Goal: Information Seeking & Learning: Find specific fact

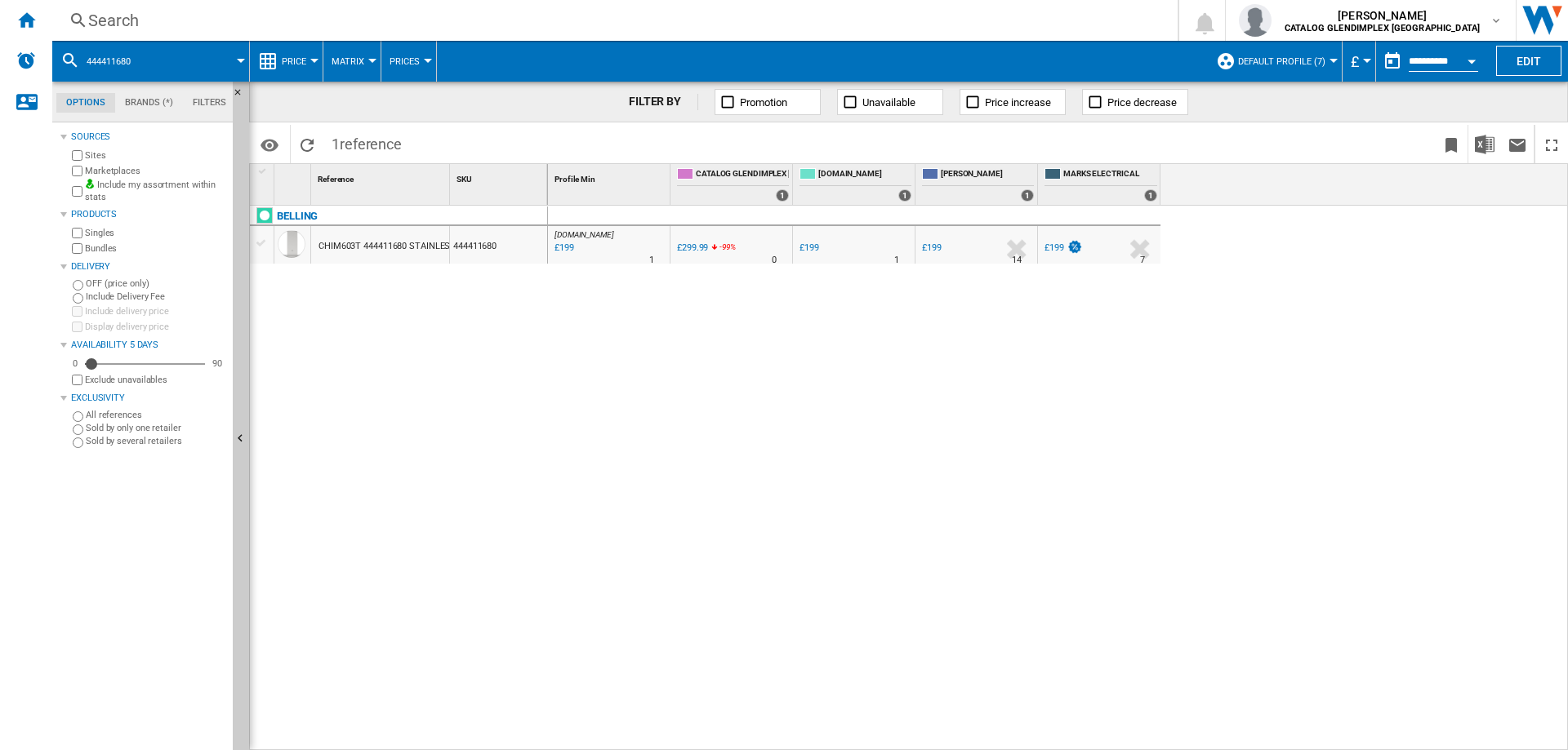
click at [134, 10] on div "Search" at bounding box center [612, 20] width 1047 height 23
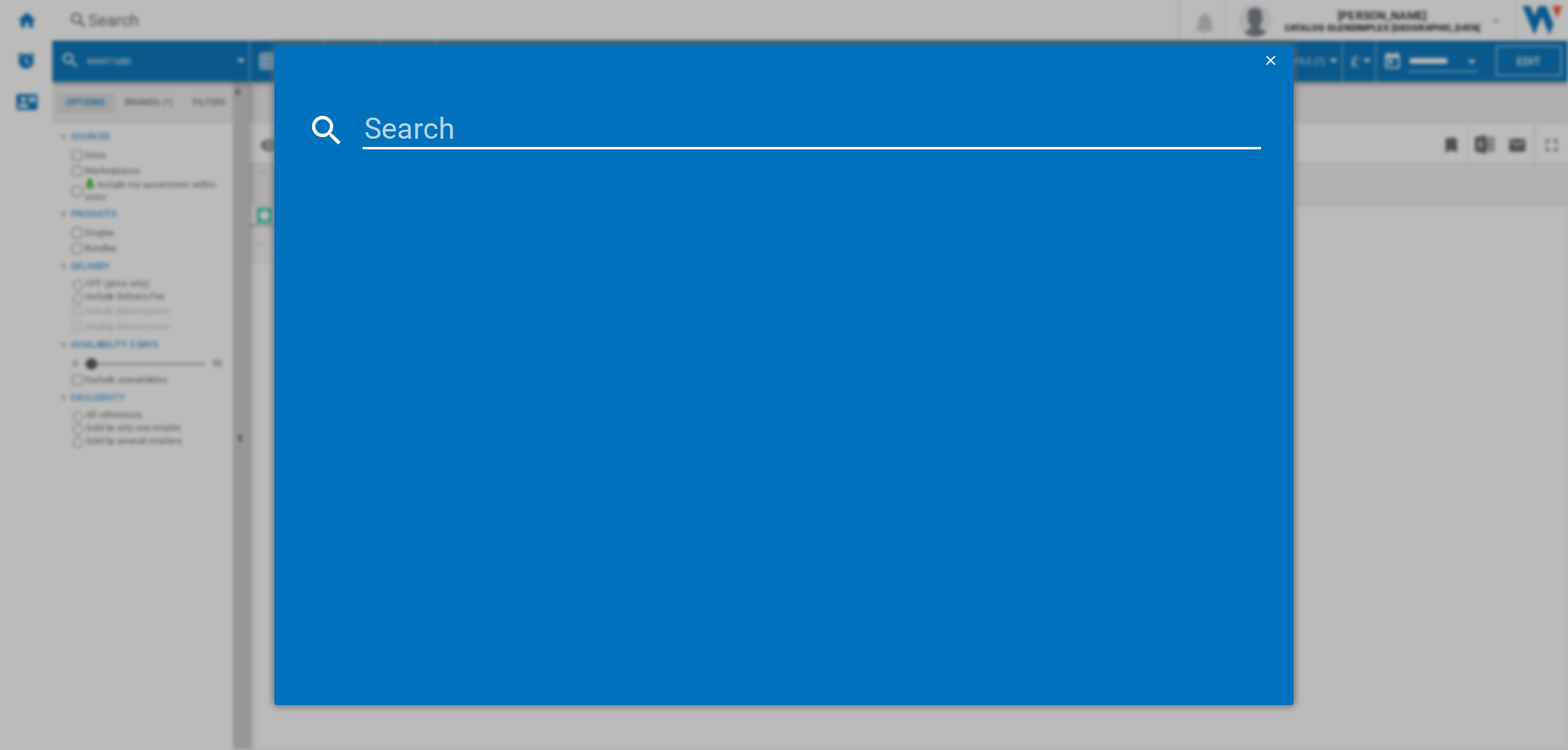
click at [391, 118] on input at bounding box center [812, 129] width 898 height 39
type input "444411683"
click at [522, 236] on div "BELLING CHIM803T STAINLESS STEEL" at bounding box center [794, 235] width 882 height 17
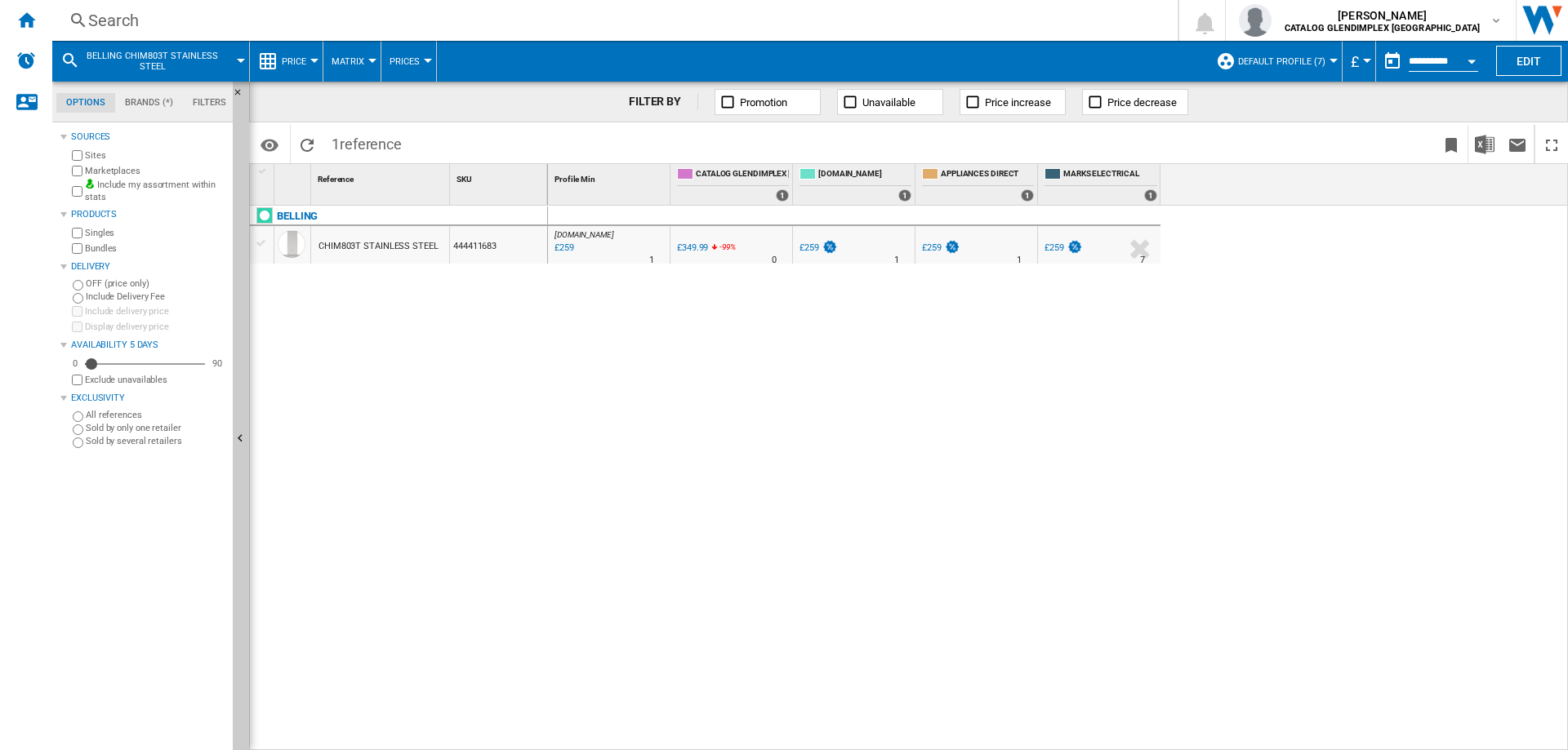
click at [115, 25] on div "Search" at bounding box center [612, 20] width 1047 height 23
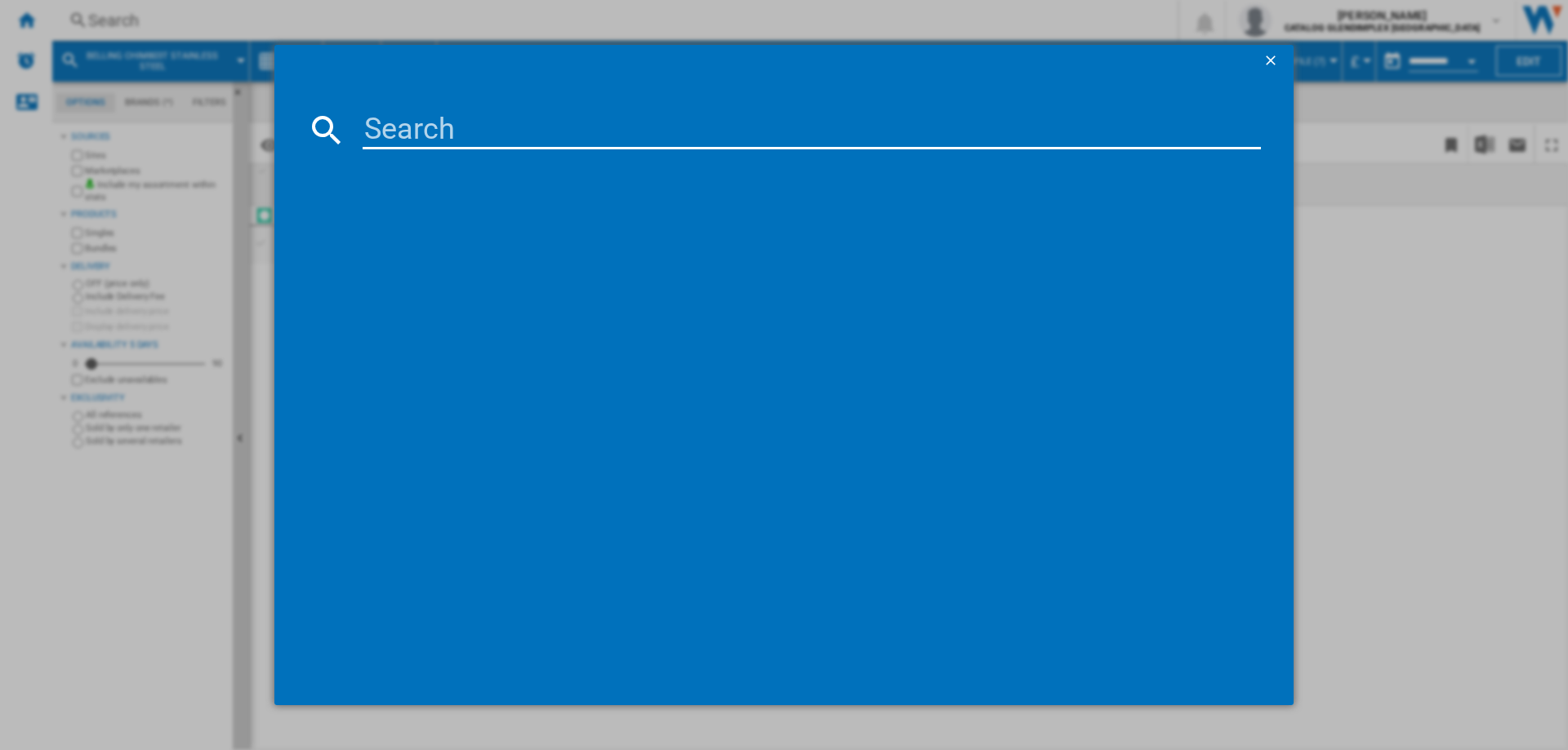
click at [388, 125] on input at bounding box center [812, 129] width 898 height 39
type input "444411669"
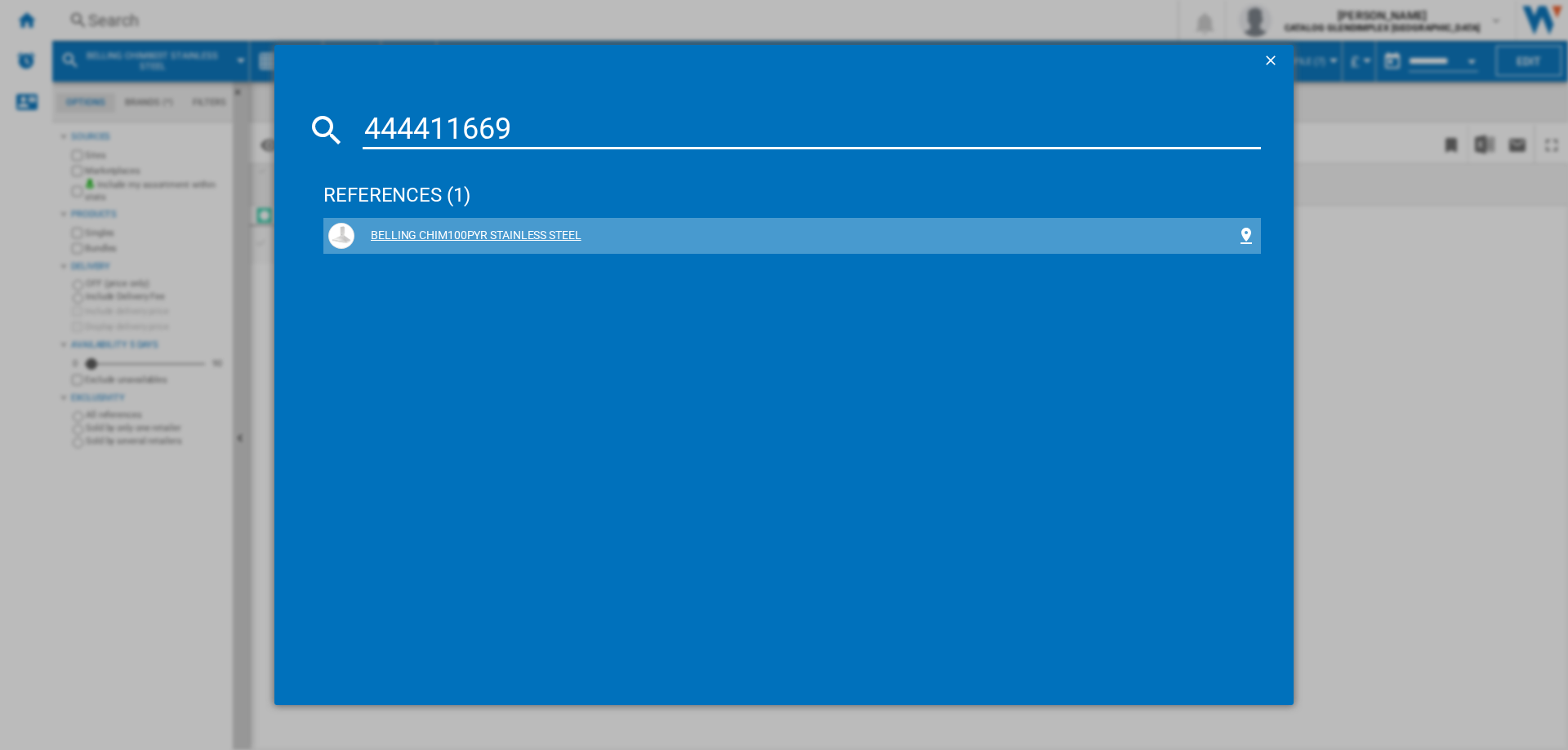
click at [492, 233] on div "BELLING CHIM100PYR STAINLESS STEEL" at bounding box center [794, 235] width 882 height 17
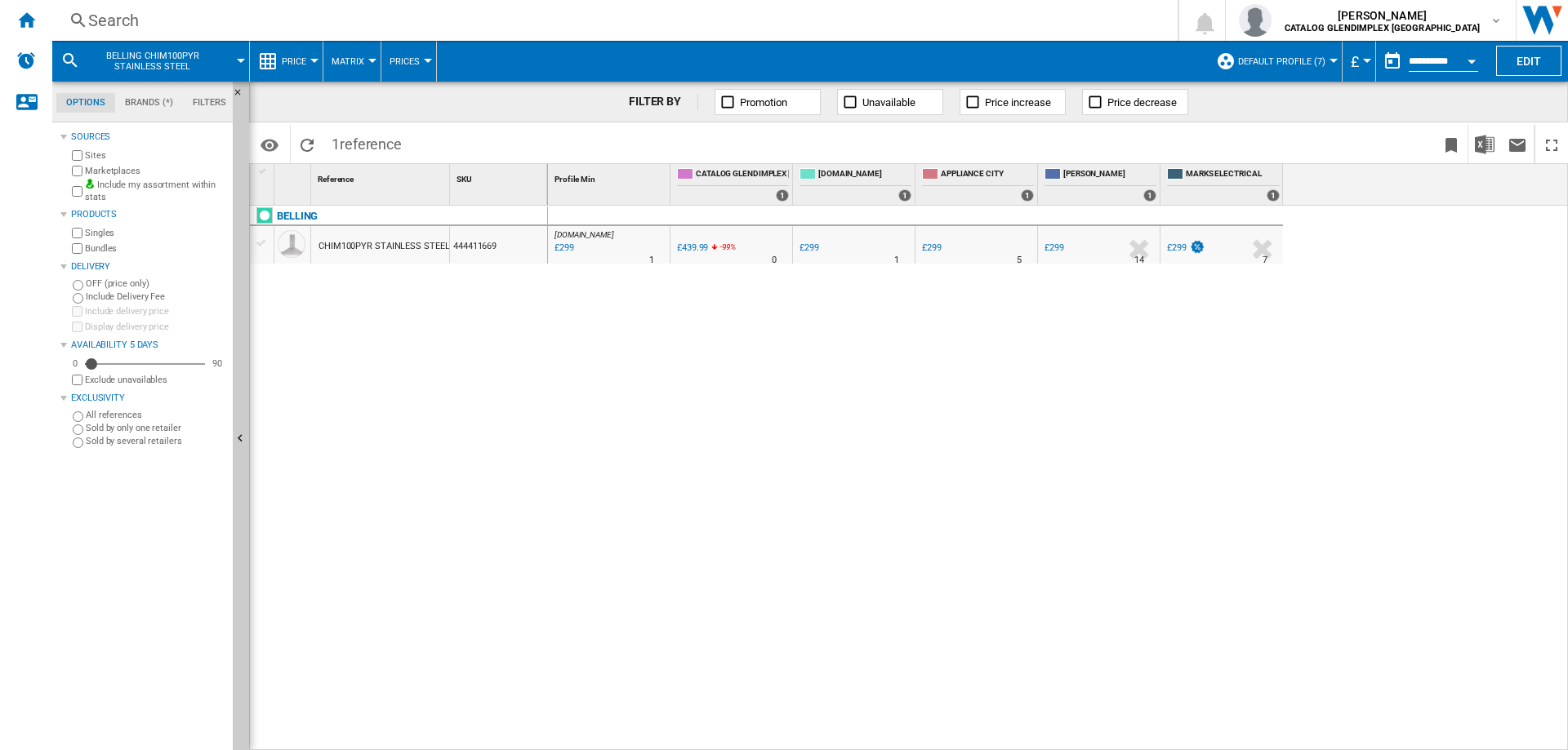
click at [217, 27] on div "Search" at bounding box center [612, 20] width 1047 height 23
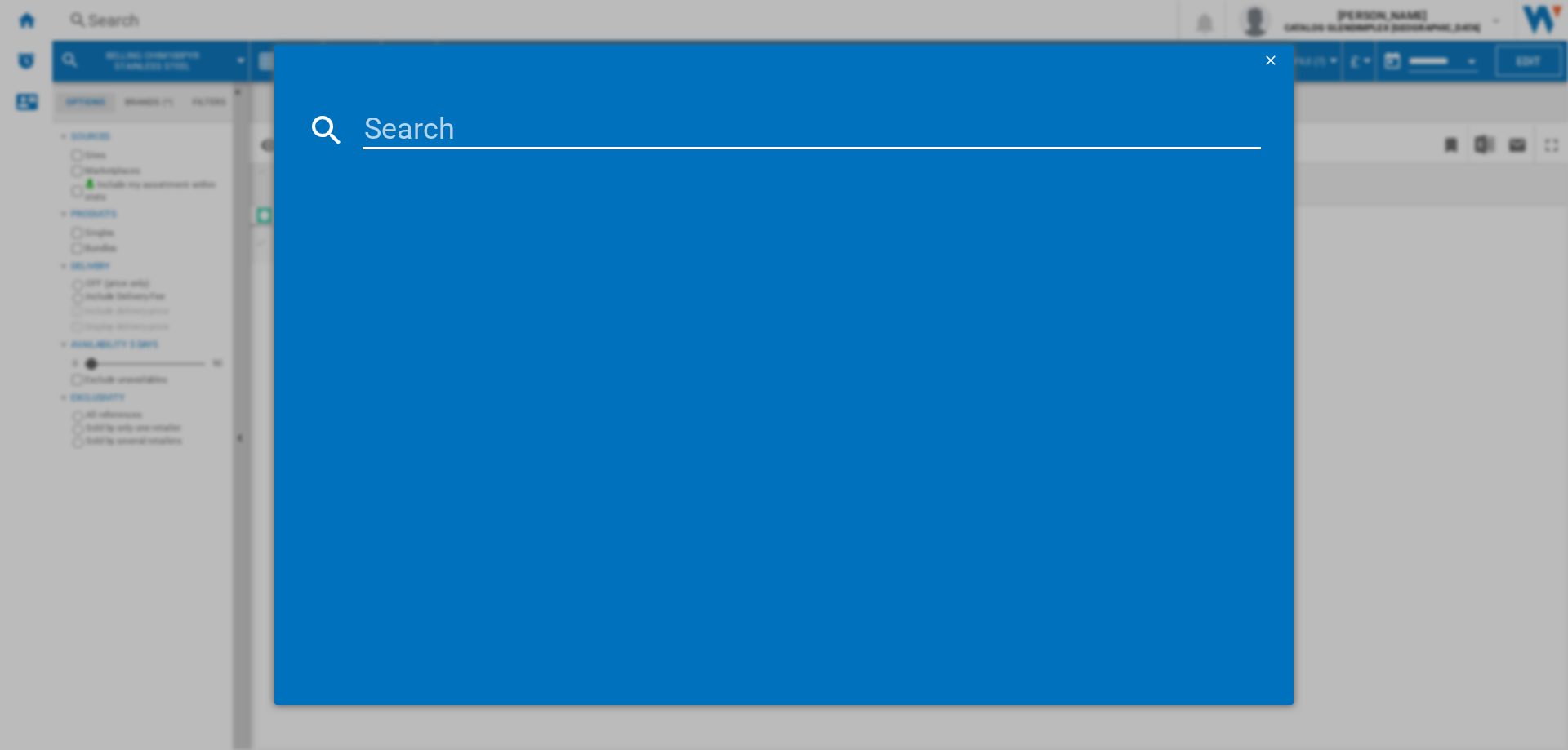
click at [472, 137] on input at bounding box center [812, 129] width 898 height 39
type input "444411664"
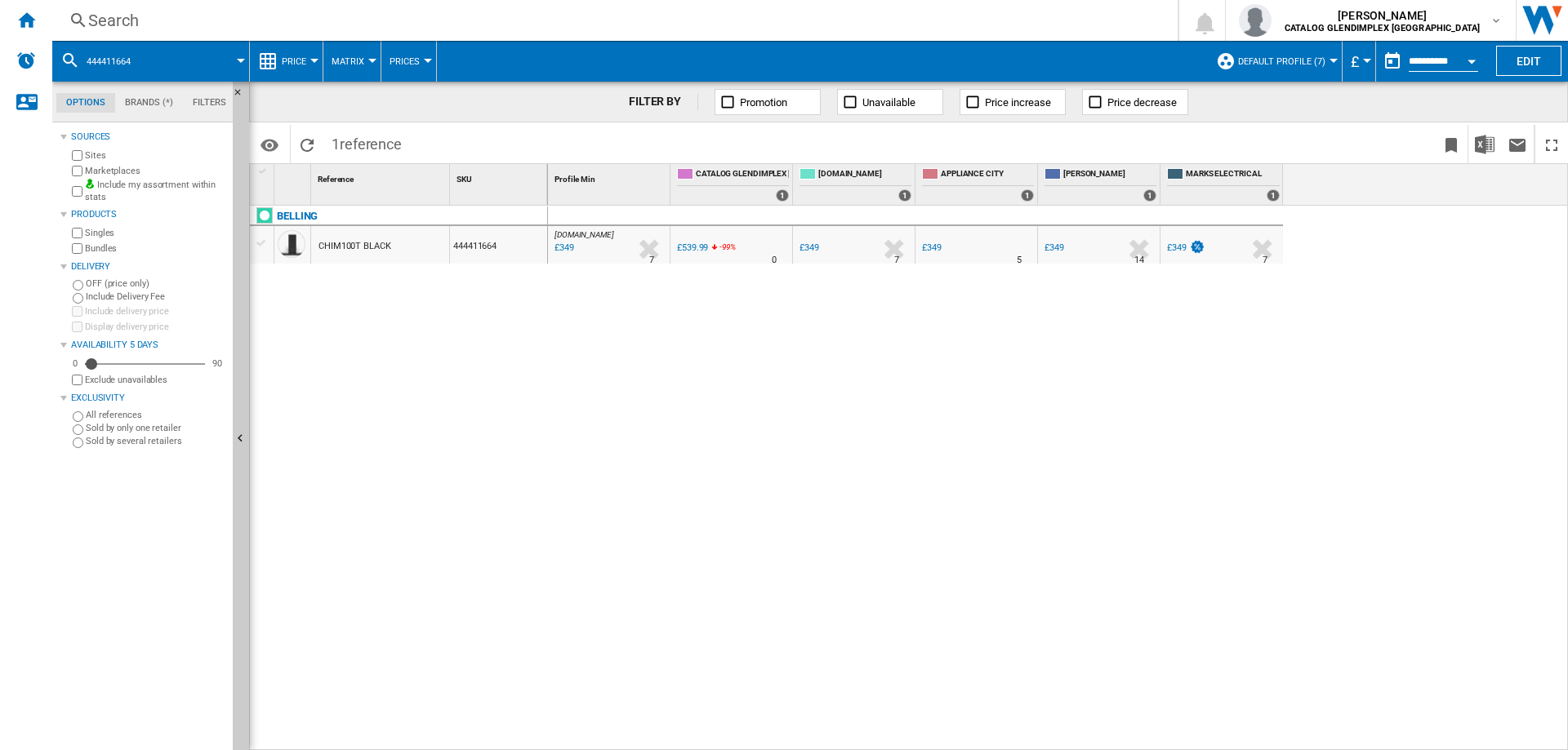
click at [106, 24] on div "Search" at bounding box center [612, 20] width 1047 height 23
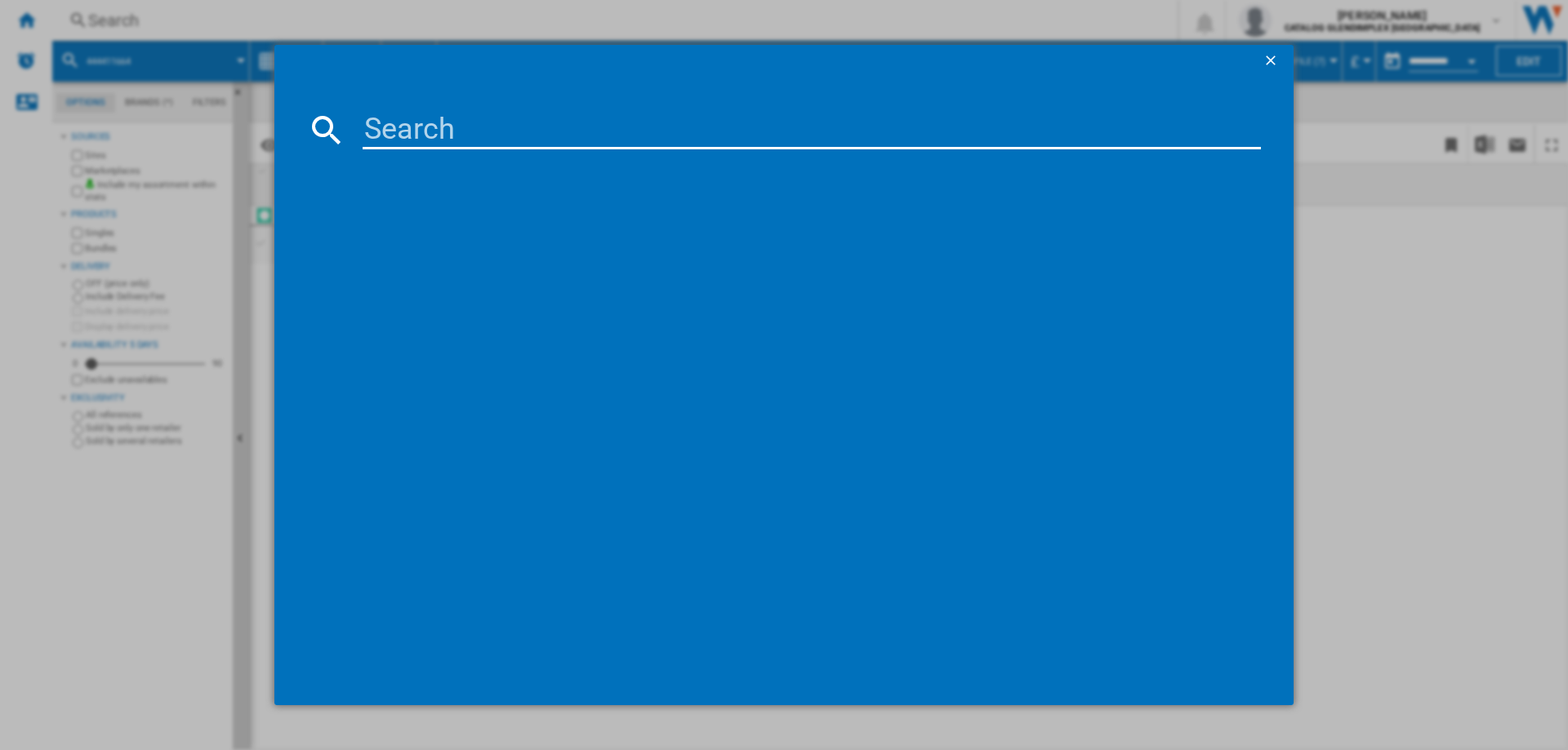
click at [387, 118] on input at bounding box center [812, 129] width 898 height 39
type input "444411665"
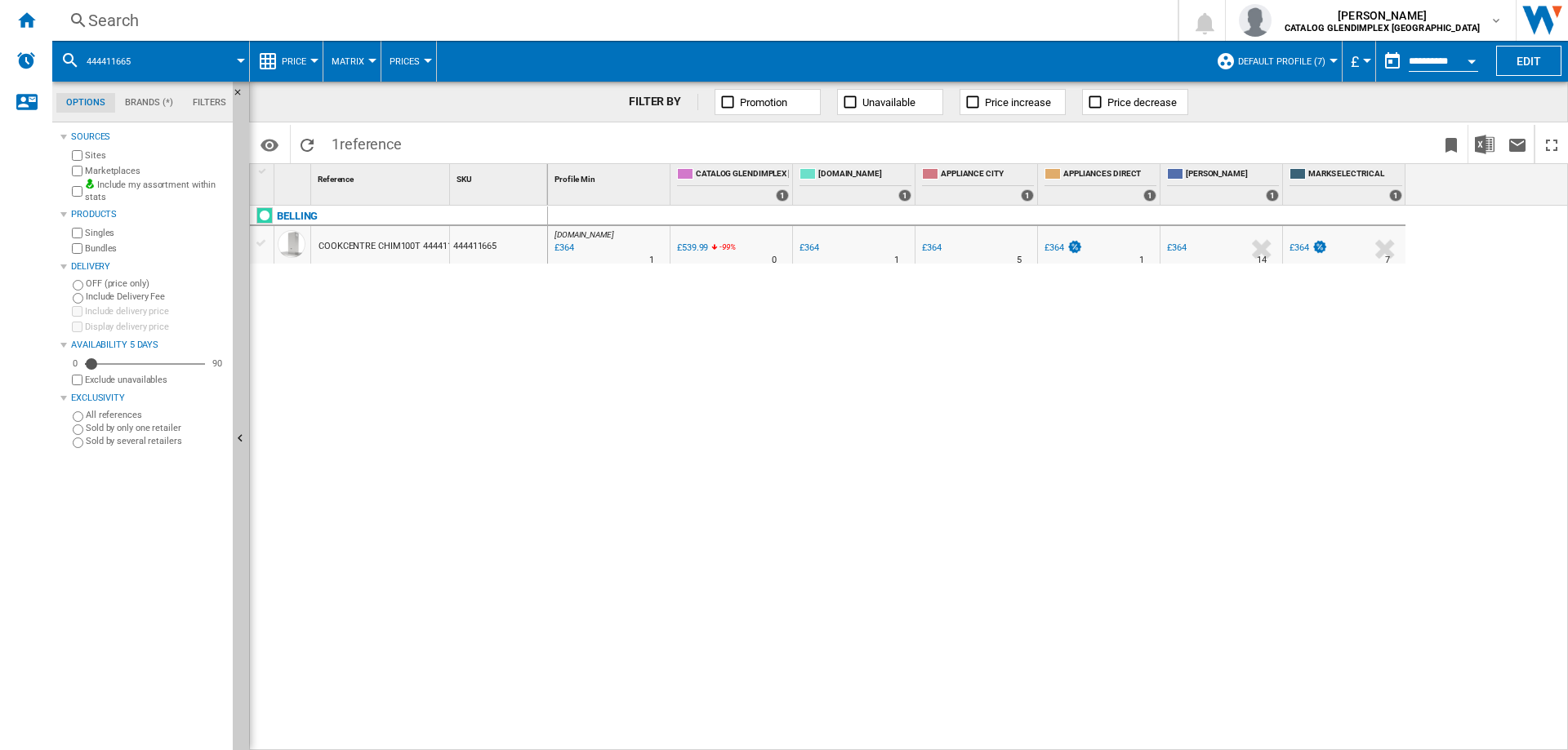
click at [85, 26] on ng-md-icon at bounding box center [78, 21] width 20 height 21
click at [133, 16] on div "Search" at bounding box center [612, 20] width 1047 height 23
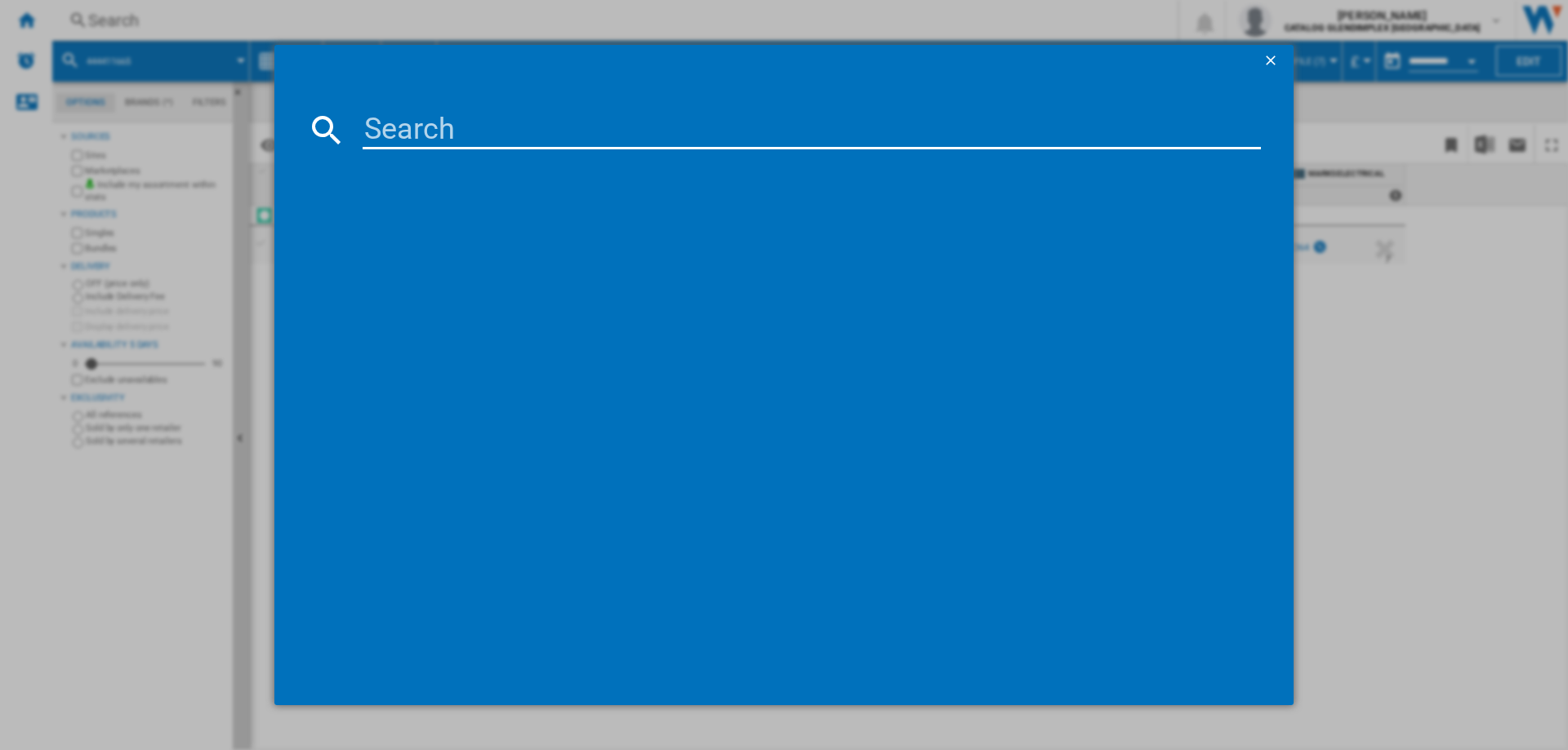
click at [379, 117] on input at bounding box center [812, 129] width 898 height 39
type input "444411670"
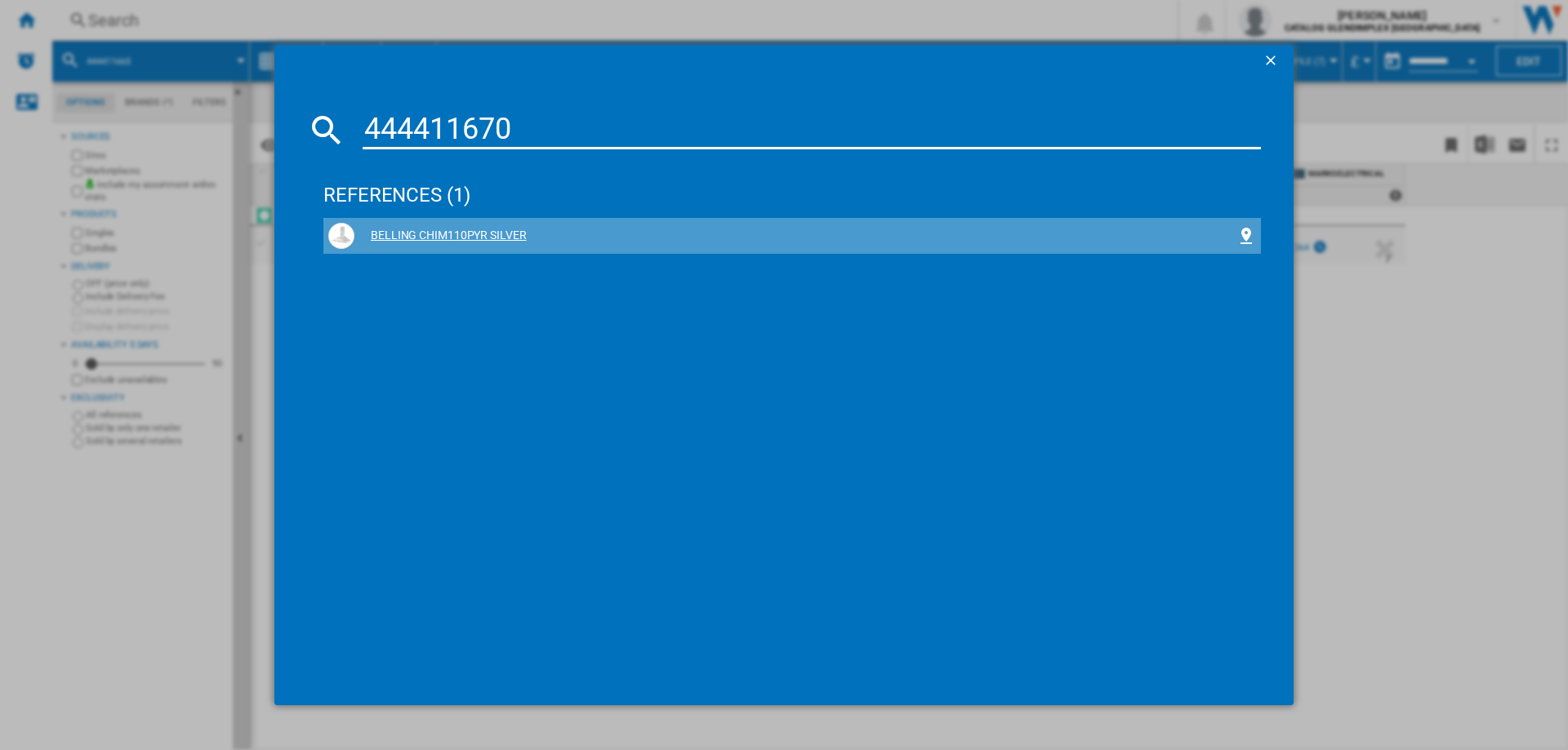
click at [484, 235] on div "BELLING CHIM110PYR SILVER" at bounding box center [794, 235] width 882 height 17
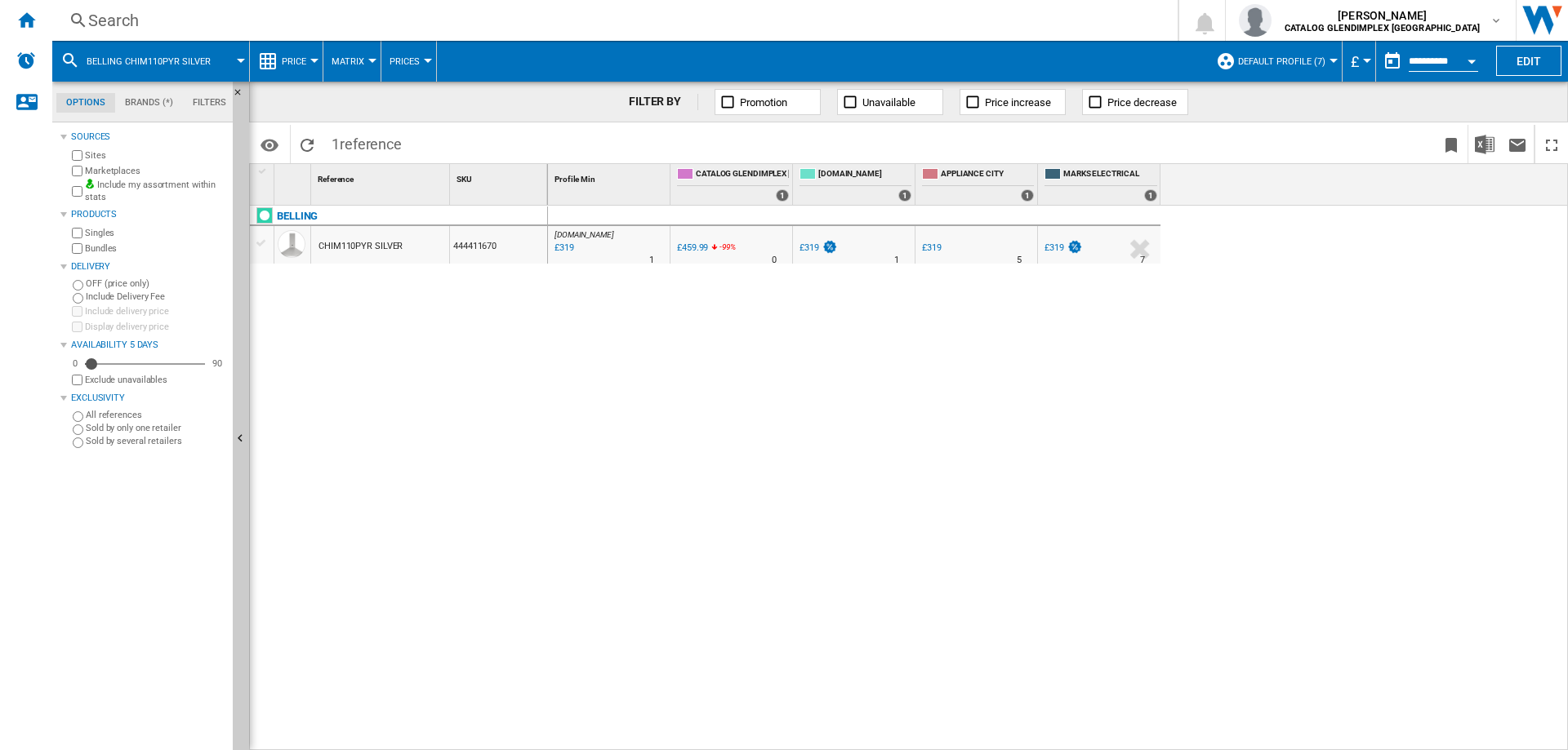
click at [125, 29] on div "Search" at bounding box center [612, 20] width 1047 height 23
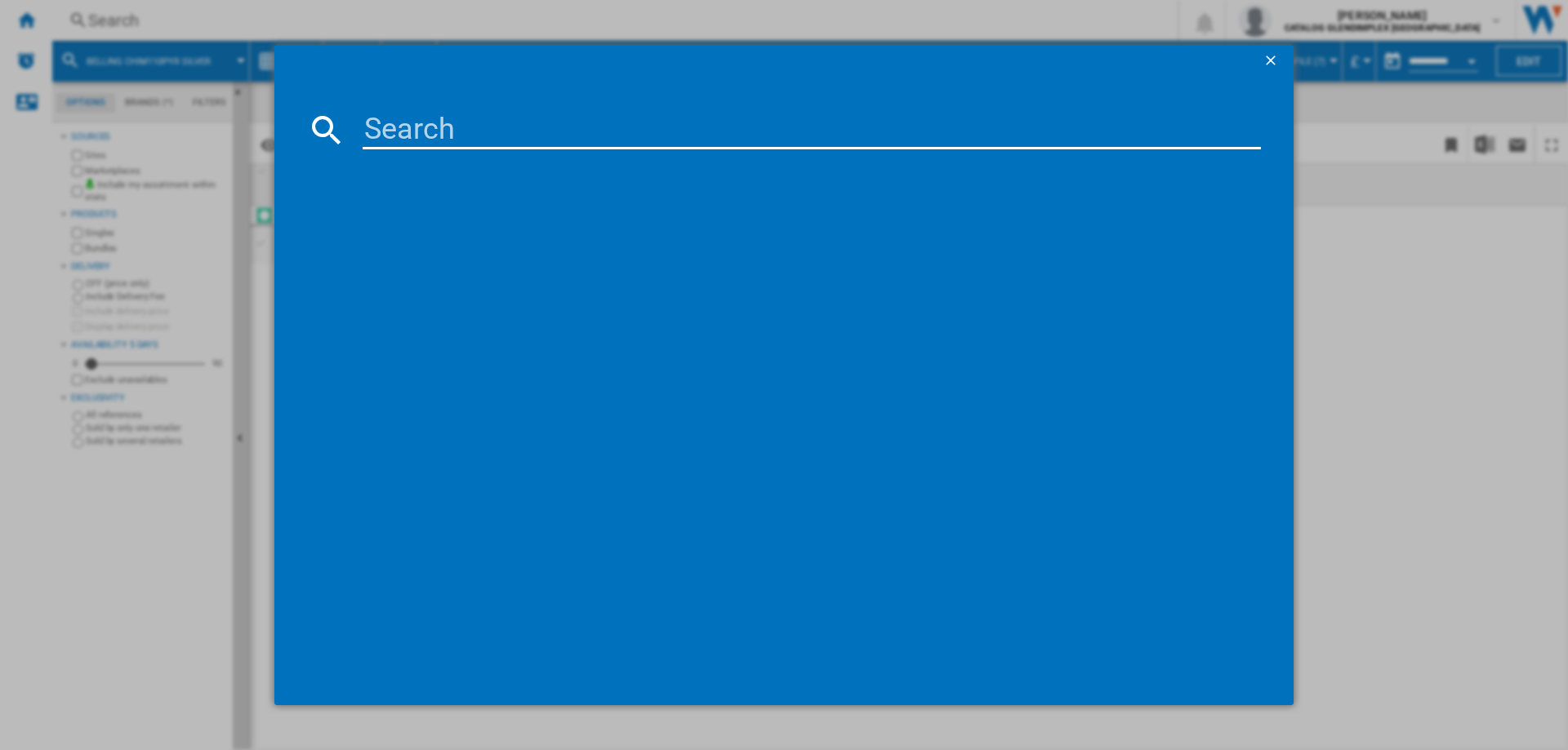
click at [383, 124] on input at bounding box center [812, 129] width 898 height 39
type input "444411666"
click at [481, 237] on div "BELLING CHIM110T BLACK" at bounding box center [794, 235] width 882 height 17
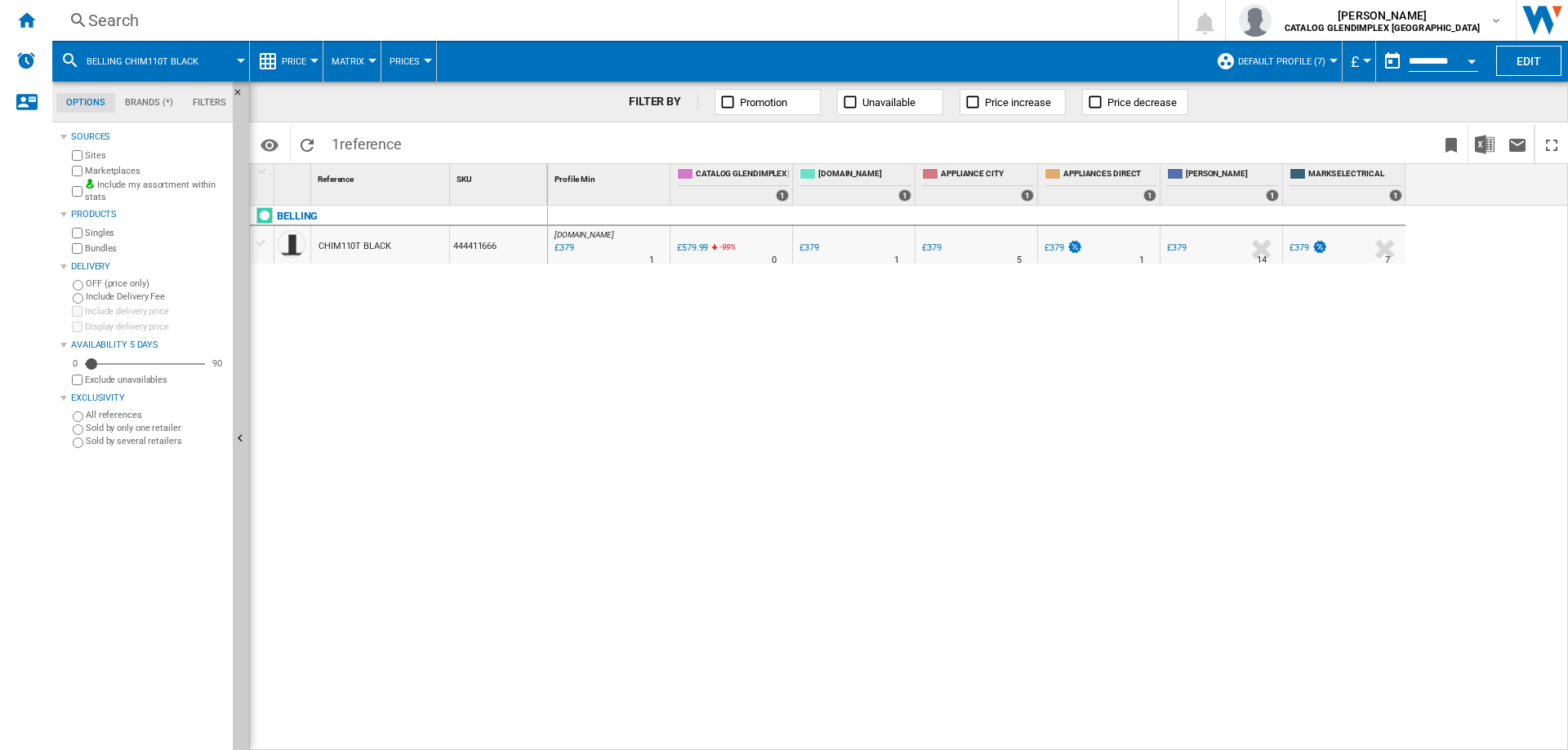
click at [127, 23] on div "Search" at bounding box center [612, 20] width 1047 height 23
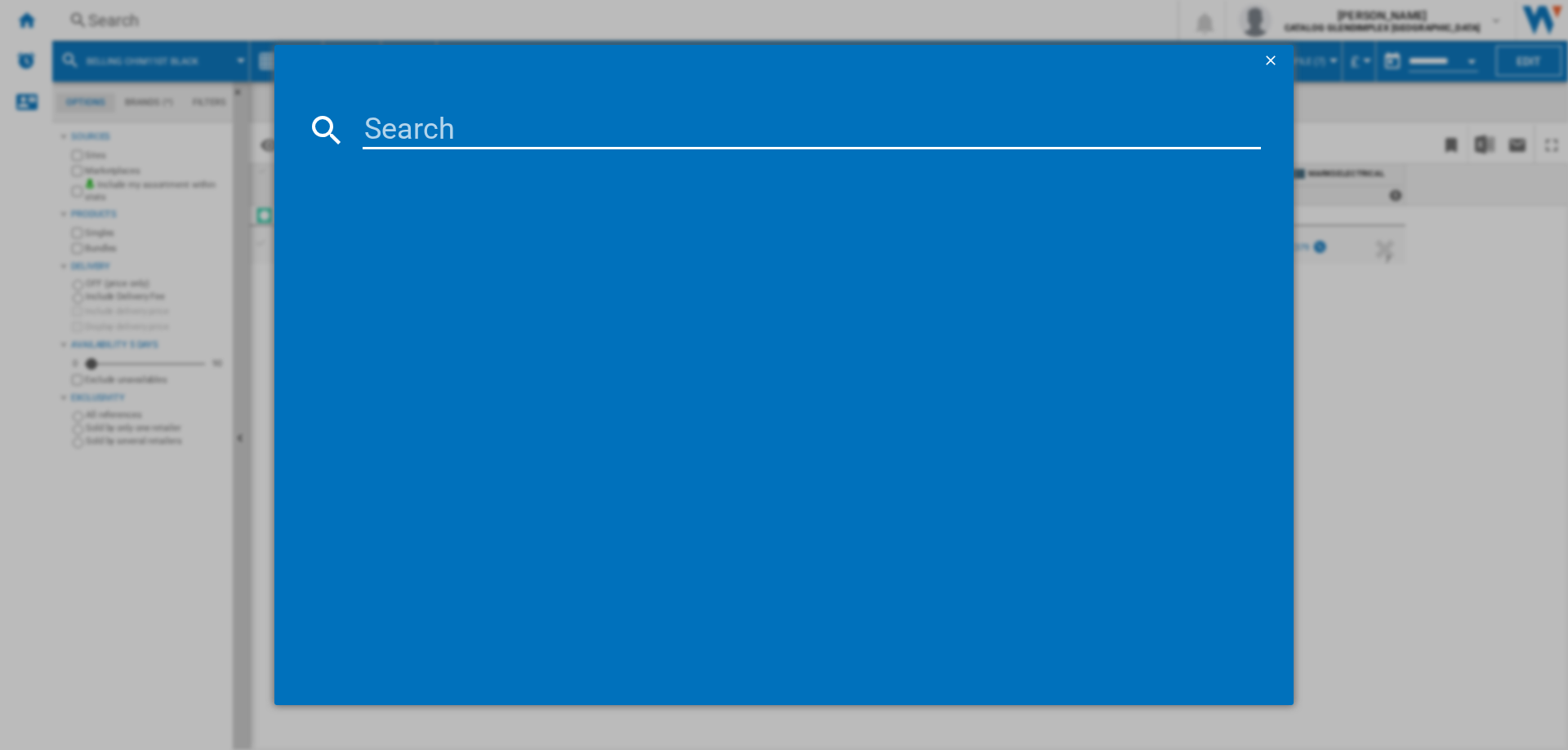
click at [383, 105] on md-dialog-content at bounding box center [784, 391] width 1019 height 627
click at [397, 118] on input at bounding box center [812, 129] width 898 height 39
paste input "444411667"
type input "444411667"
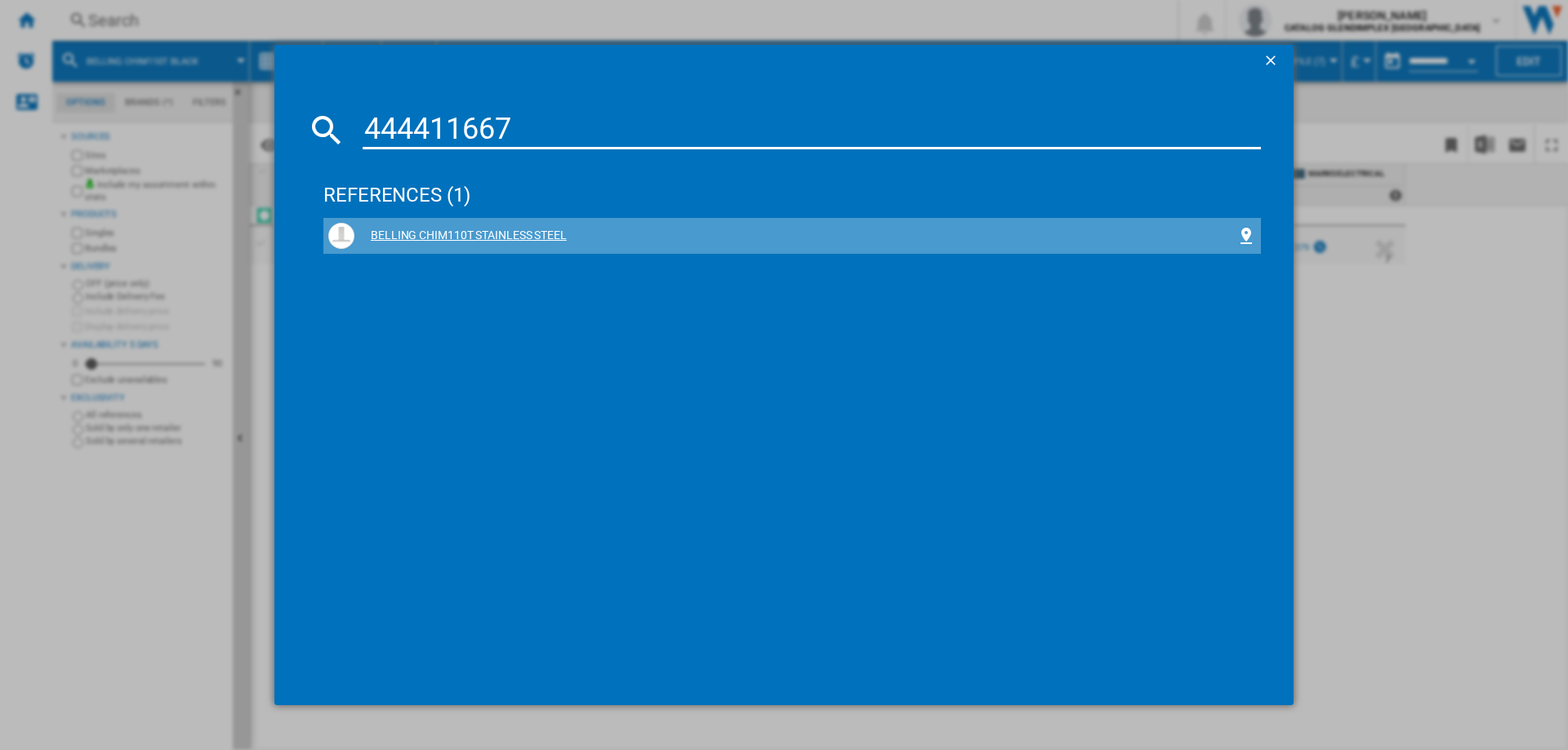
click at [525, 235] on div "BELLING CHIM110T STAINLESS STEEL" at bounding box center [794, 235] width 882 height 17
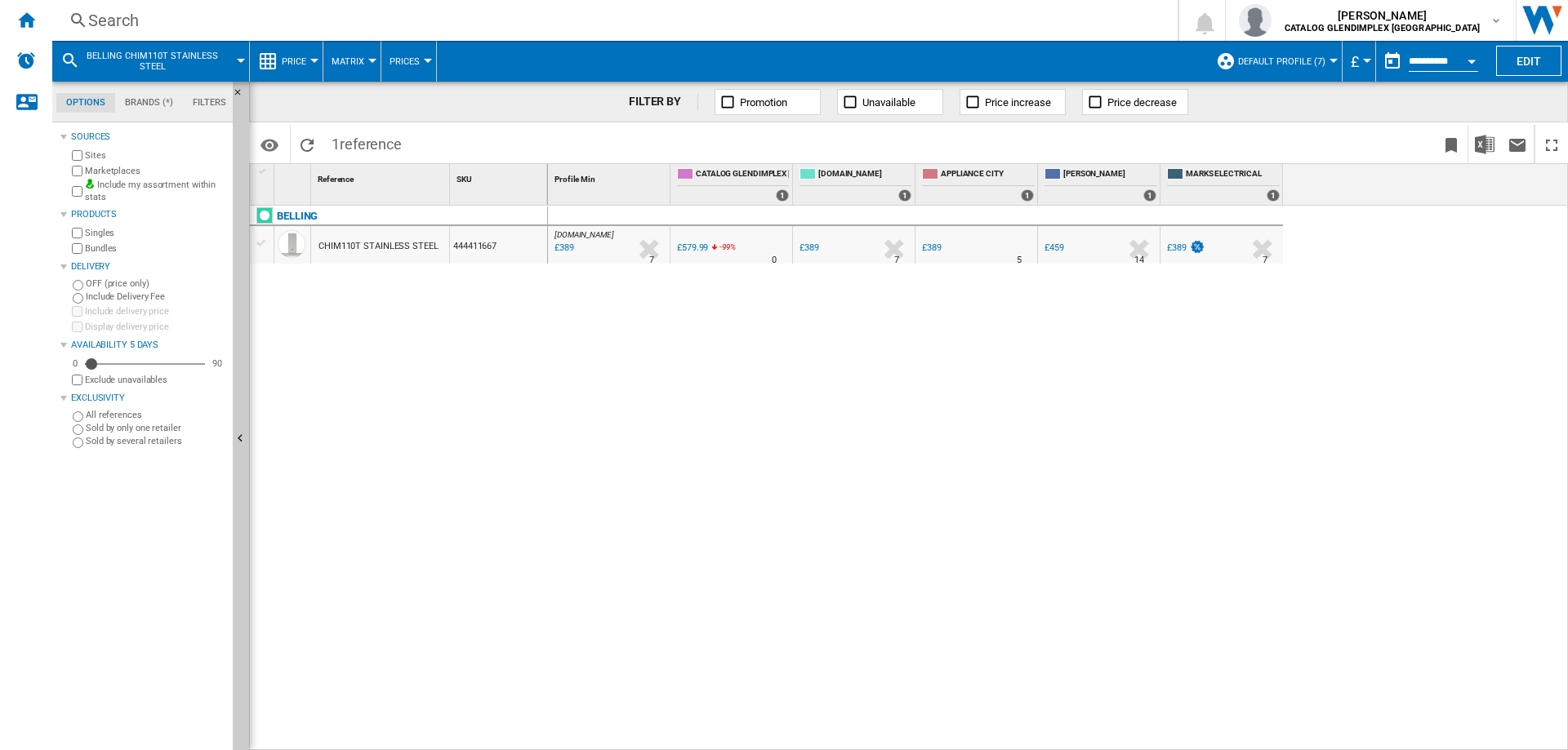
click at [115, 25] on div "Search" at bounding box center [612, 20] width 1047 height 23
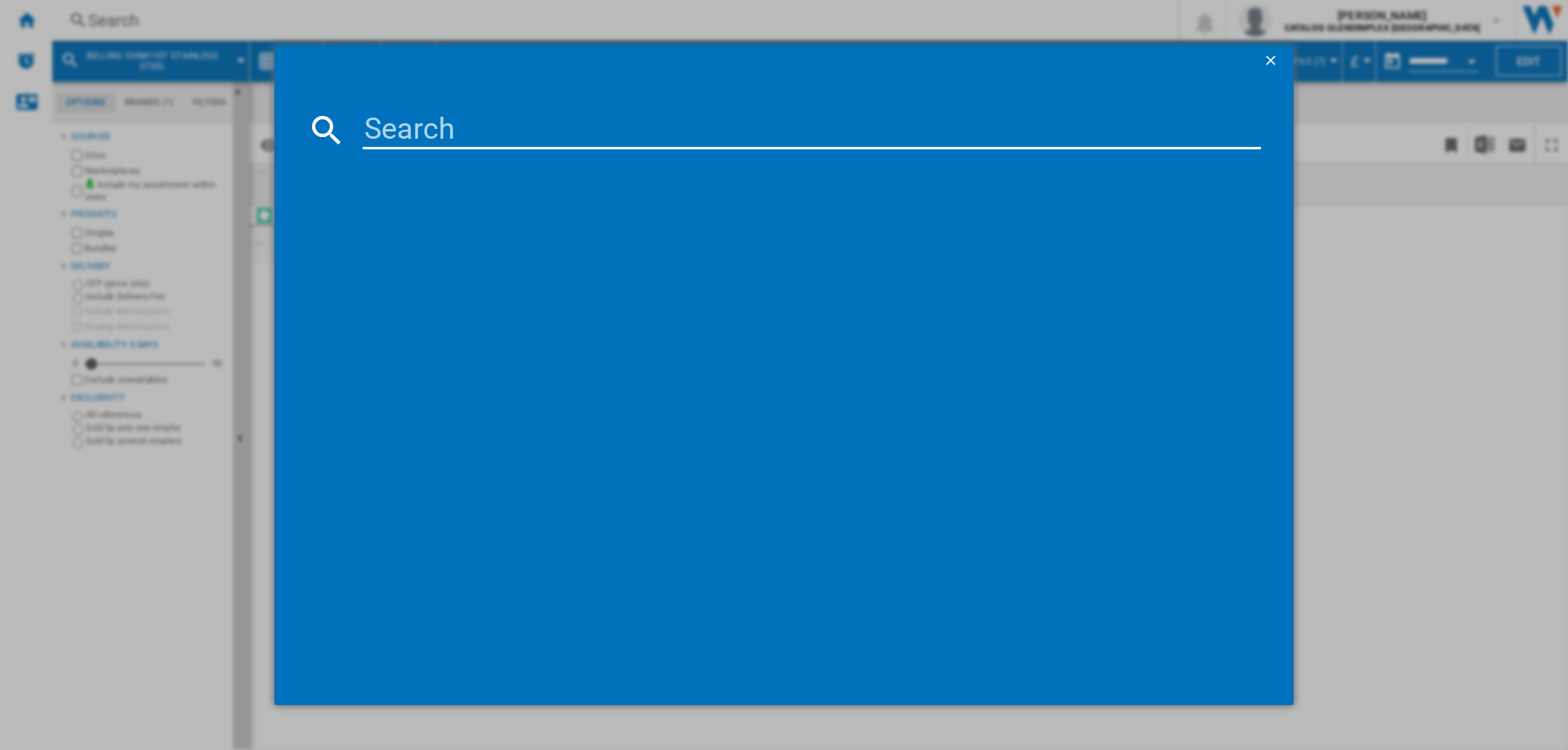
click at [408, 125] on input at bounding box center [812, 129] width 898 height 39
type input "444411668"
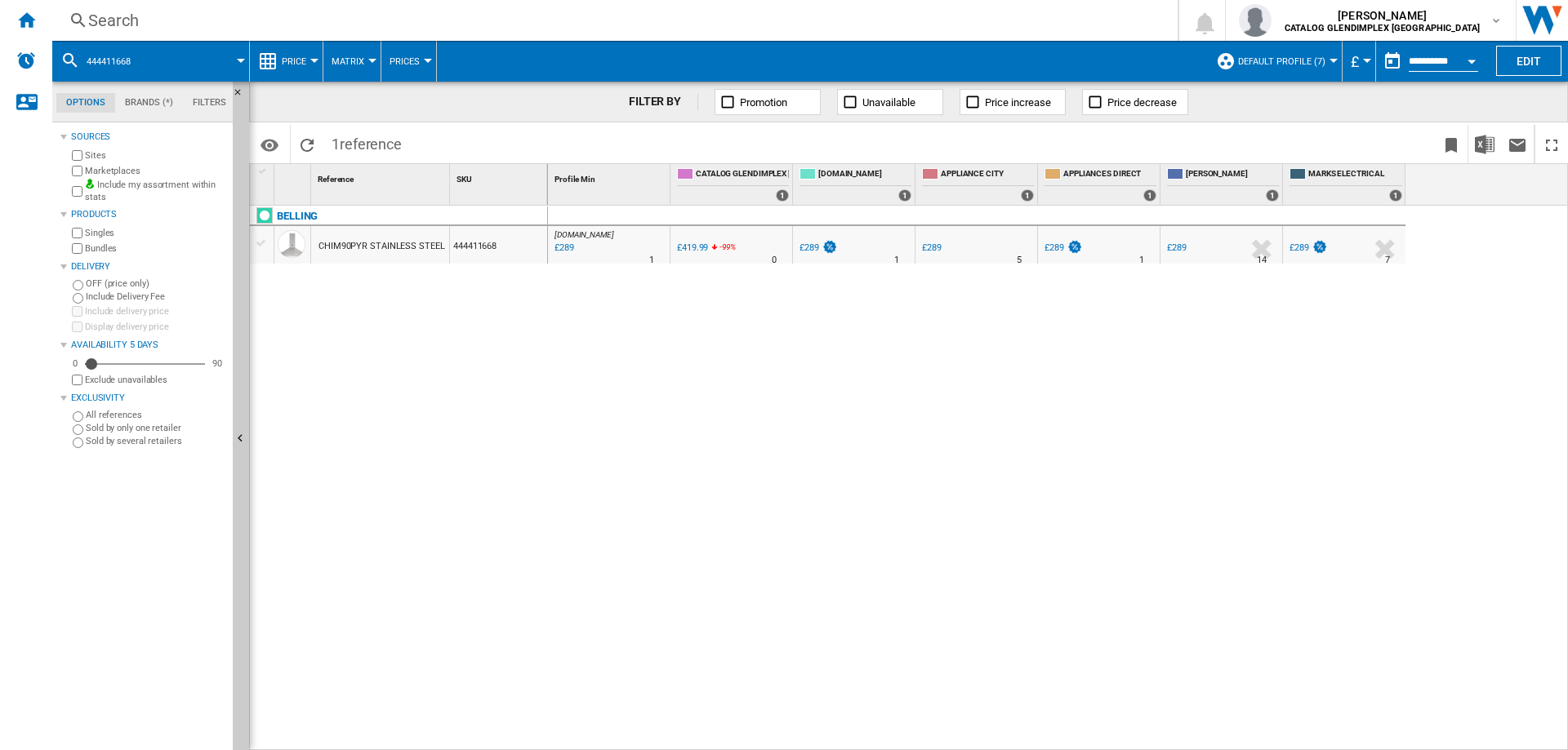
click at [127, 21] on div "Search" at bounding box center [612, 20] width 1047 height 23
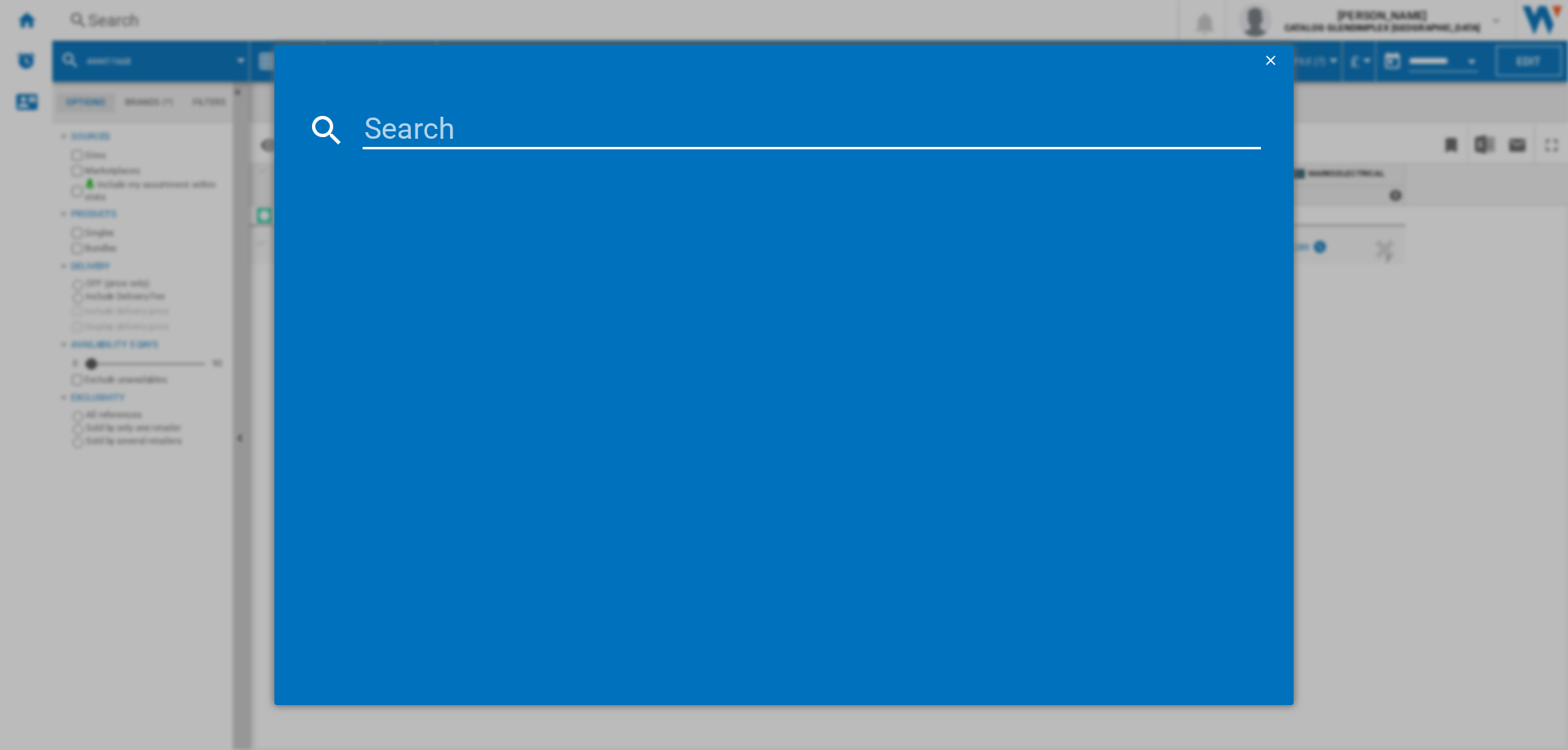
click at [397, 115] on input at bounding box center [812, 129] width 898 height 39
type input "444411662"
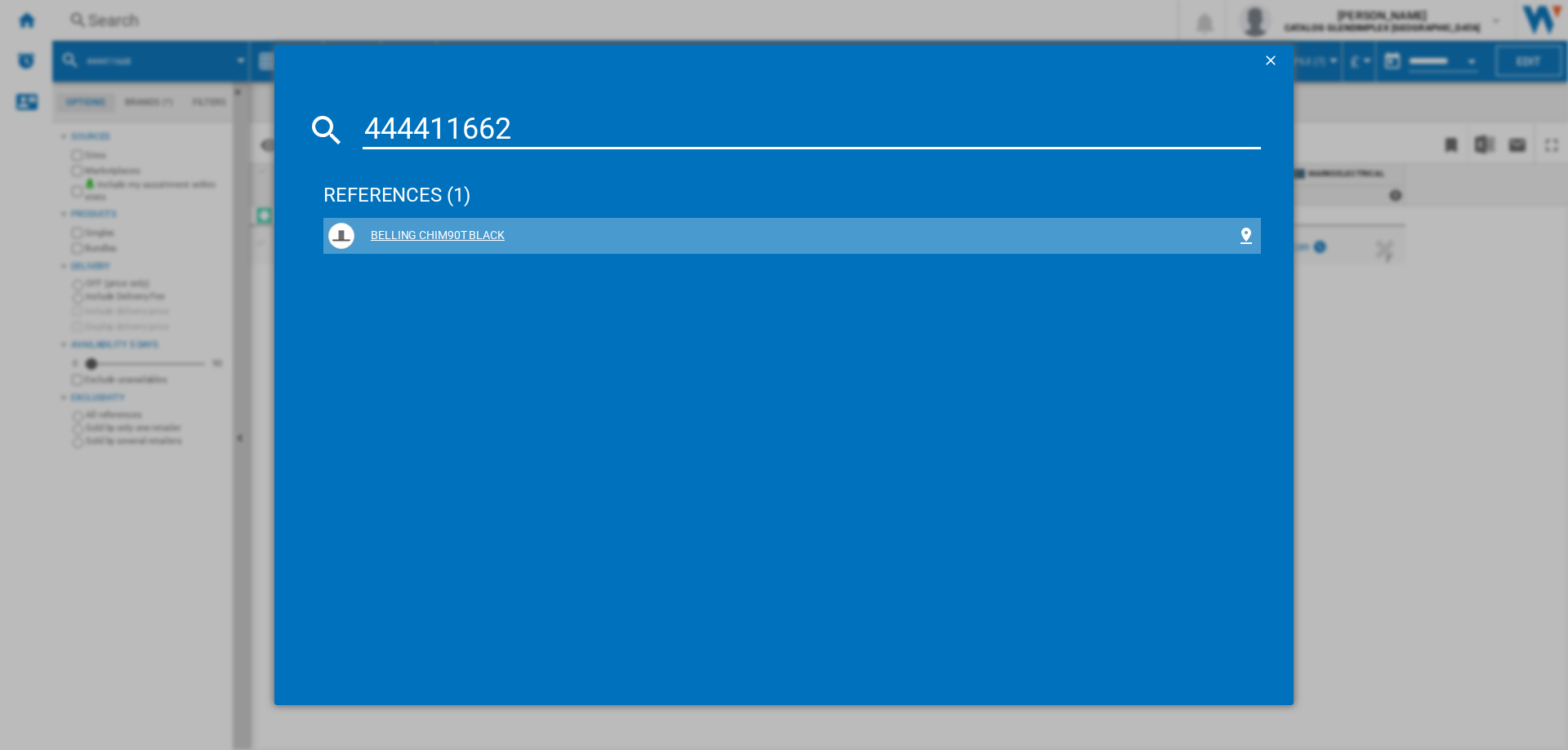
click at [421, 245] on div "BELLING CHIM90T BLACK" at bounding box center [792, 235] width 928 height 26
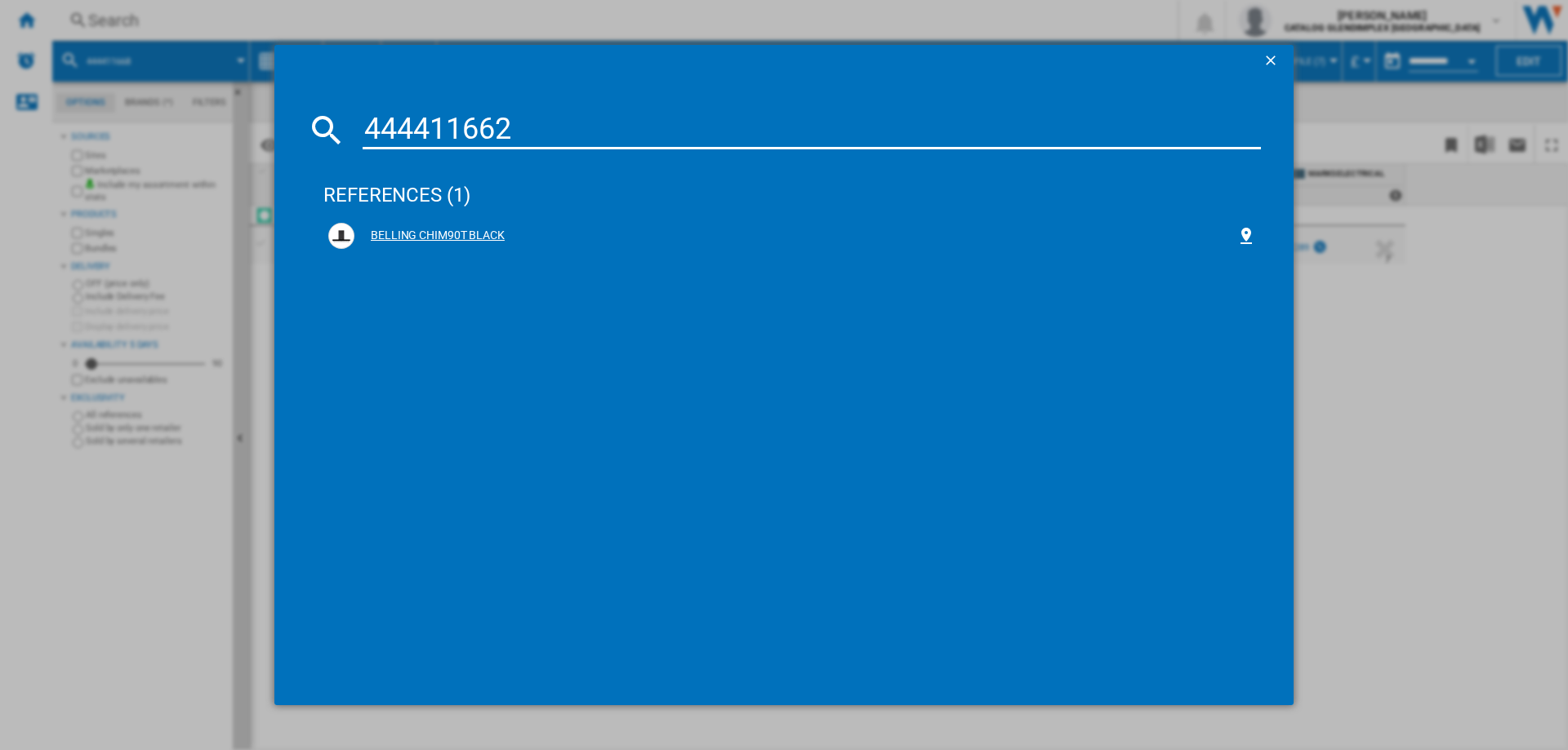
click at [468, 232] on div "BELLING CHIM90T BLACK" at bounding box center [794, 235] width 882 height 17
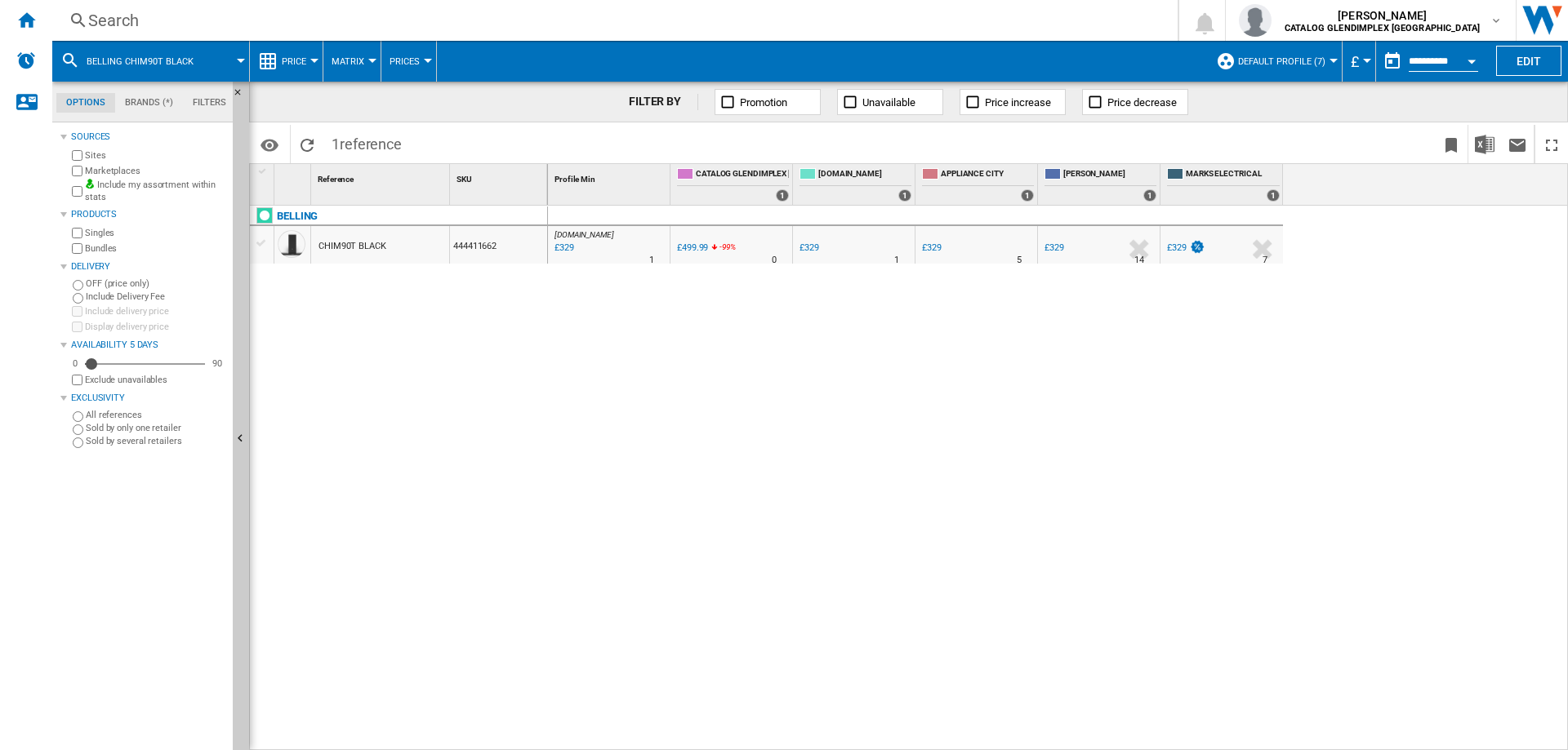
click at [125, 24] on div "Search" at bounding box center [612, 20] width 1047 height 23
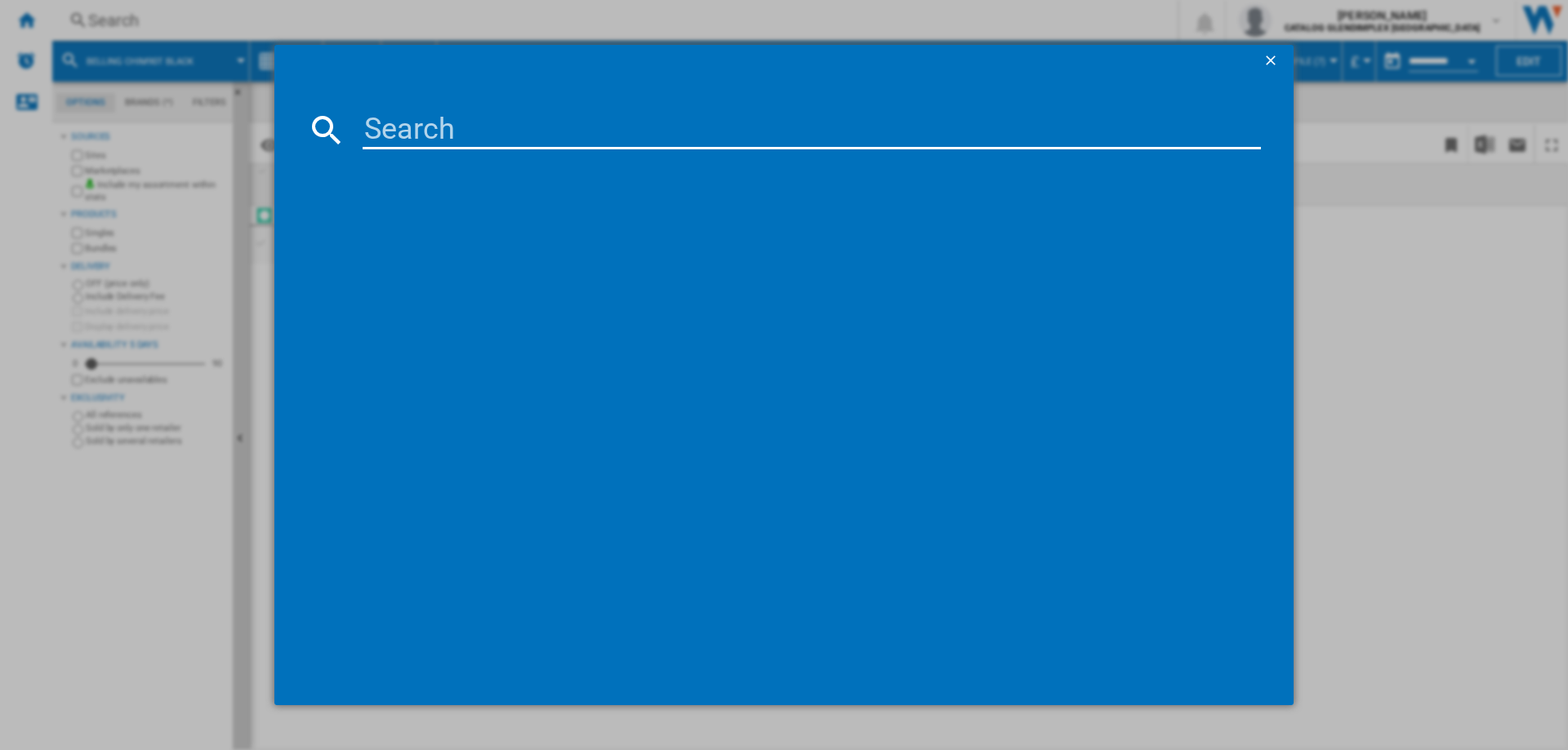
click at [405, 131] on input at bounding box center [812, 129] width 898 height 39
type input "444411663"
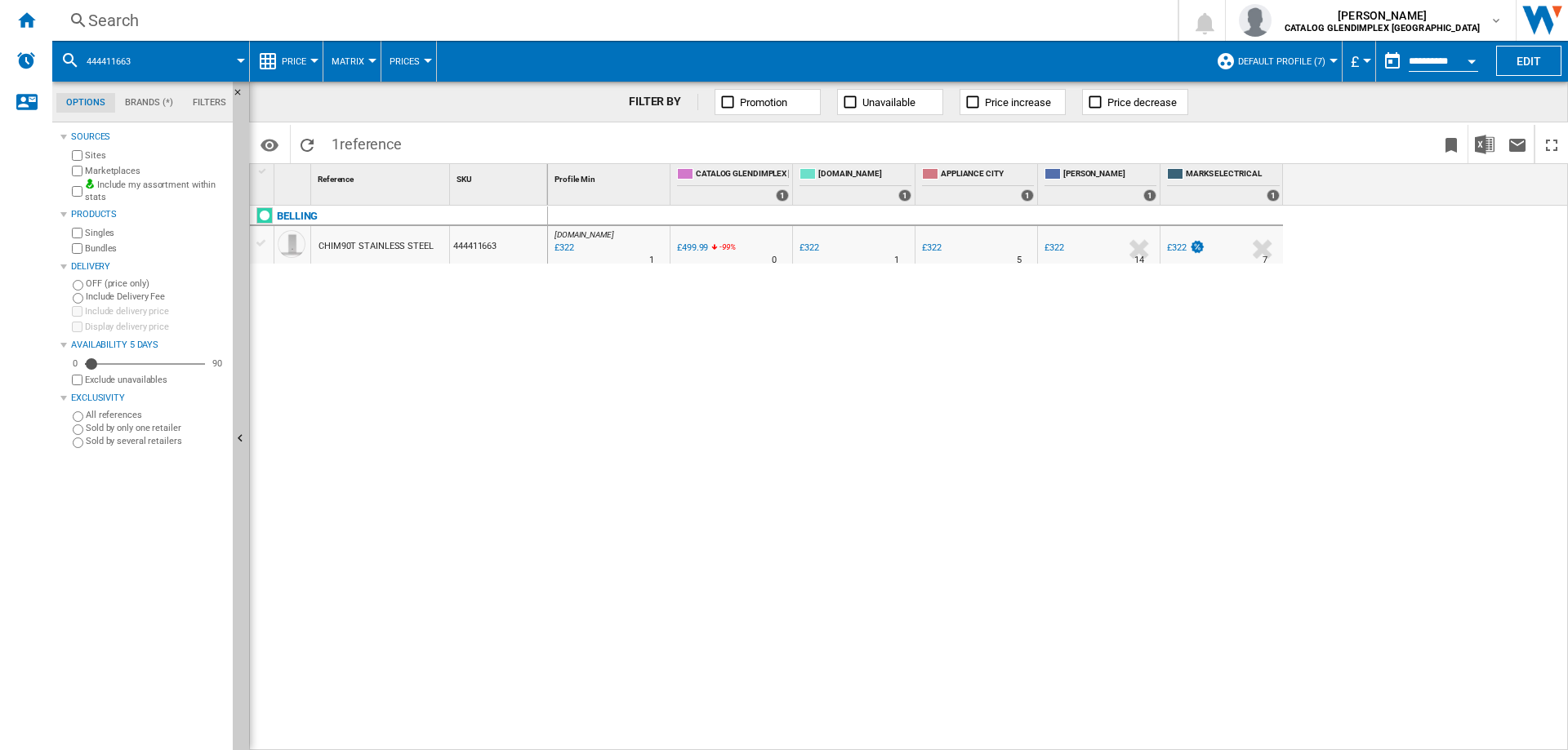
click at [125, 24] on div "Search" at bounding box center [612, 20] width 1047 height 23
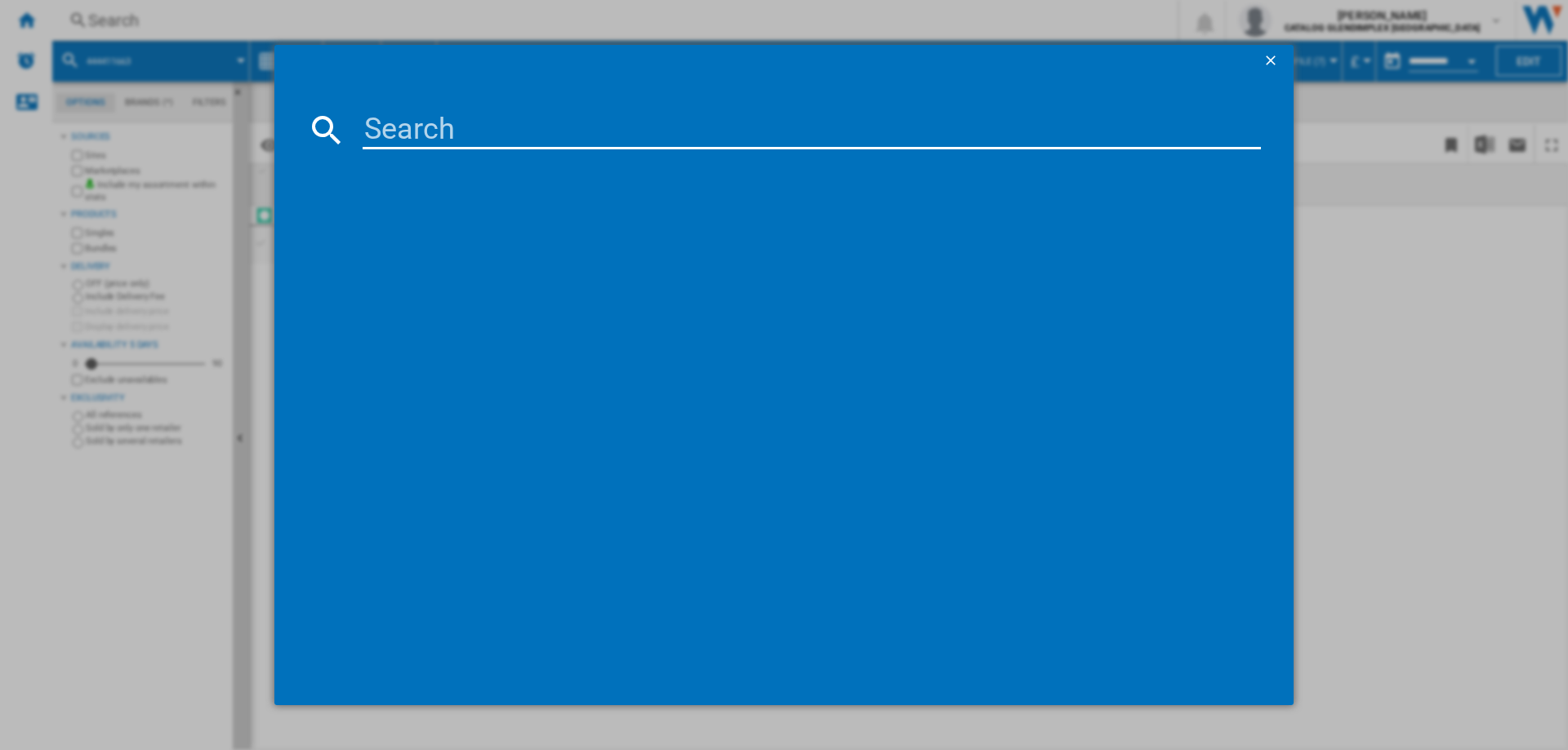
click at [400, 125] on input at bounding box center [812, 129] width 898 height 39
type input "444411673"
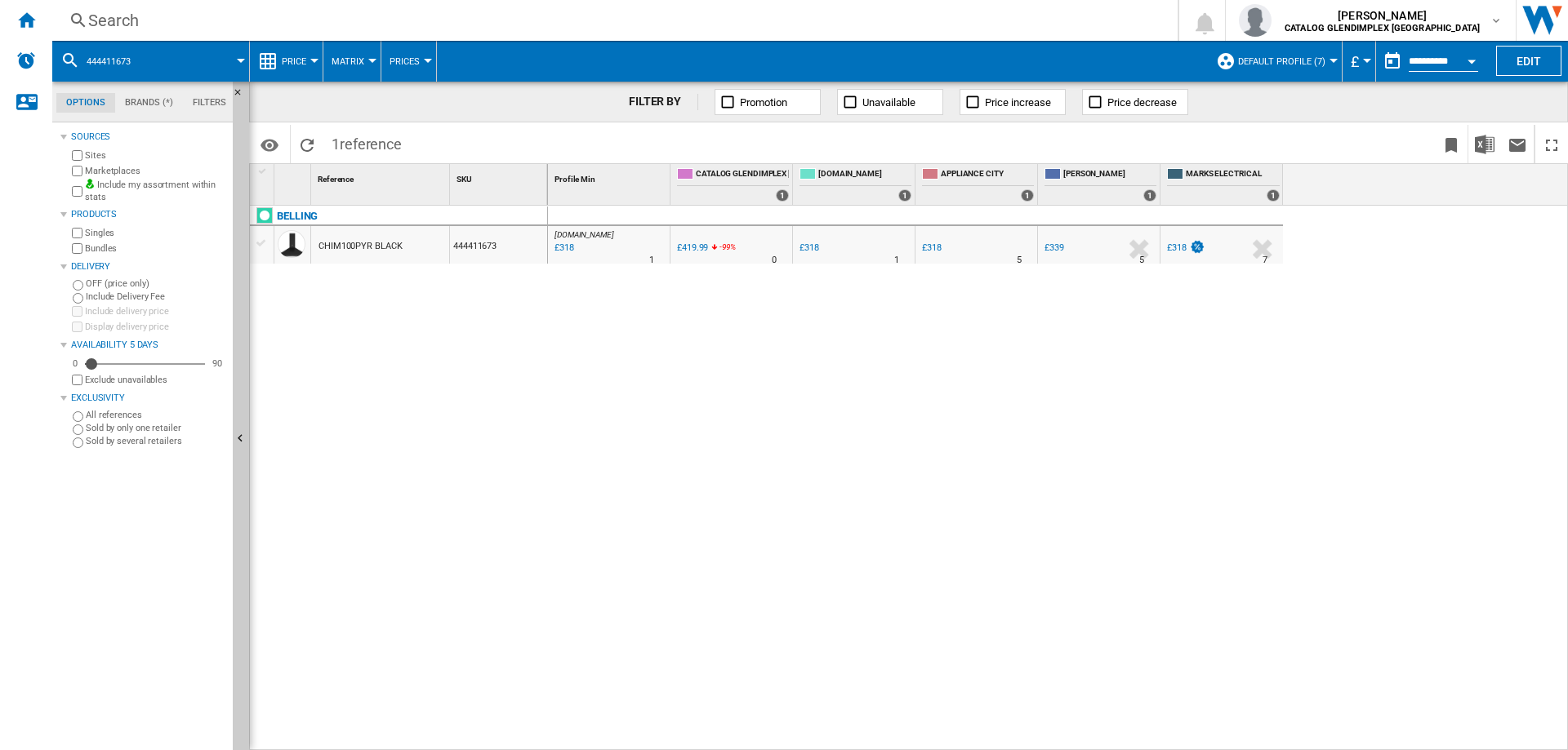
click at [120, 20] on div "Search" at bounding box center [612, 20] width 1047 height 23
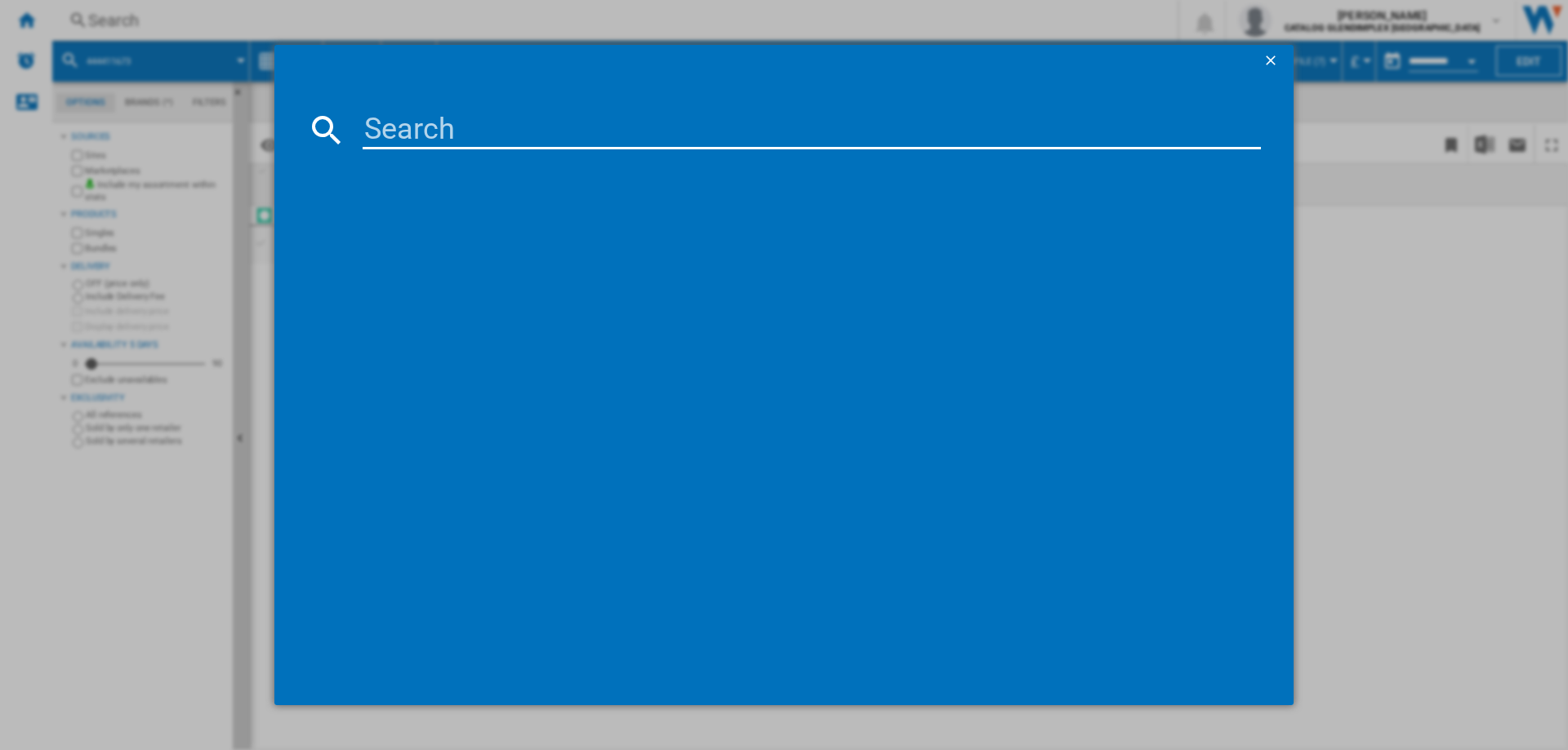
click at [394, 122] on input at bounding box center [812, 129] width 898 height 39
paste input "444411658"
type input "444411658"
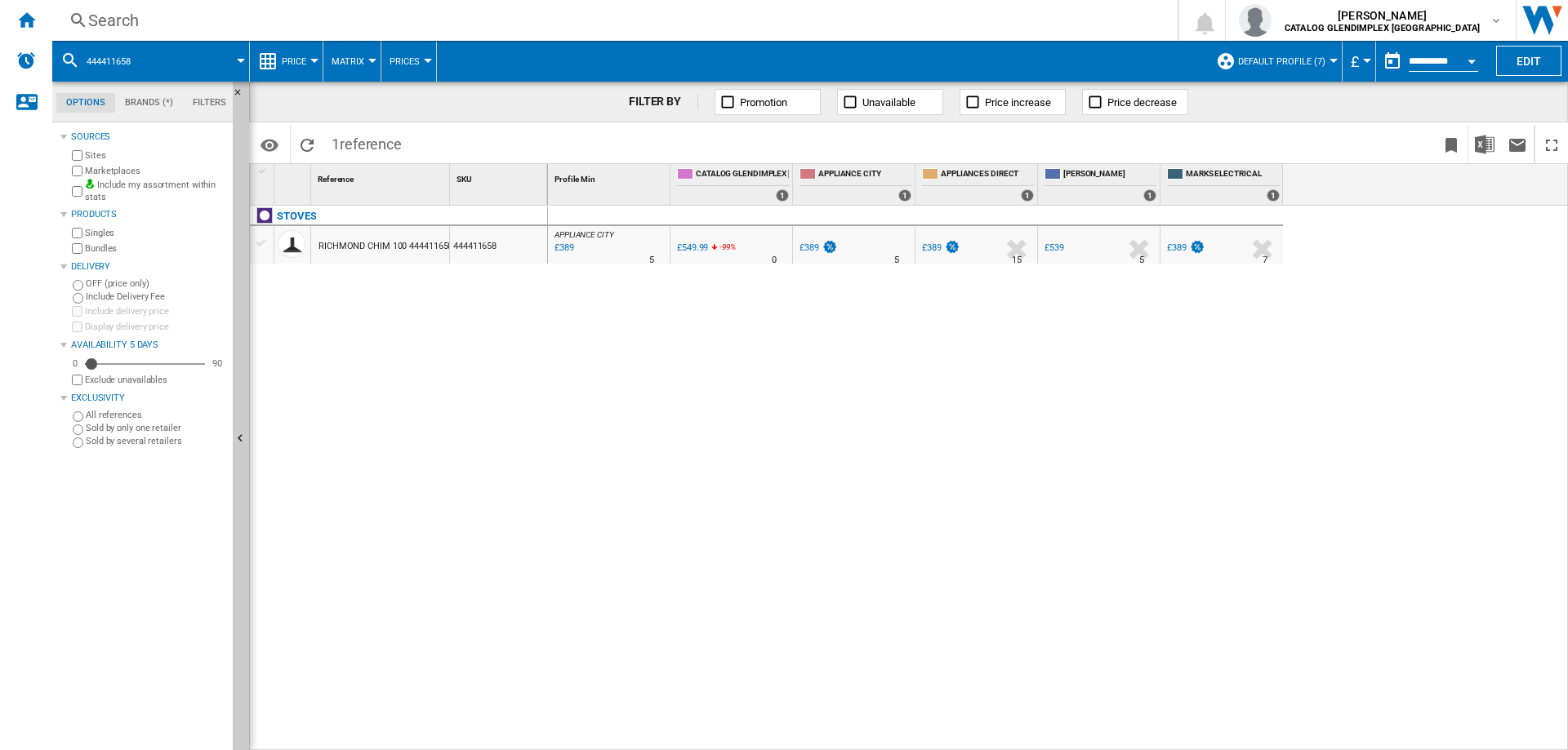
click at [128, 23] on div "Search" at bounding box center [612, 20] width 1047 height 23
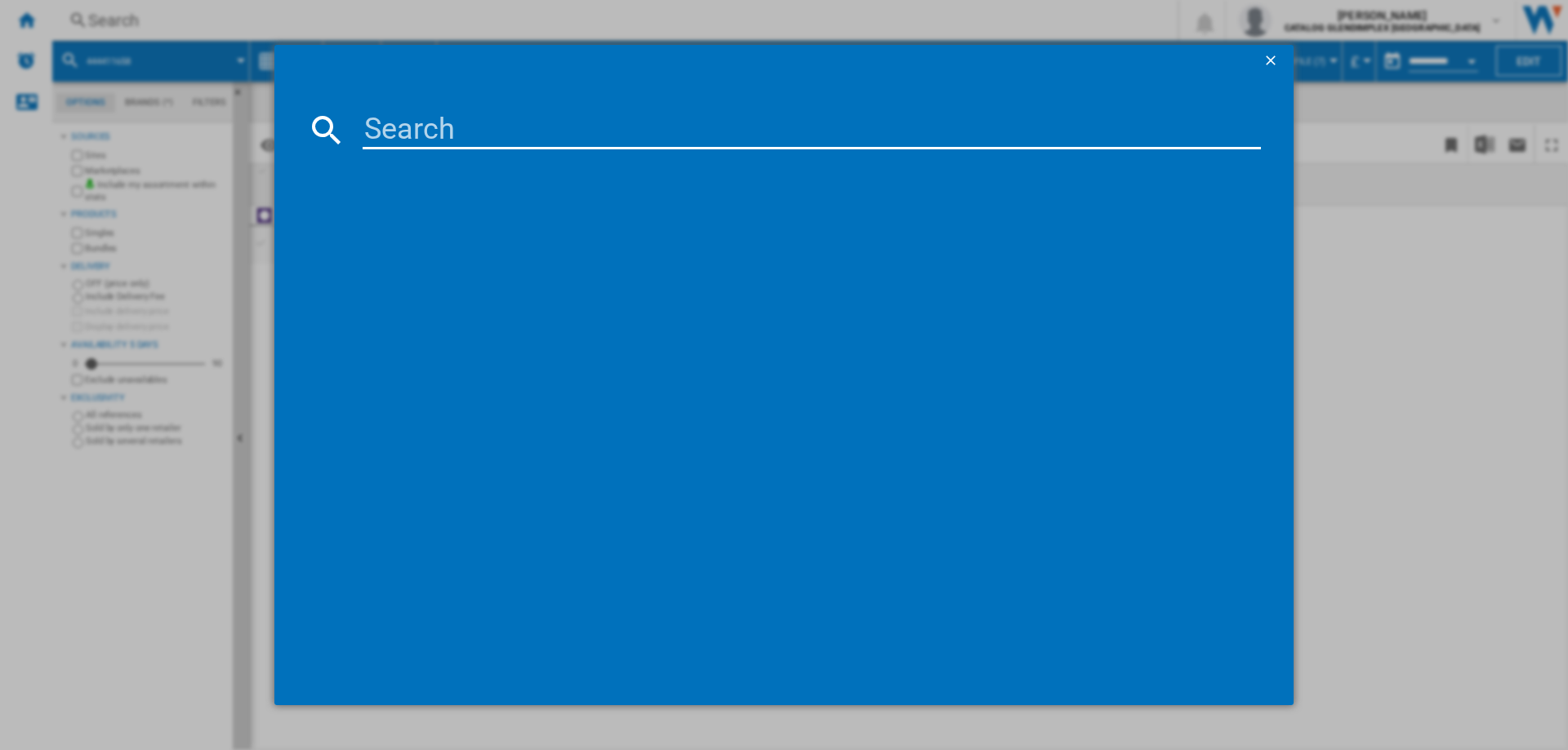
click at [428, 137] on input at bounding box center [812, 129] width 898 height 39
type input "444411659"
click at [525, 218] on div "STOVES RICHMOND CHIM 100 CREAM" at bounding box center [792, 235] width 937 height 36
click at [526, 230] on div "STOVES RICHMOND CHIM 100 CREAM" at bounding box center [794, 235] width 882 height 17
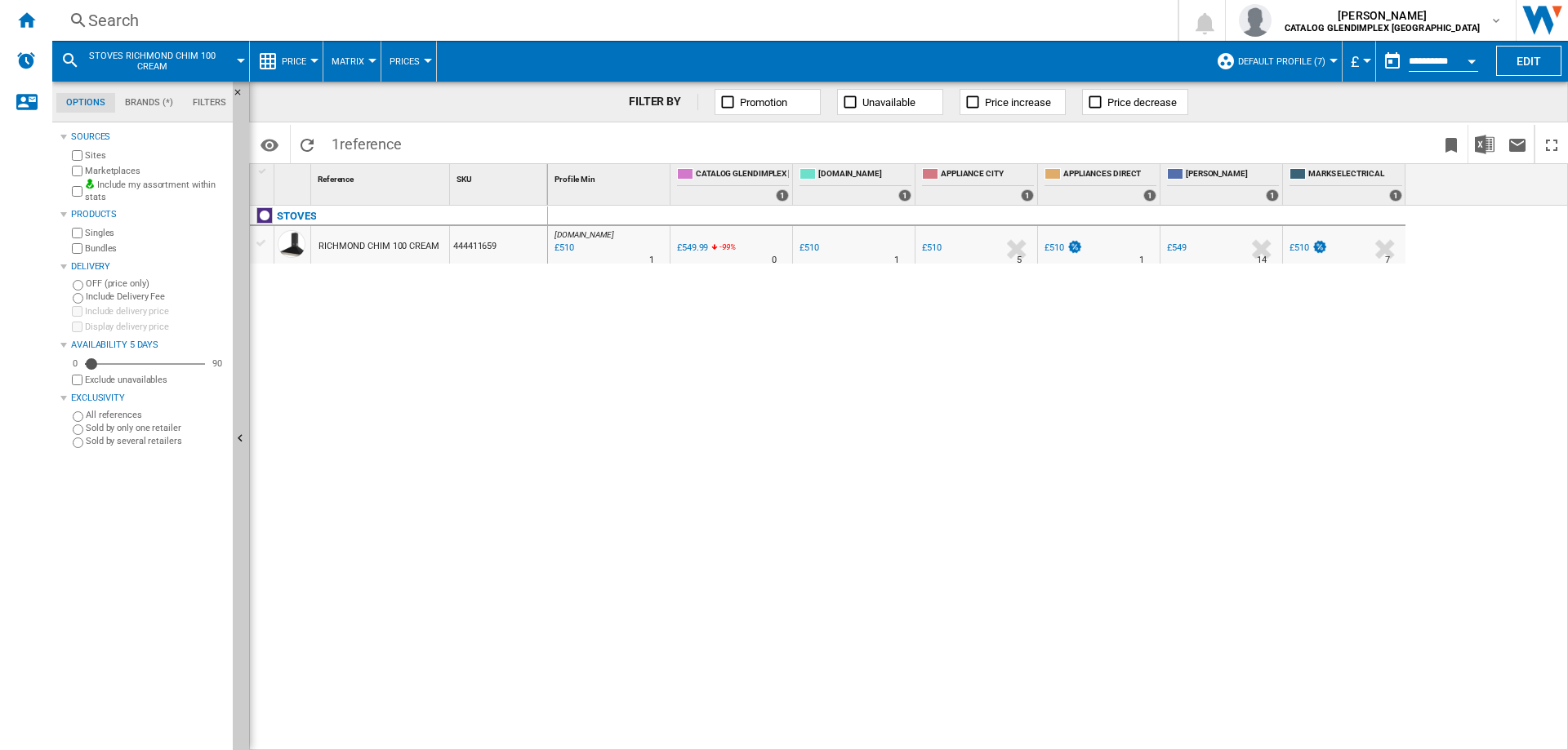
click at [130, 19] on div "Search" at bounding box center [612, 20] width 1047 height 23
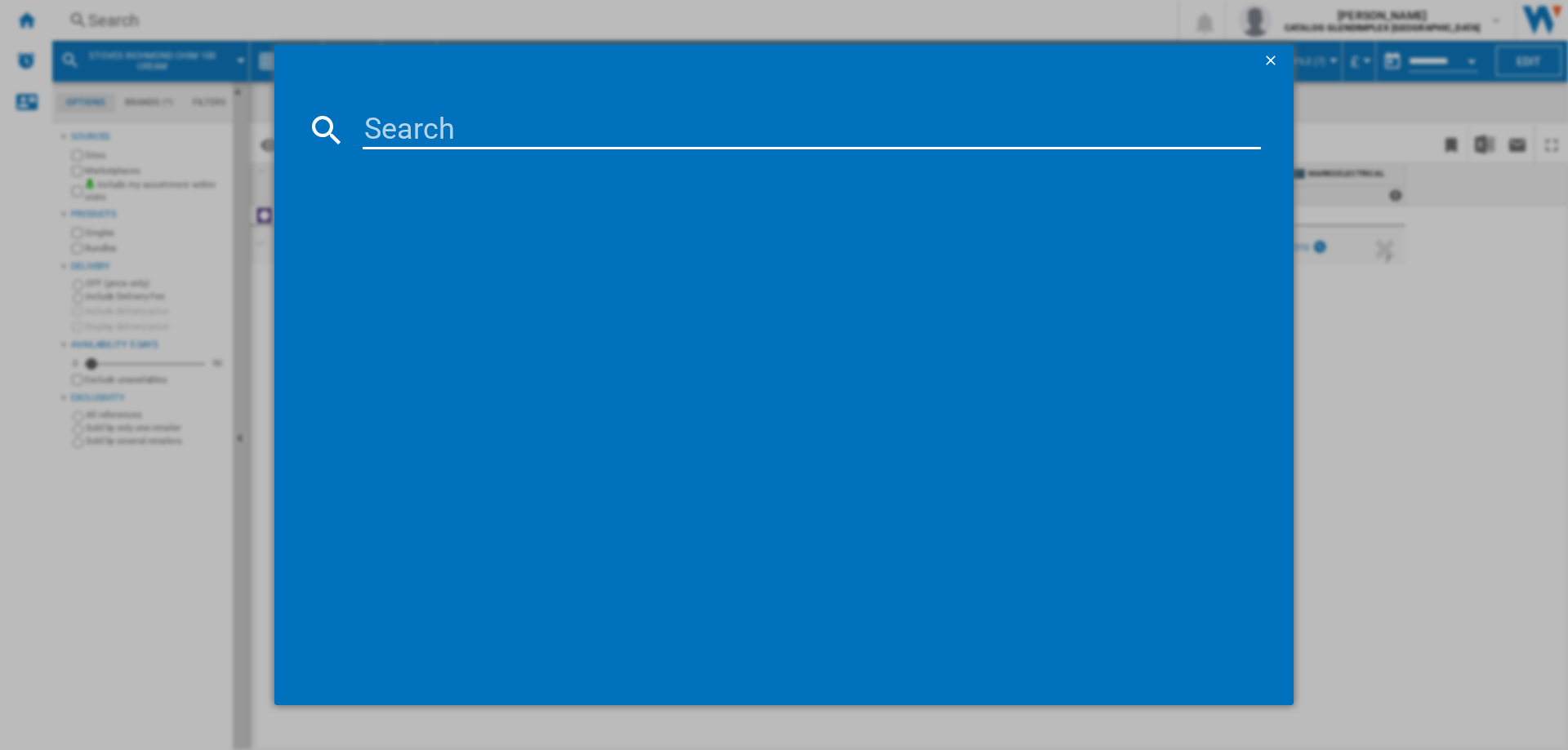
click at [403, 121] on input at bounding box center [812, 129] width 898 height 39
type input "444411660"
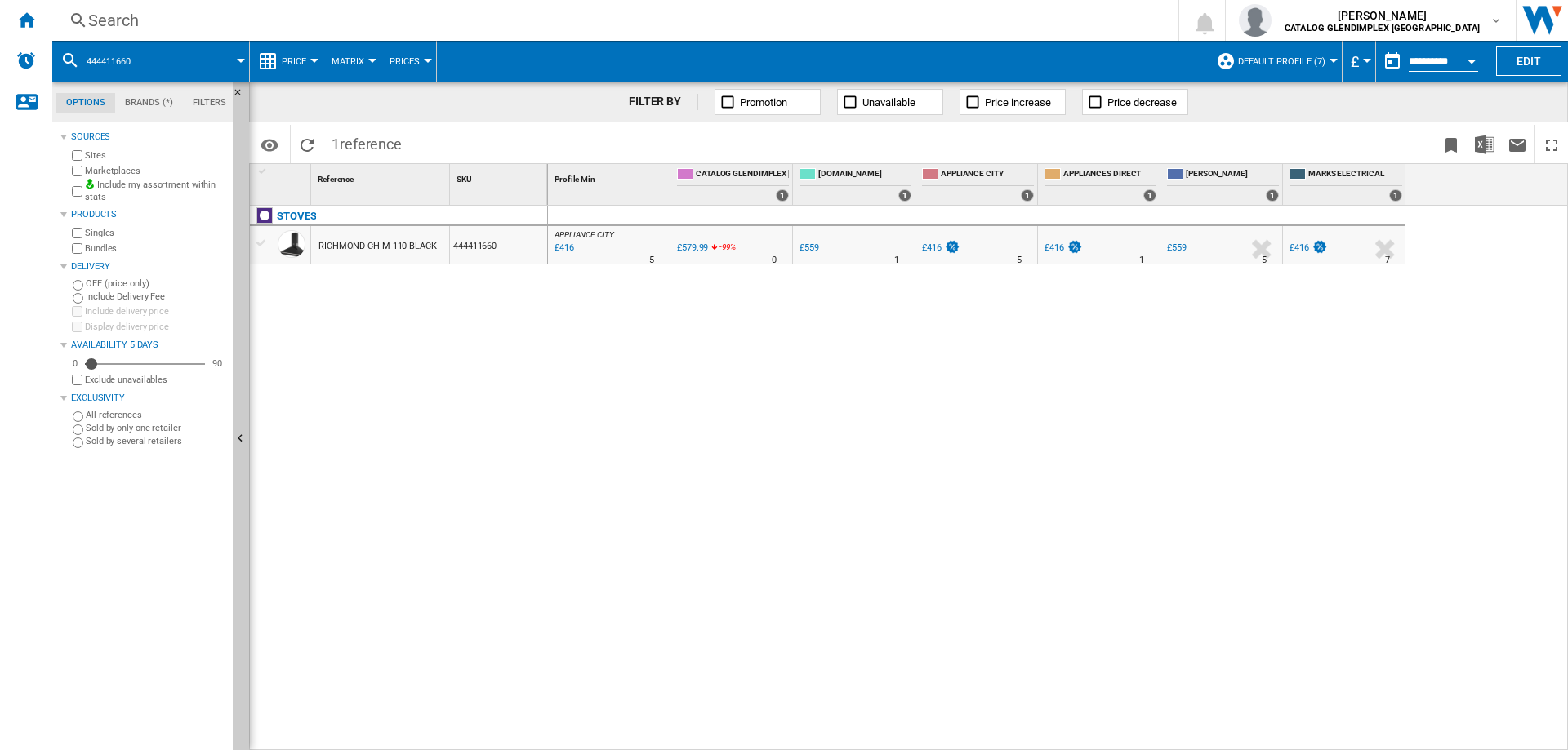
click at [149, 21] on div "Search" at bounding box center [612, 20] width 1047 height 23
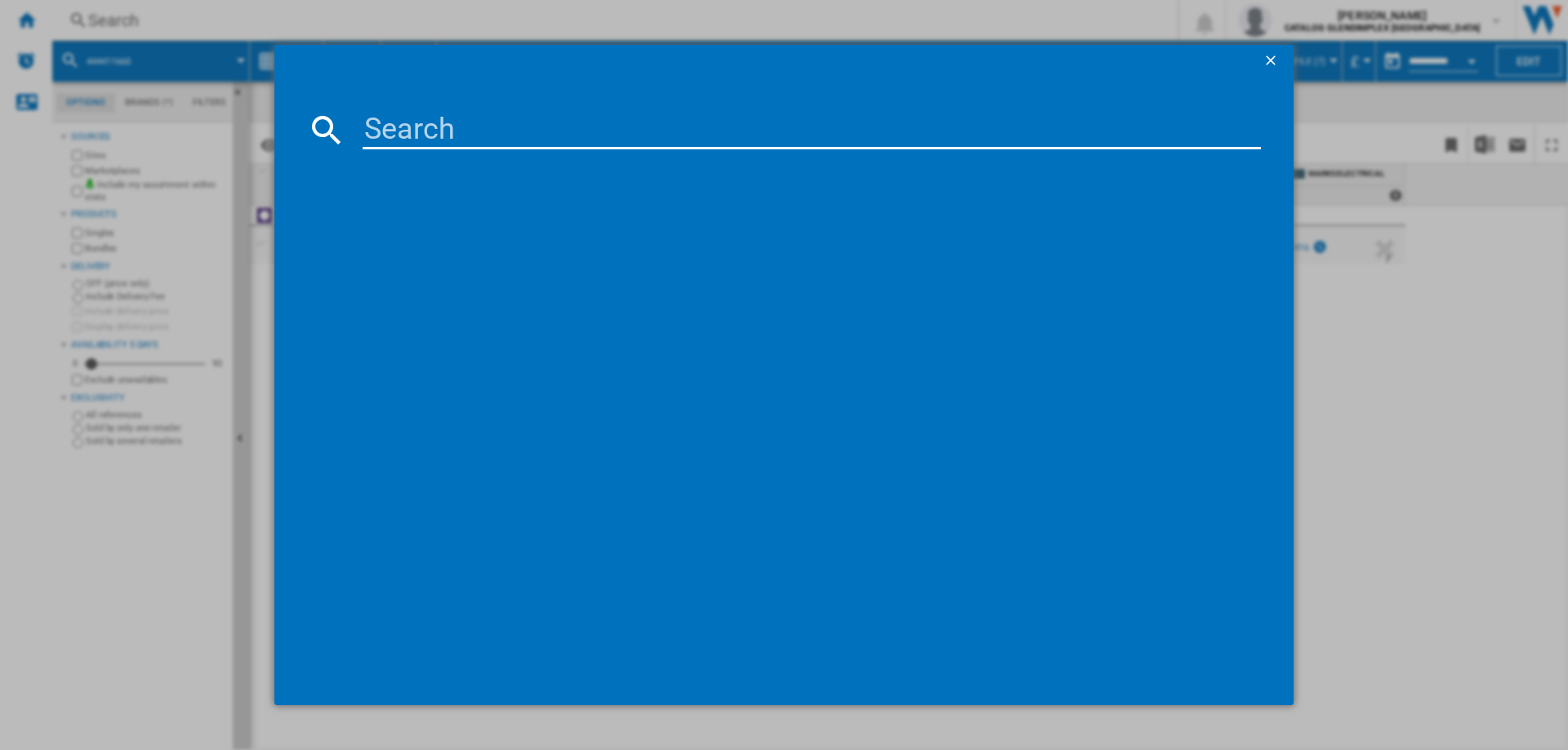
click at [401, 108] on md-dialog-content at bounding box center [784, 391] width 1019 height 627
click at [408, 121] on input at bounding box center [812, 129] width 898 height 39
paste input "444411661"
type input "444411661"
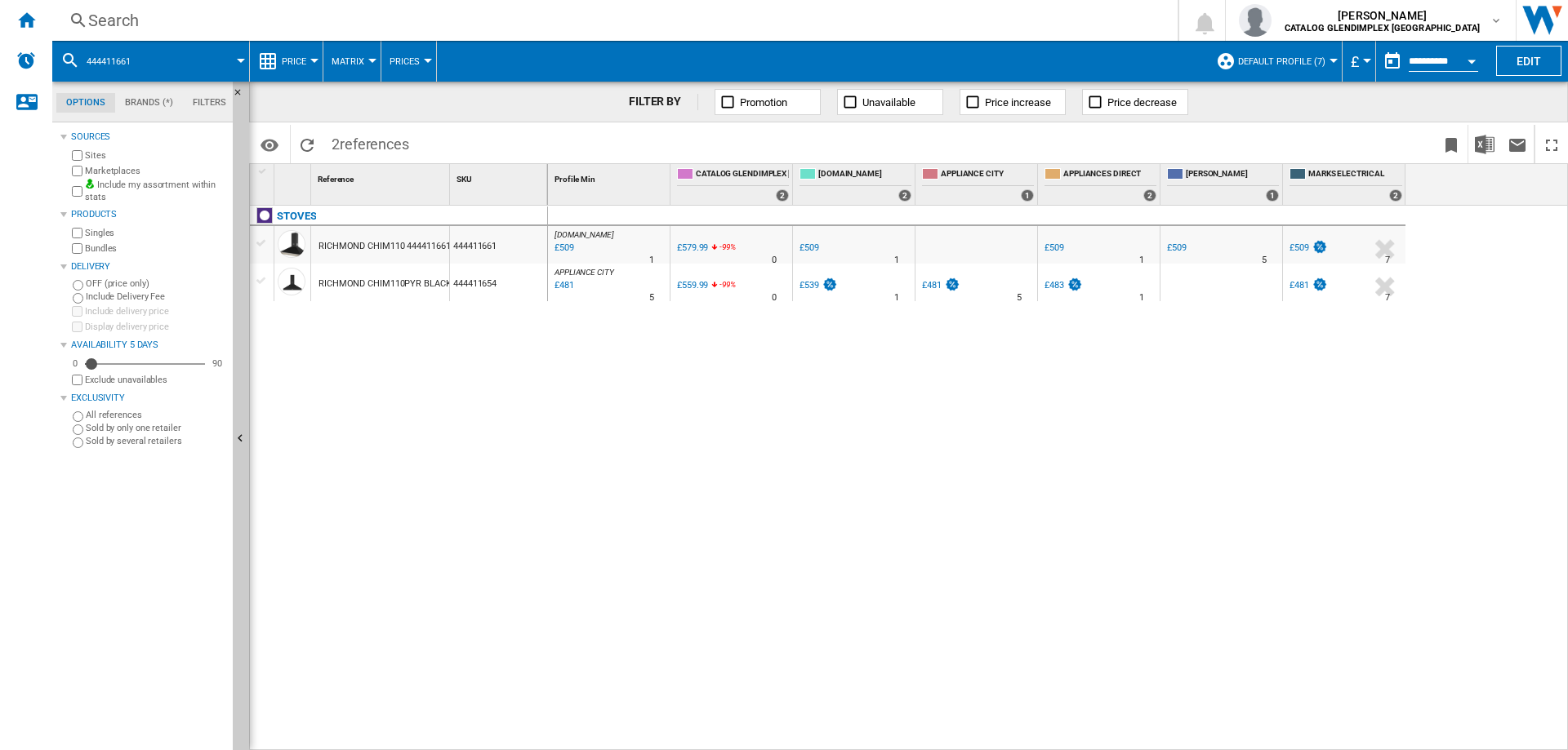
click at [126, 22] on div "Search" at bounding box center [612, 20] width 1047 height 23
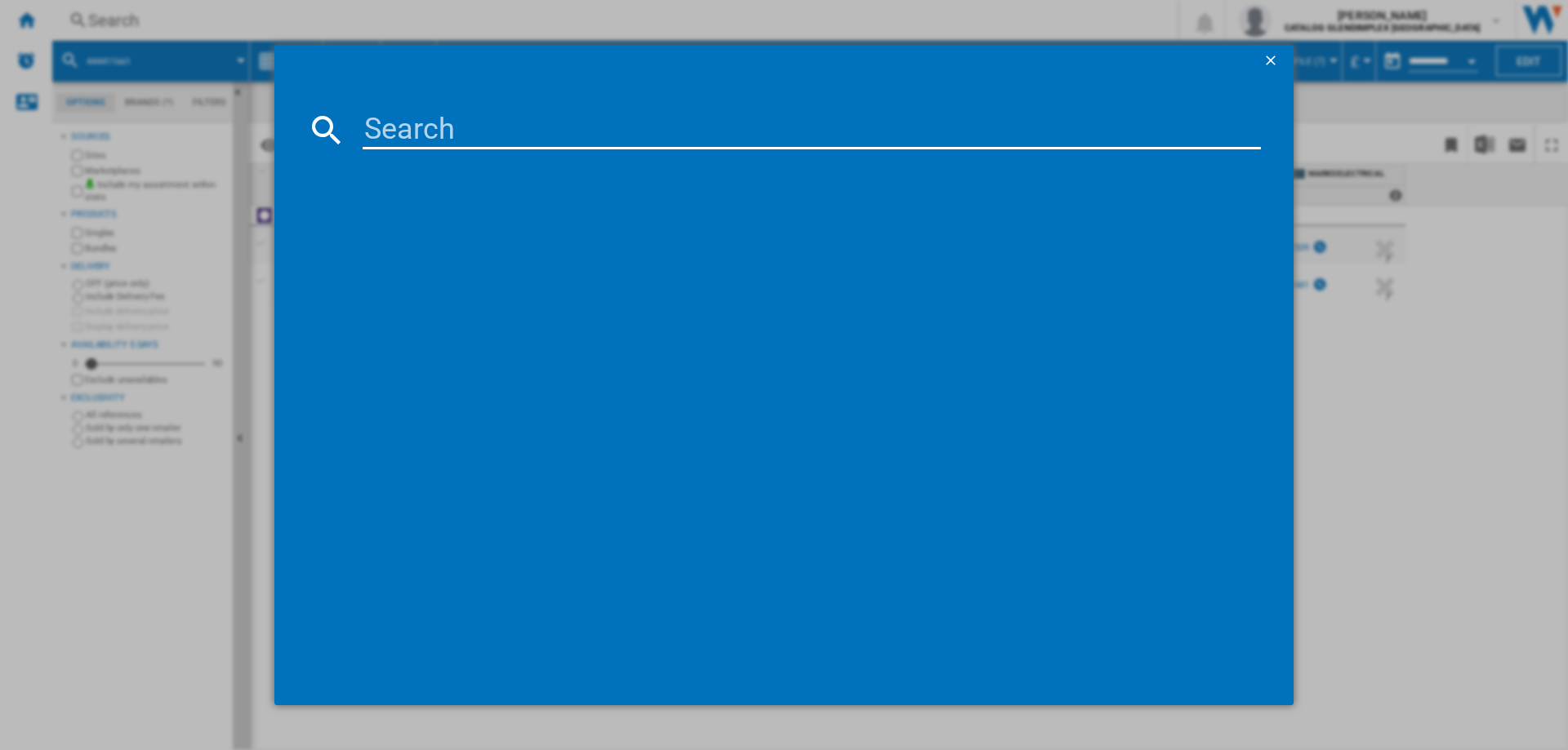
click at [378, 115] on input at bounding box center [812, 129] width 898 height 39
type input "444411656"
click at [477, 230] on div "STOVES RICHMOND CHIM 90 444411656 BLACK" at bounding box center [794, 235] width 882 height 17
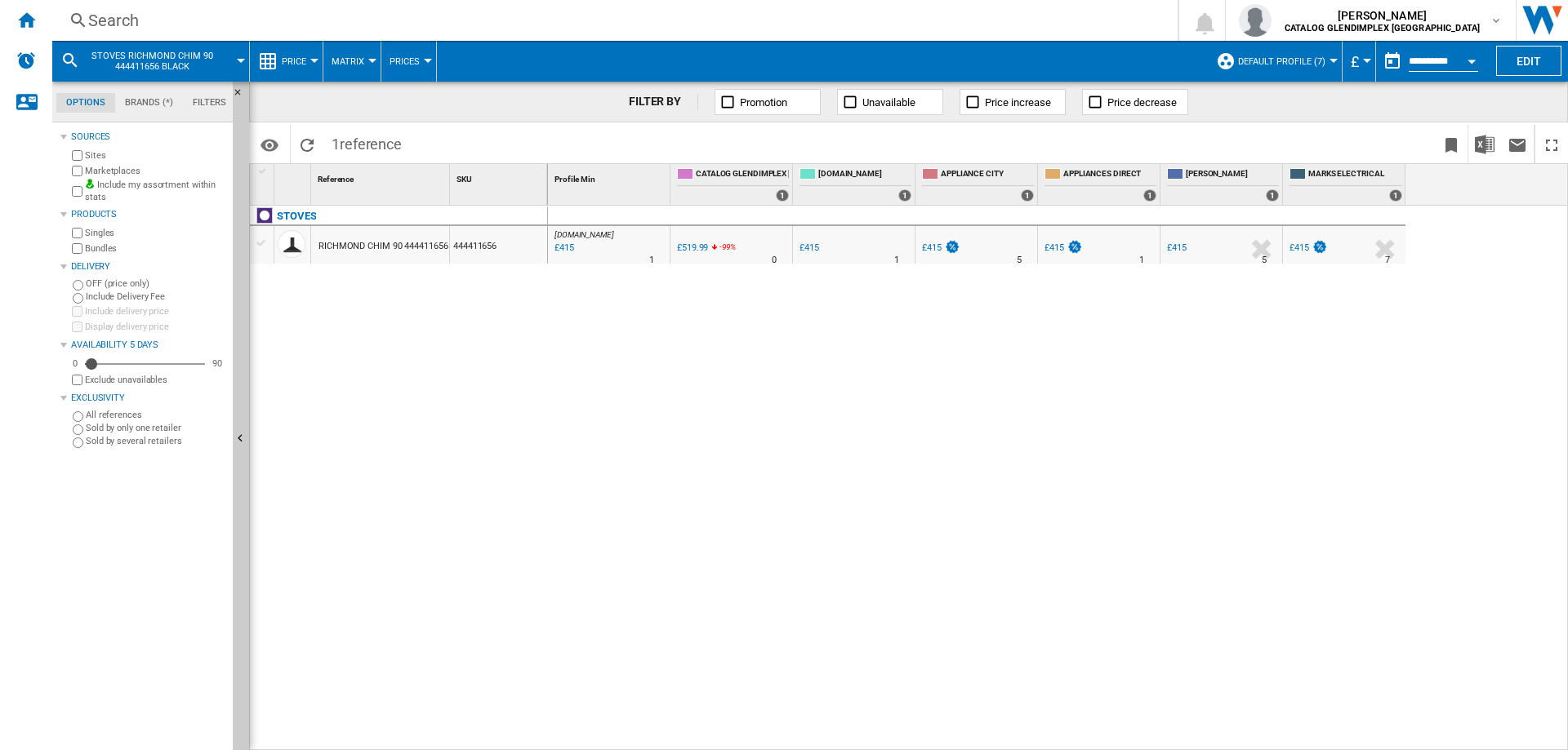
click at [114, 31] on div "Search" at bounding box center [612, 20] width 1047 height 23
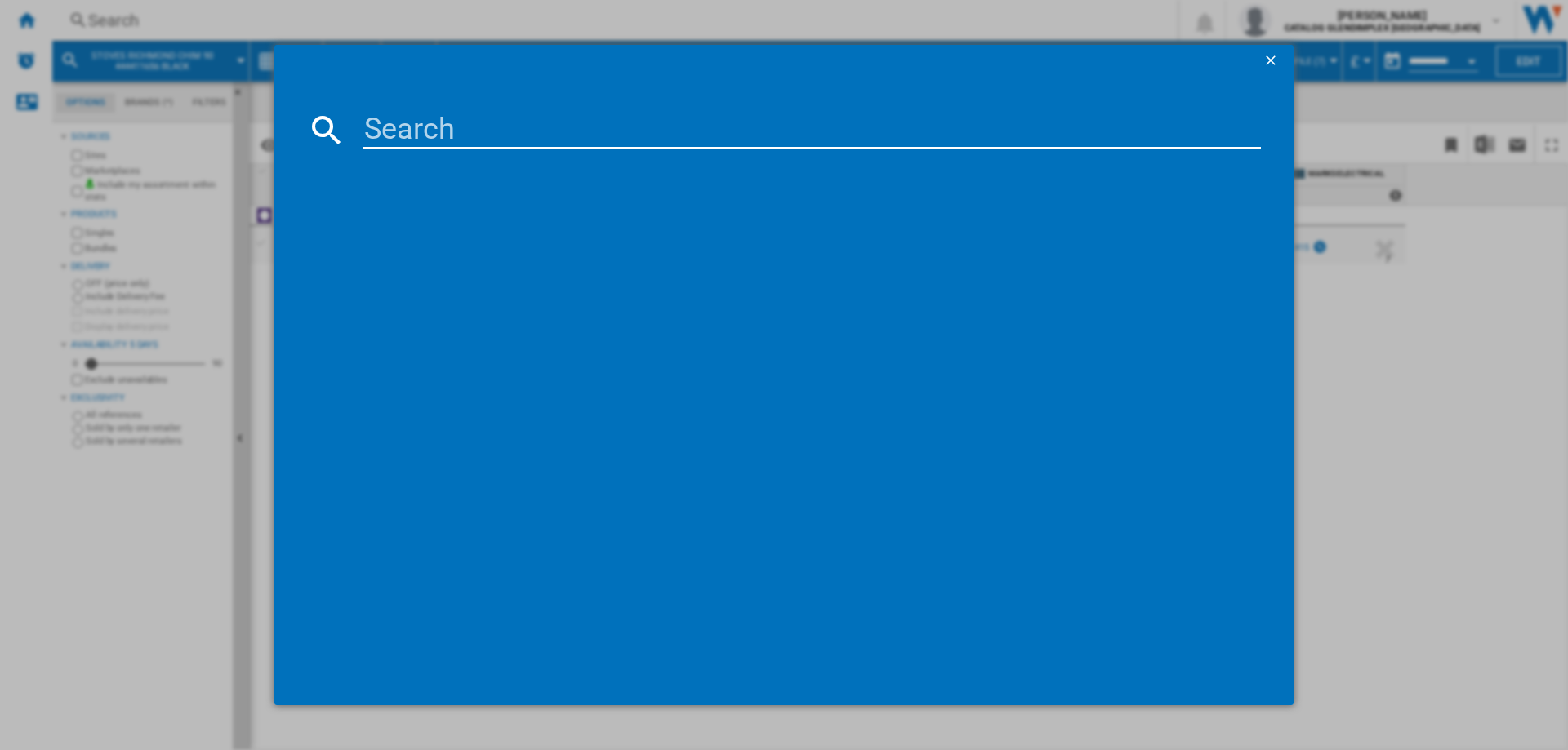
click at [378, 131] on input at bounding box center [812, 129] width 898 height 39
type input "444411657"
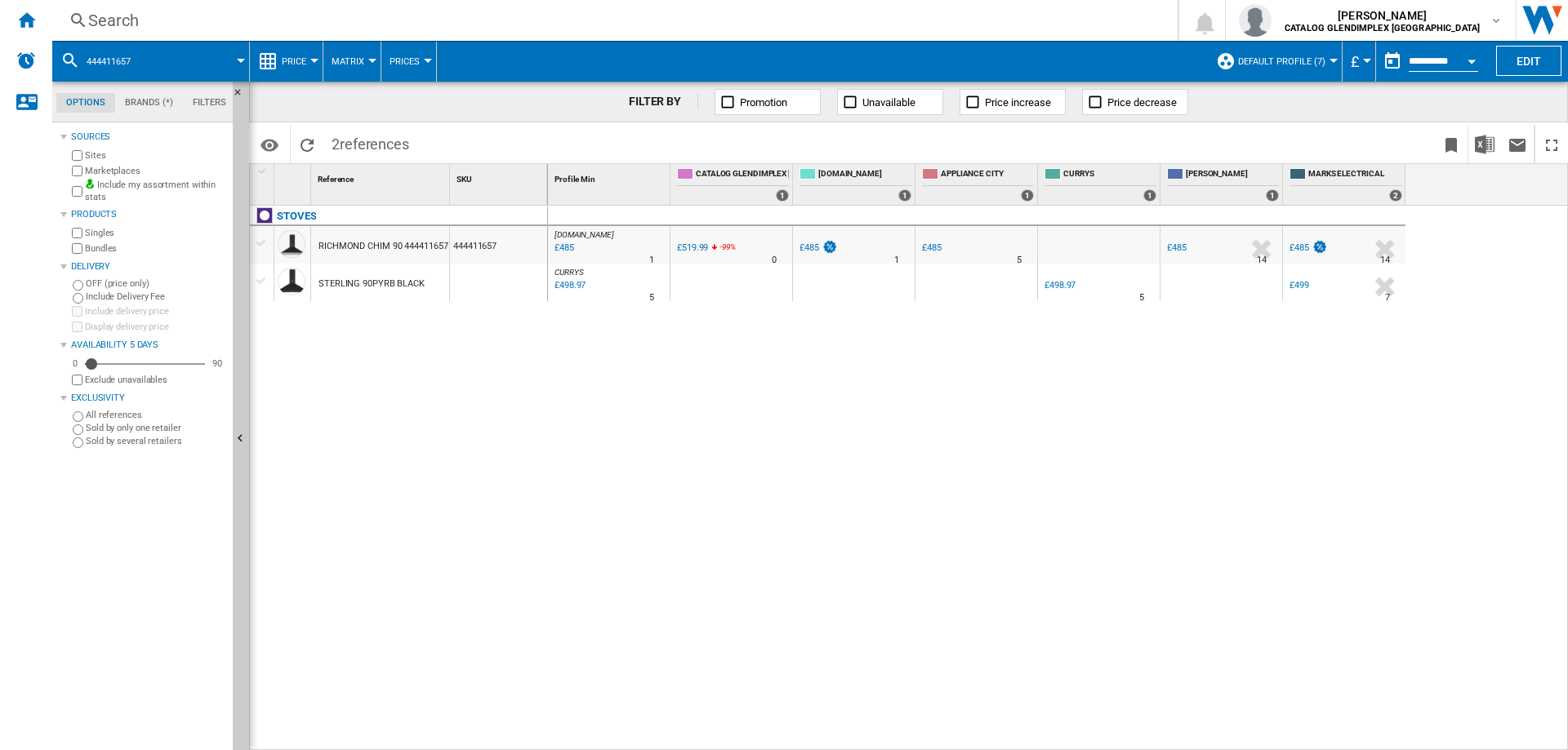
click at [139, 20] on div "Search" at bounding box center [612, 20] width 1047 height 23
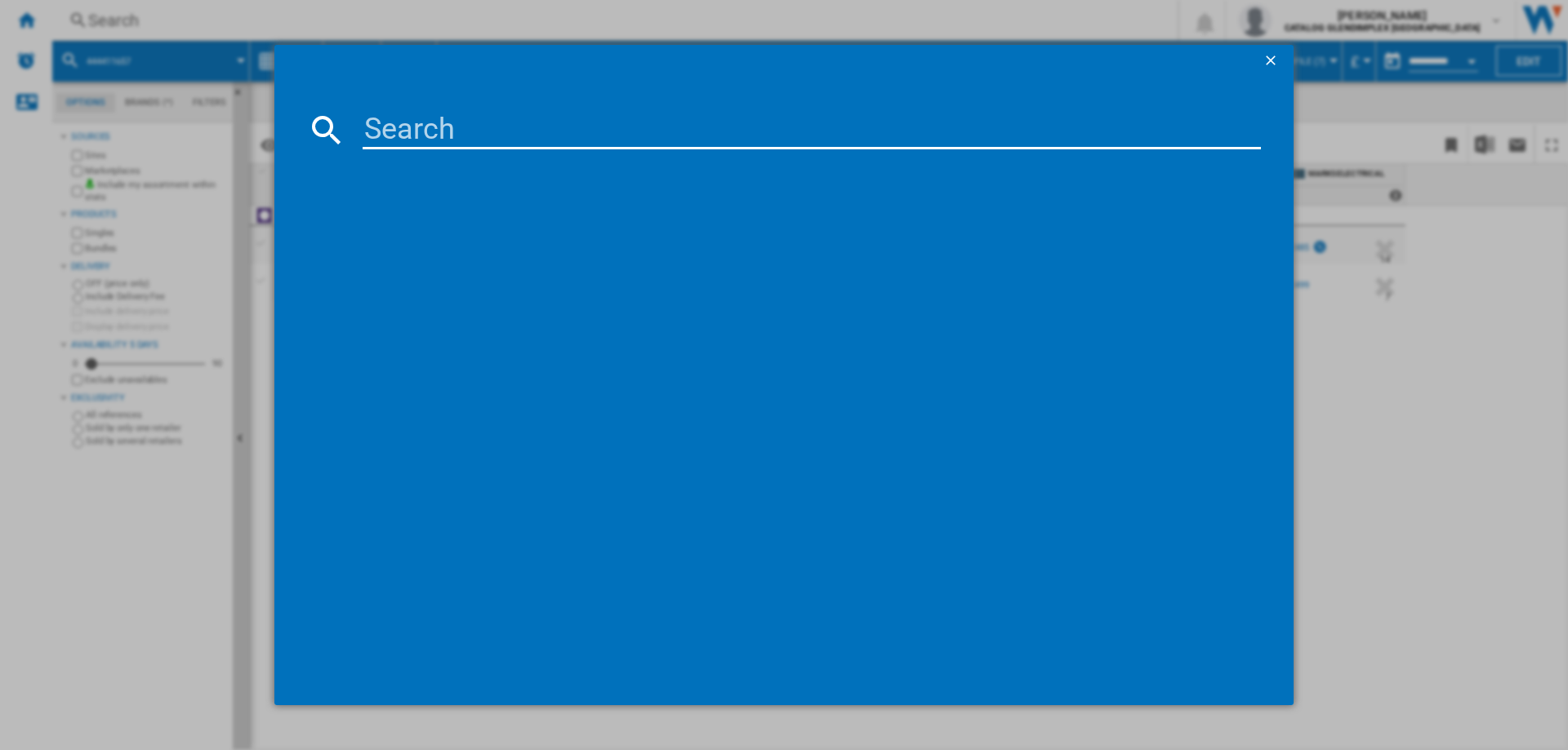
click at [386, 120] on input at bounding box center [812, 129] width 898 height 39
type input "444411684"
click at [800, 223] on div "STOVES CANOPY 90INT STAINLESS STEEL" at bounding box center [792, 235] width 928 height 26
click at [579, 239] on div "STOVES CANOPY 90INT STAINLESS STEEL" at bounding box center [794, 235] width 882 height 17
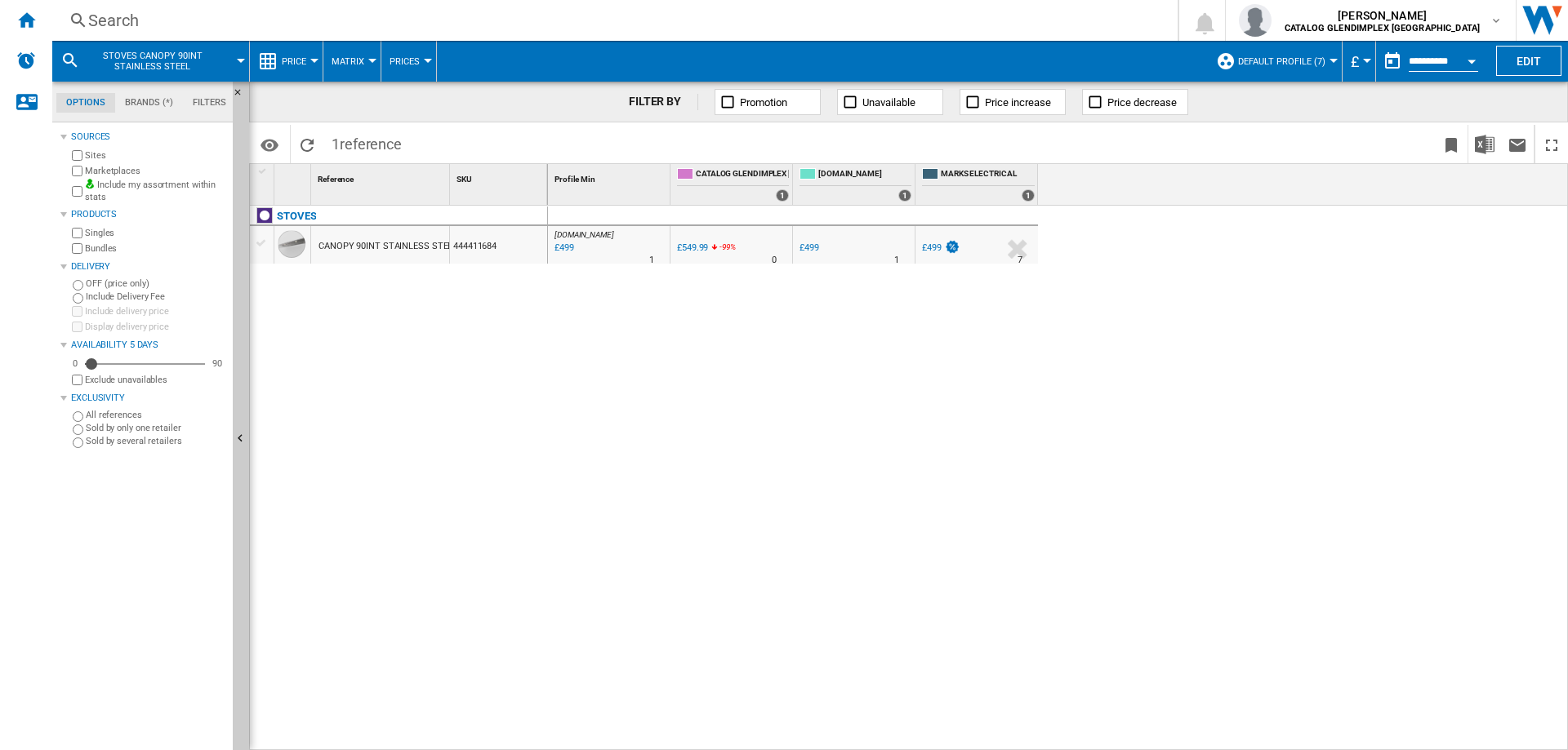
click at [106, 20] on div "Search" at bounding box center [612, 20] width 1047 height 23
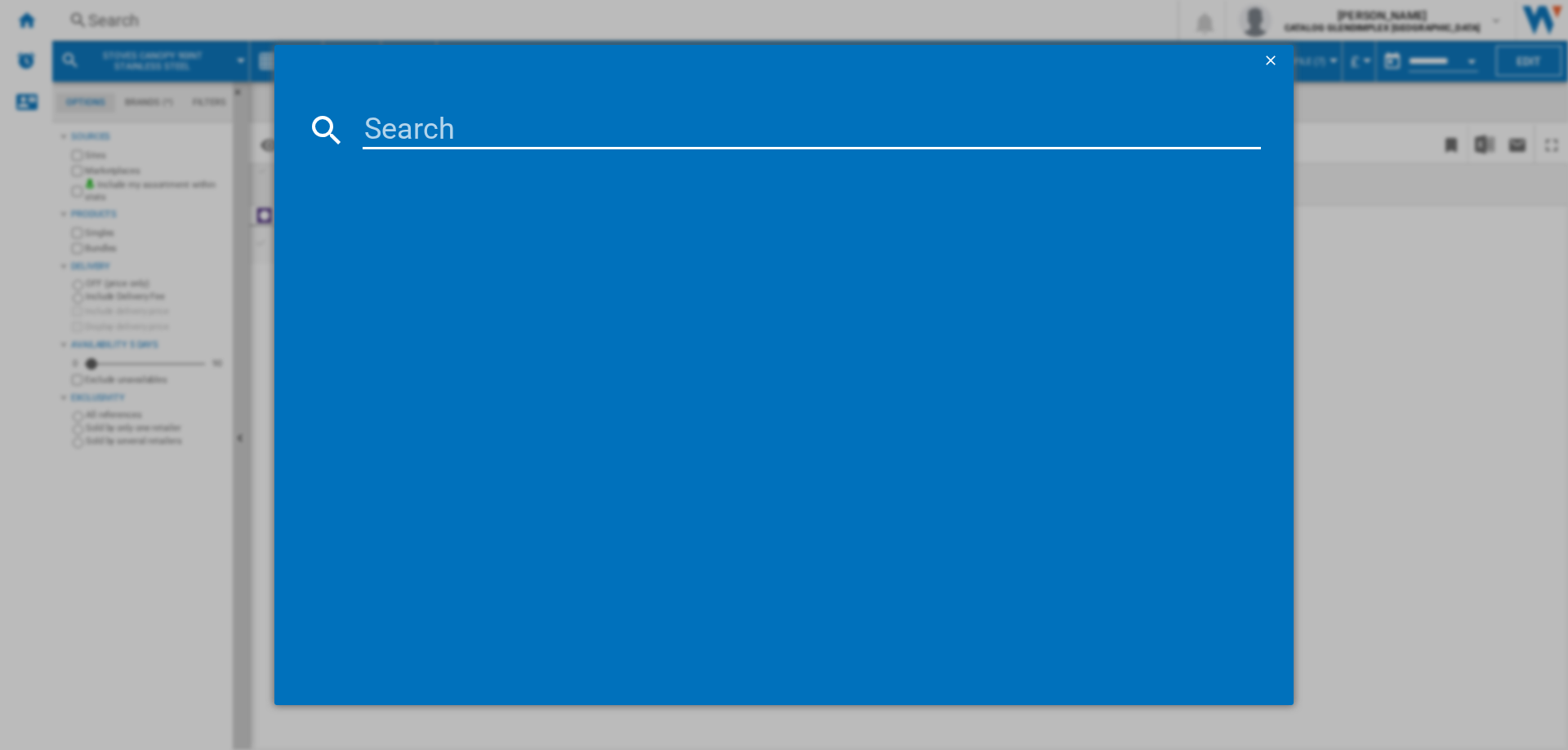
click at [383, 124] on input at bounding box center [812, 129] width 898 height 39
type input "444411652"
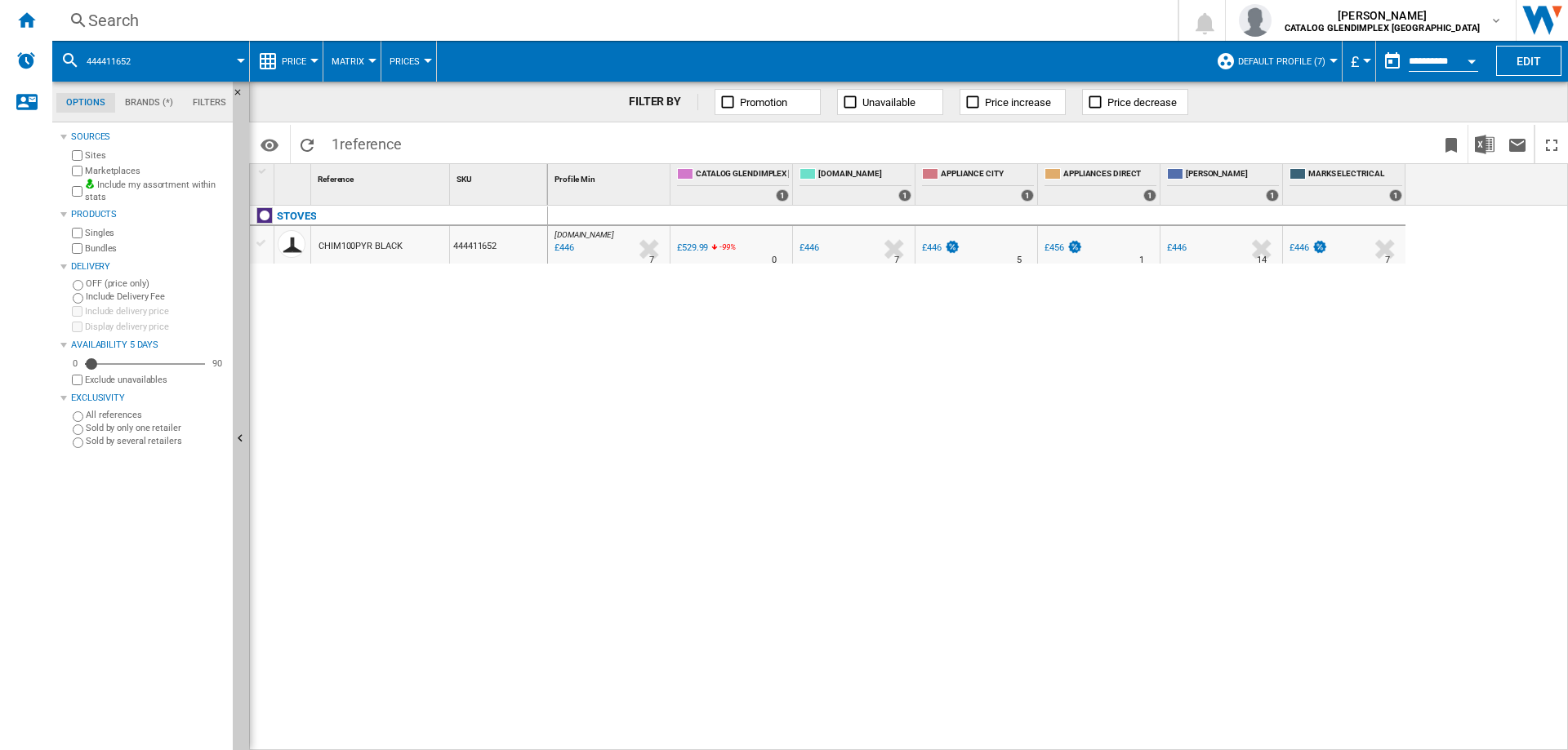
click at [110, 24] on div "Search" at bounding box center [612, 20] width 1047 height 23
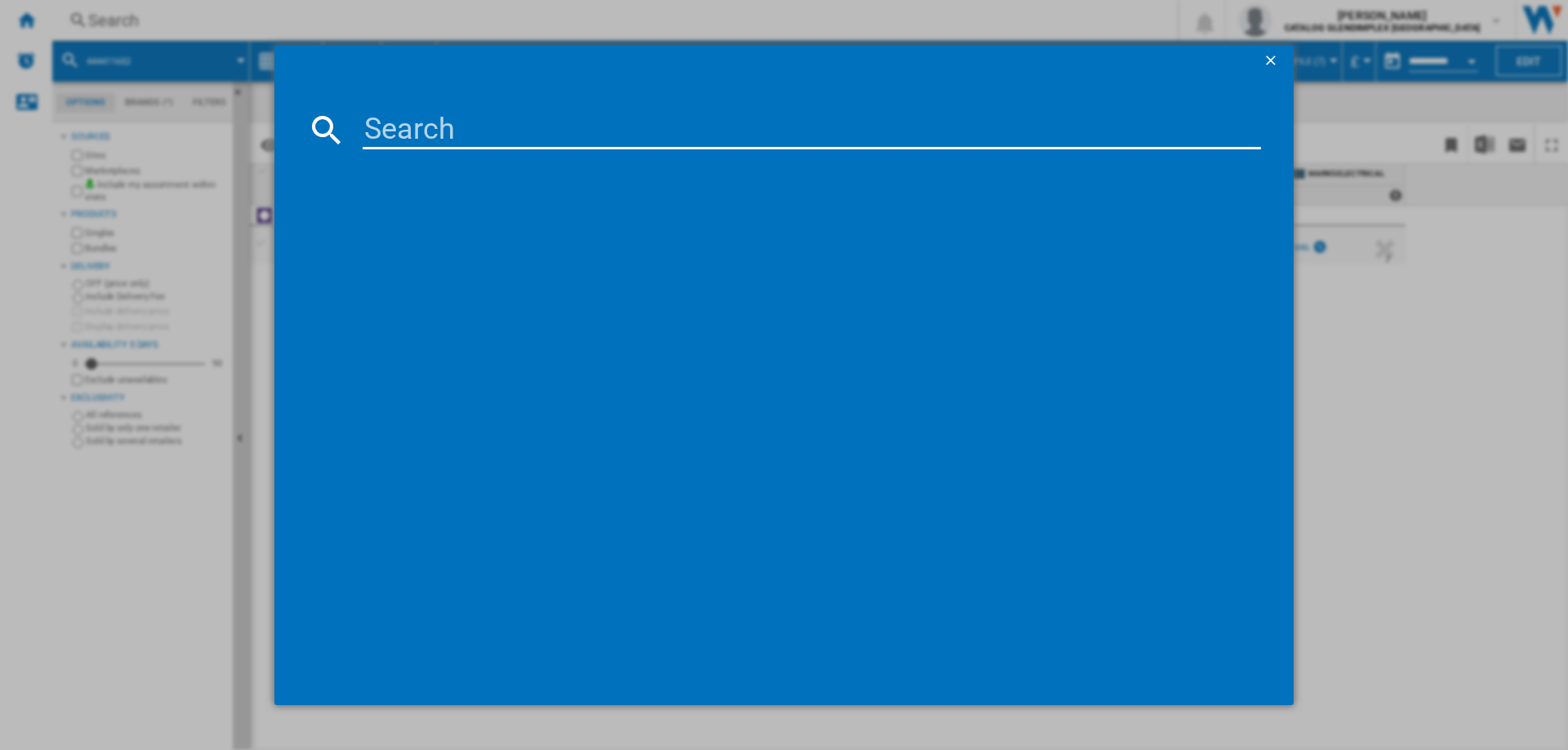
click at [384, 113] on input at bounding box center [812, 129] width 898 height 39
type input "444411653"
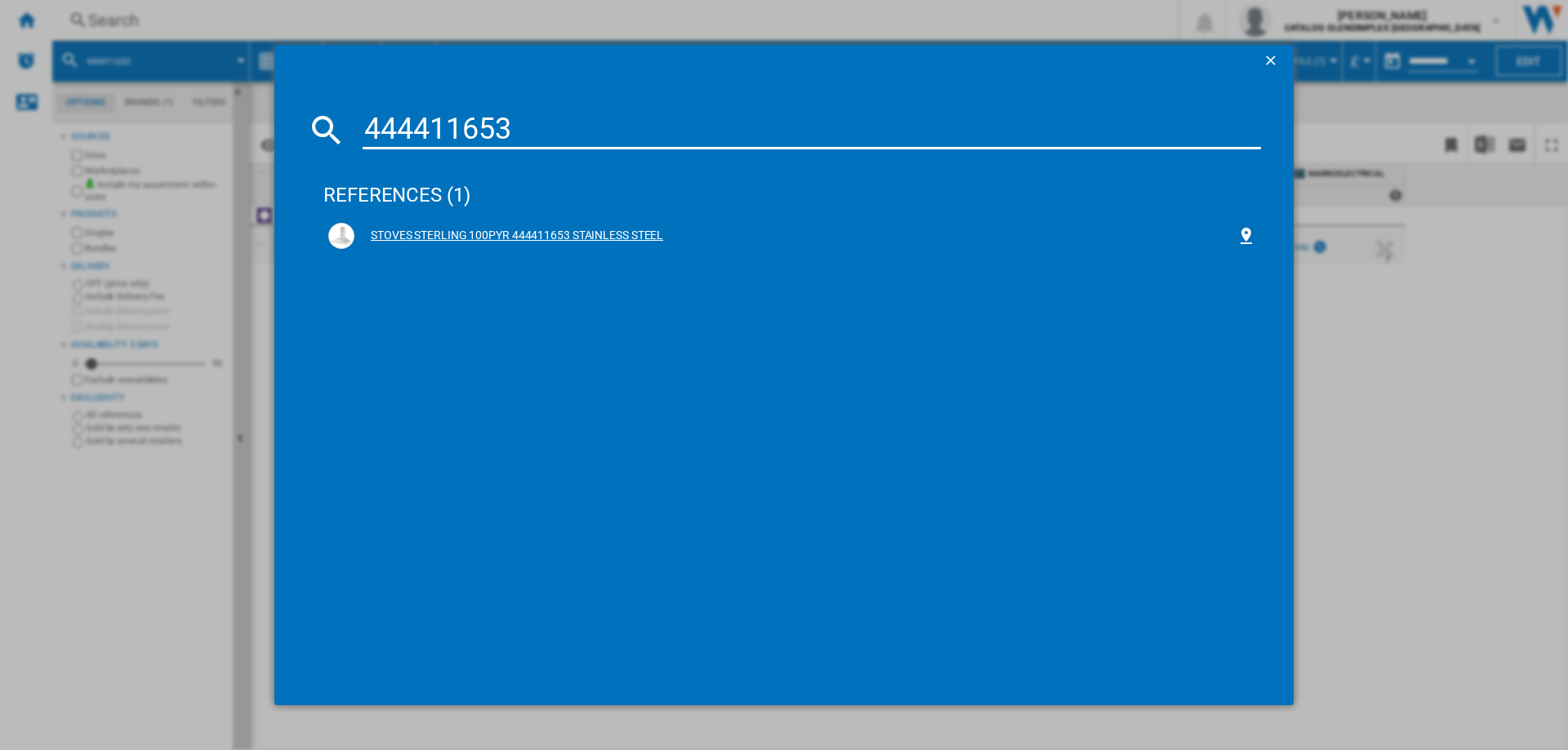
click at [613, 238] on div "STOVES STERLING 100PYR 444411653 STAINLESS STEEL" at bounding box center [794, 235] width 882 height 17
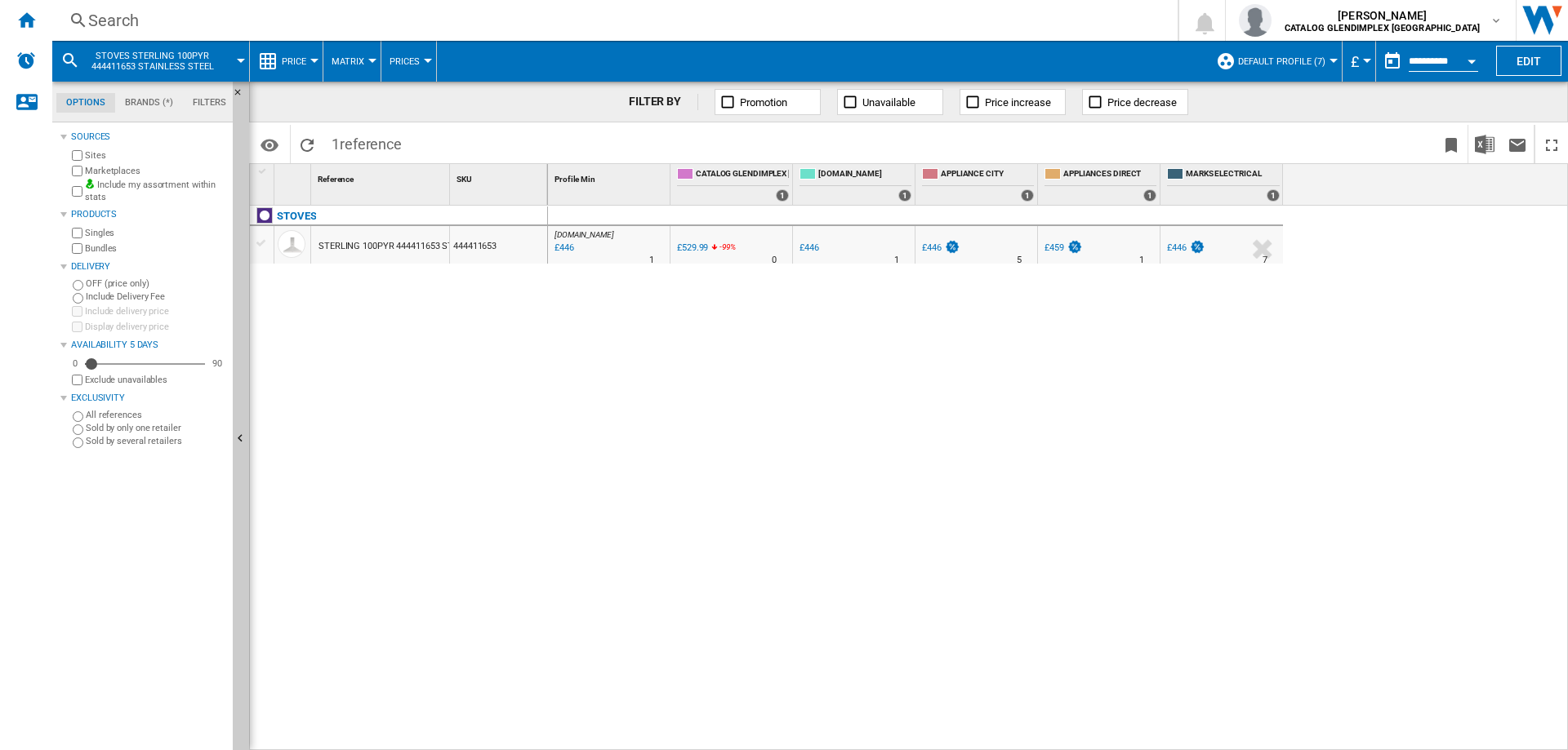
click at [125, 17] on div "Search" at bounding box center [612, 20] width 1047 height 23
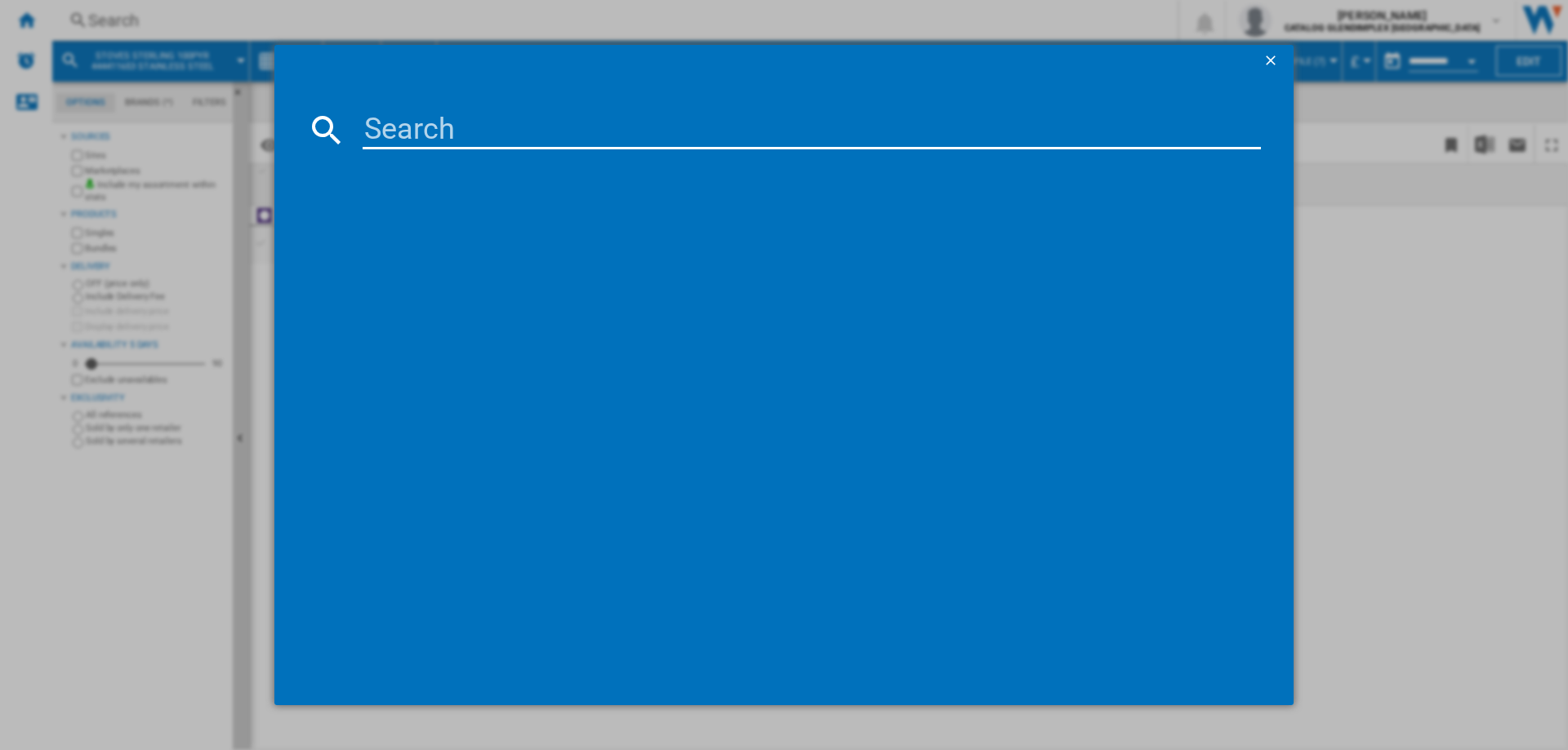
click at [362, 120] on div at bounding box center [784, 129] width 954 height 39
click at [391, 130] on input at bounding box center [812, 129] width 898 height 39
paste input "444411646"
type input "444411646"
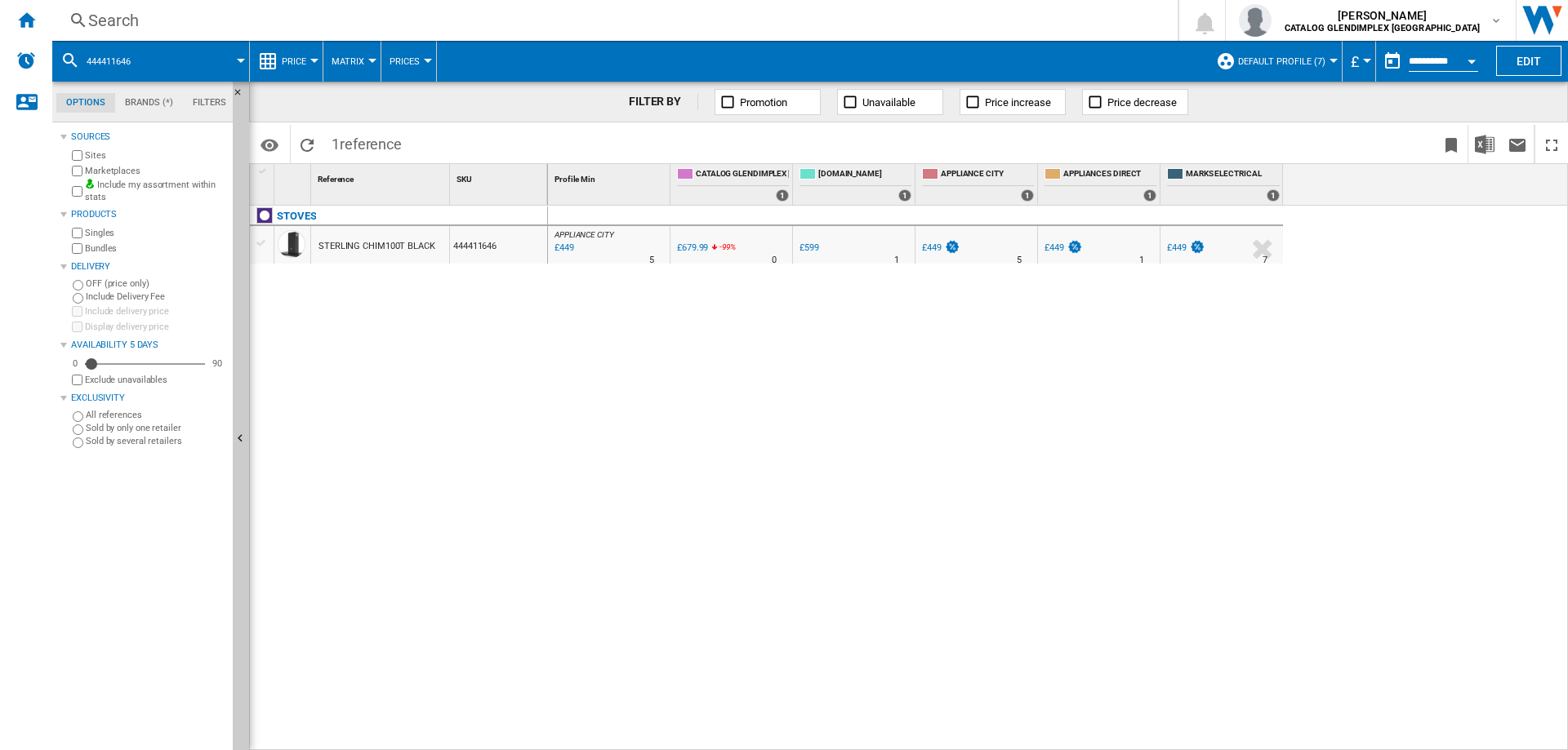
click at [115, 13] on div "Search" at bounding box center [612, 20] width 1047 height 23
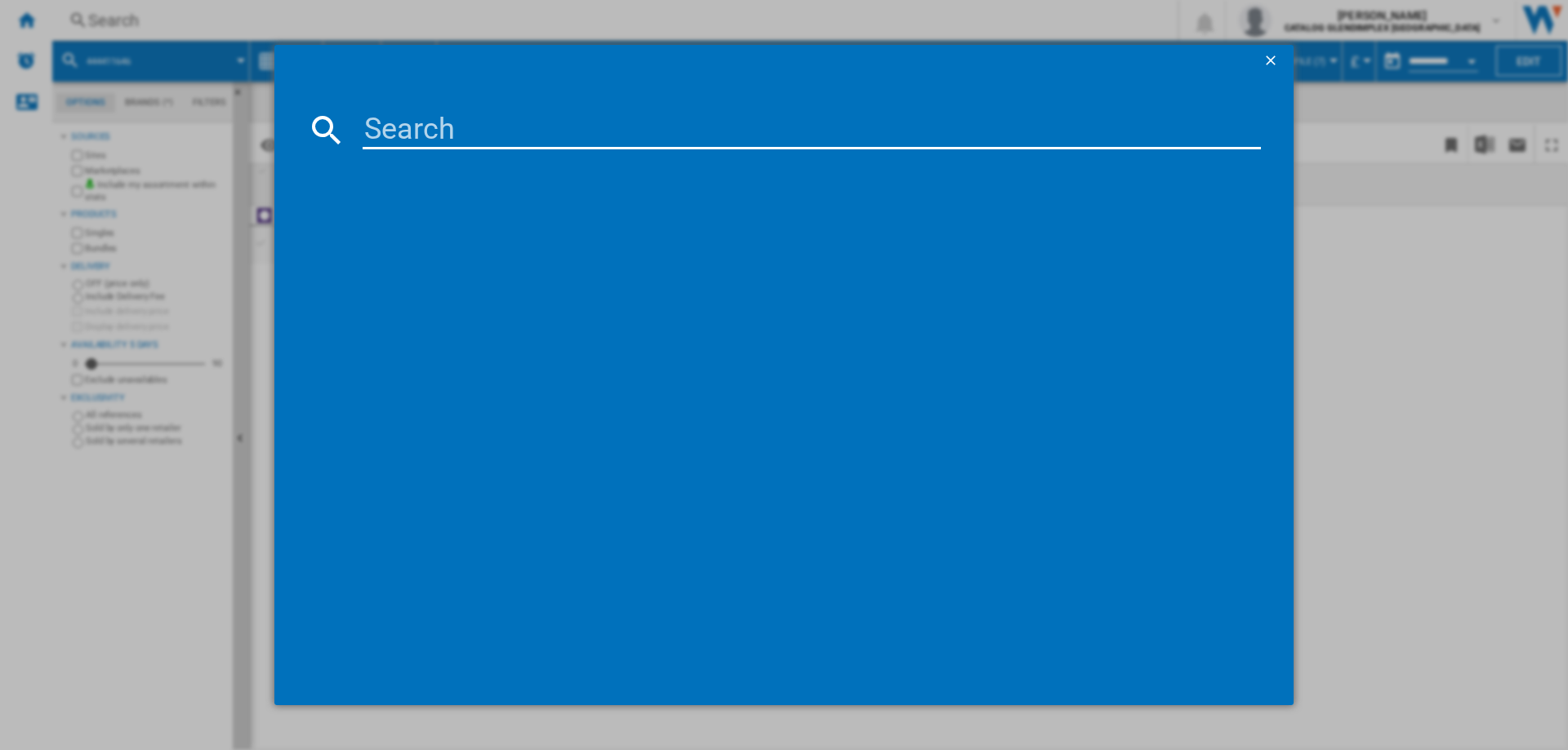
click at [398, 113] on input at bounding box center [812, 129] width 898 height 39
type input "444411647"
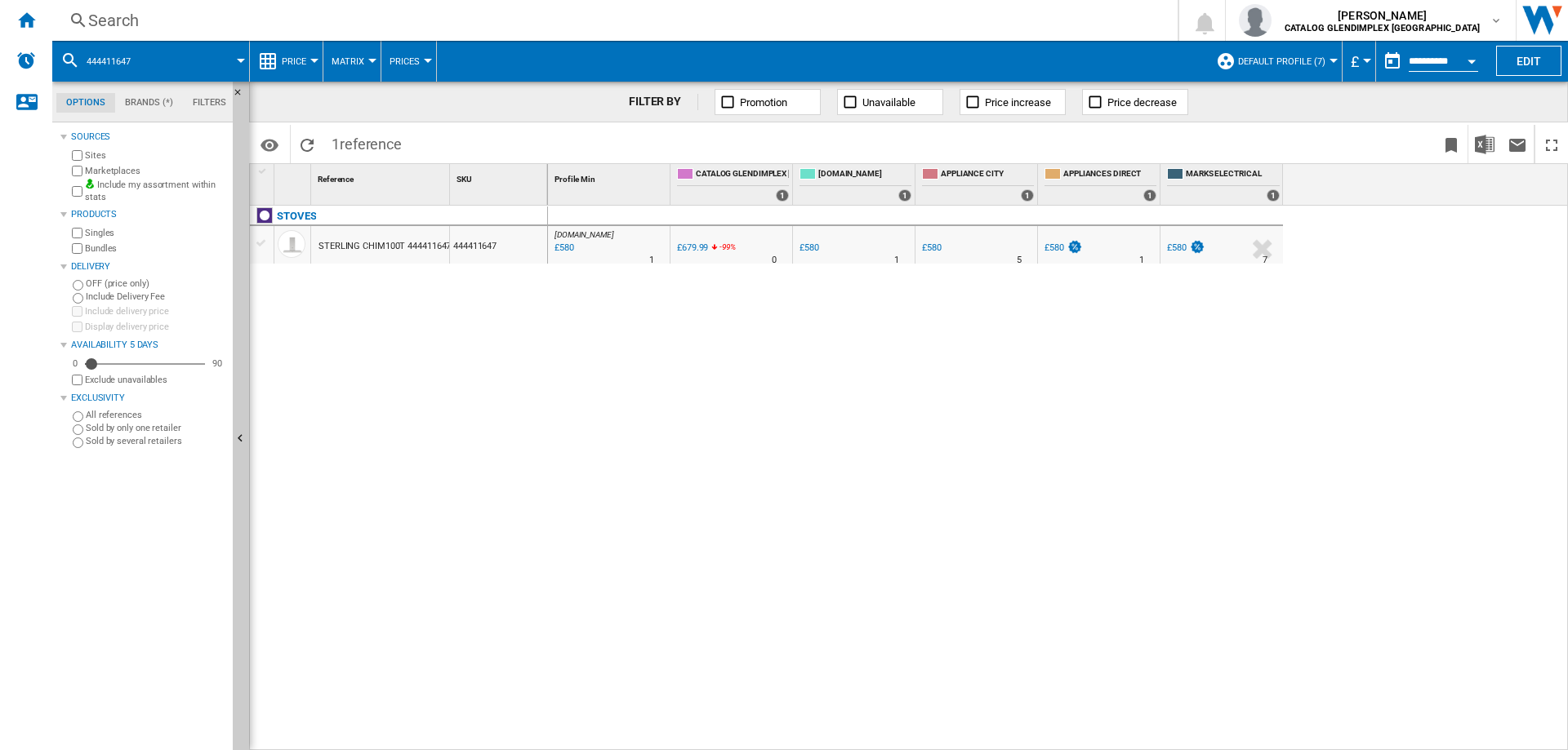
click at [143, 21] on div "Search" at bounding box center [612, 20] width 1047 height 23
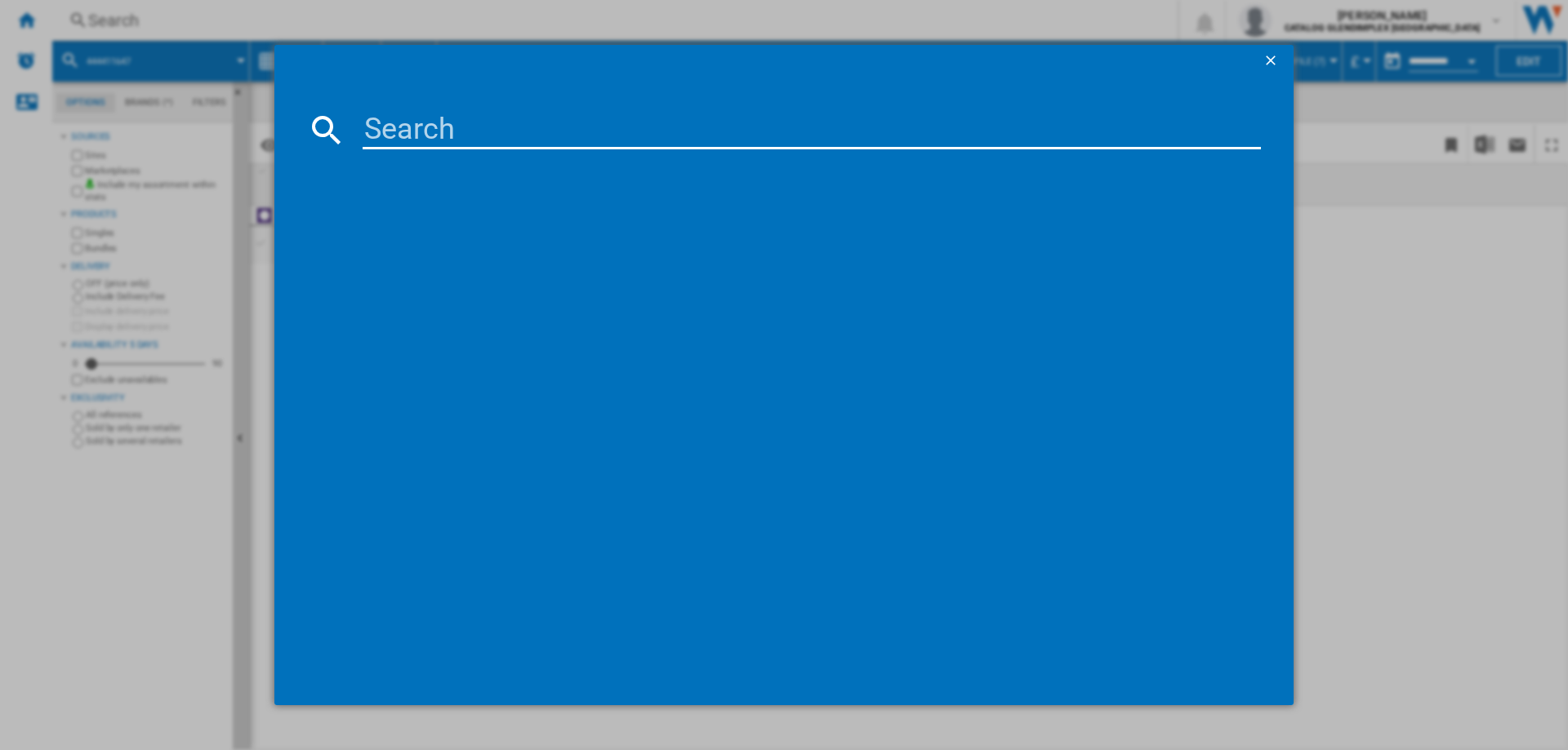
click at [406, 116] on input at bounding box center [812, 129] width 898 height 39
type input "444411654"
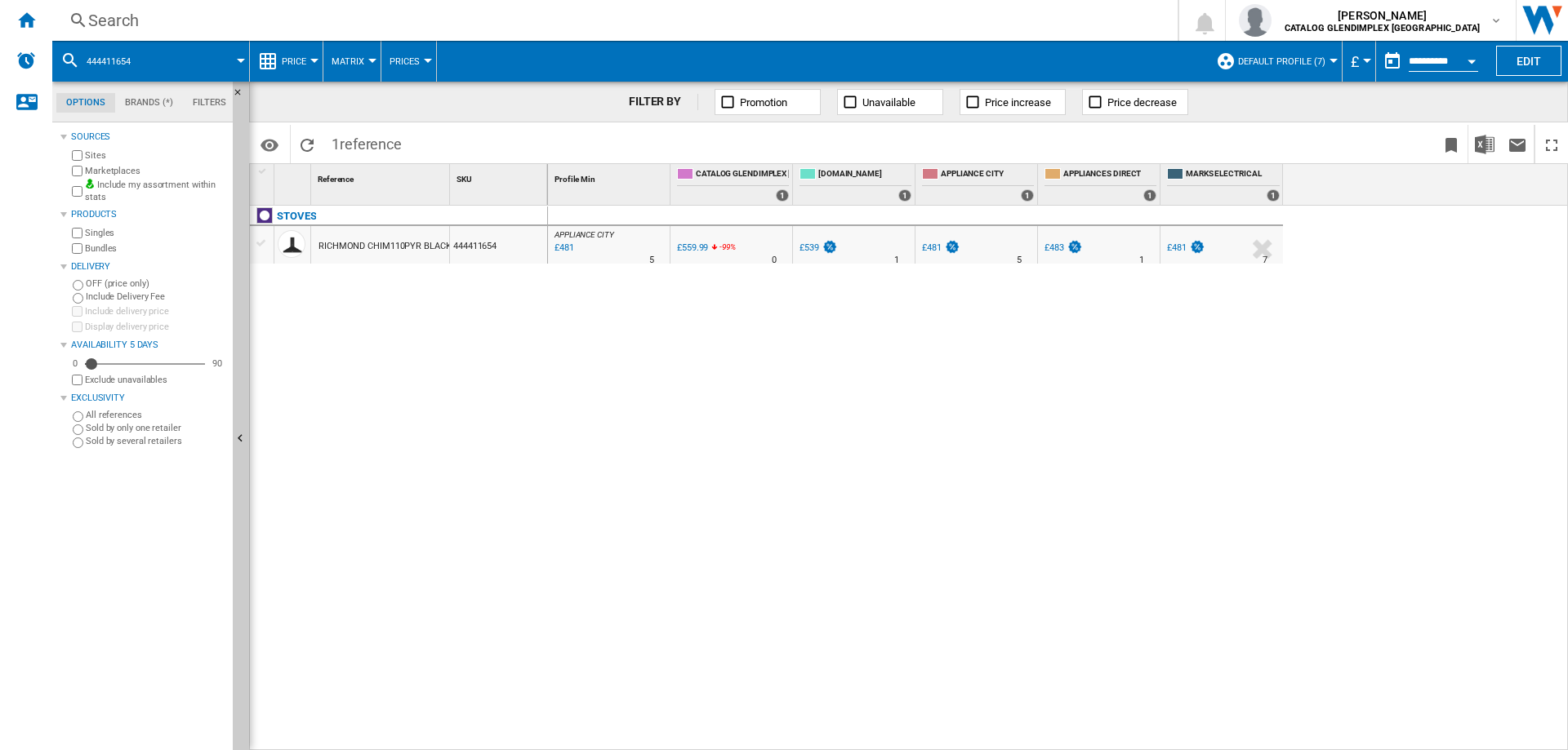
click at [102, 22] on div "Search" at bounding box center [612, 20] width 1047 height 23
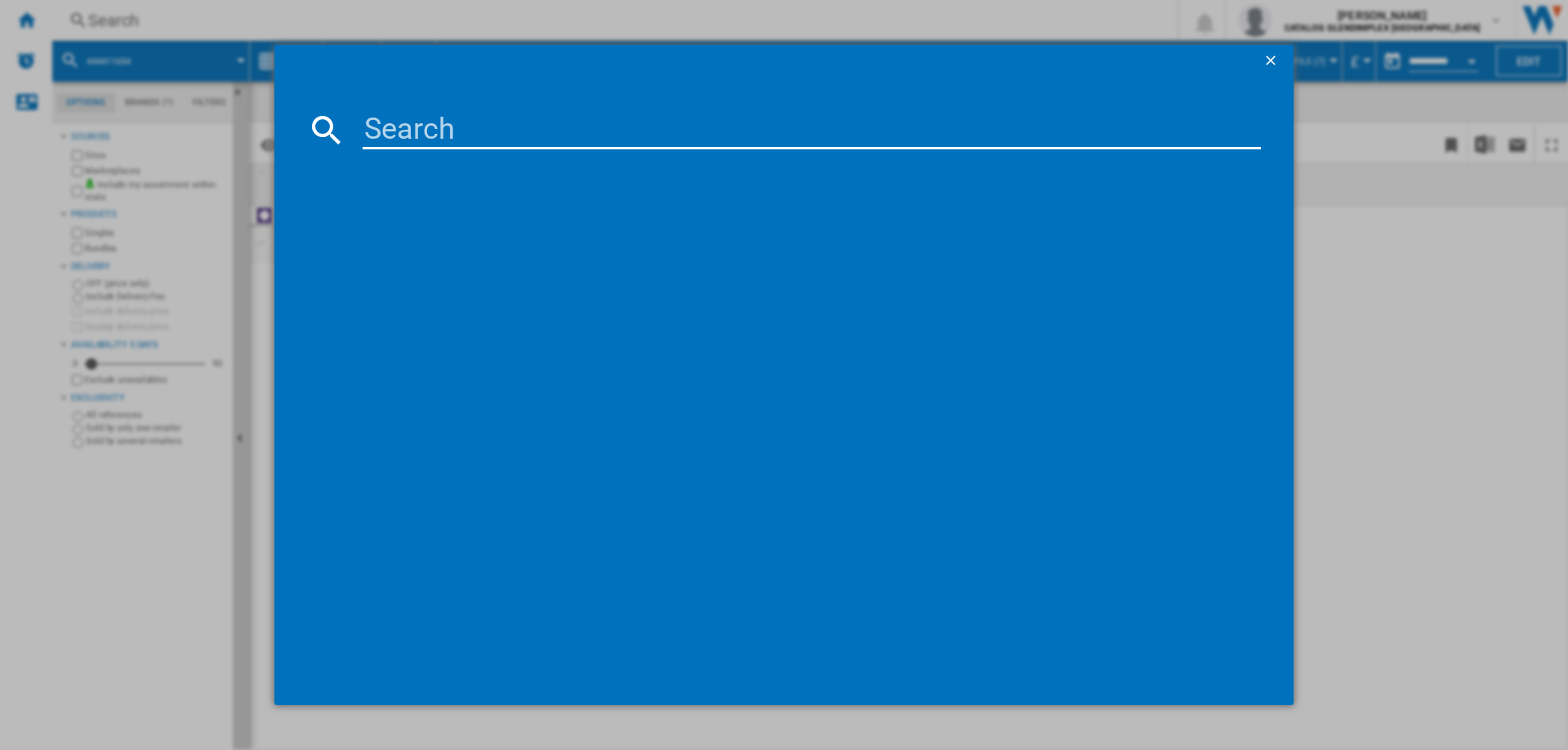
click at [388, 122] on input at bounding box center [812, 129] width 898 height 39
type input "444411655"
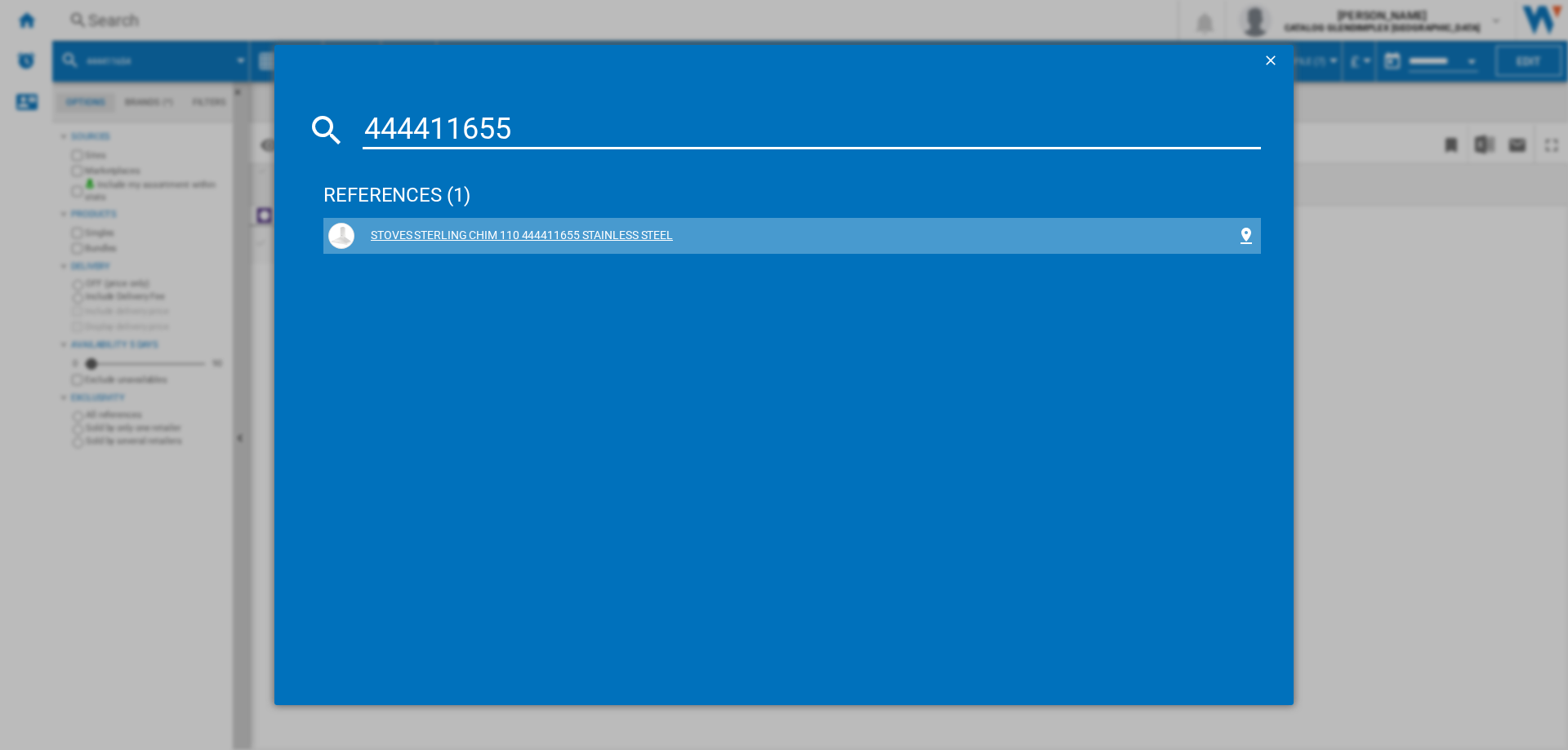
click at [467, 240] on div "STOVES STERLING CHIM 110 444411655 STAINLESS STEEL" at bounding box center [794, 235] width 882 height 17
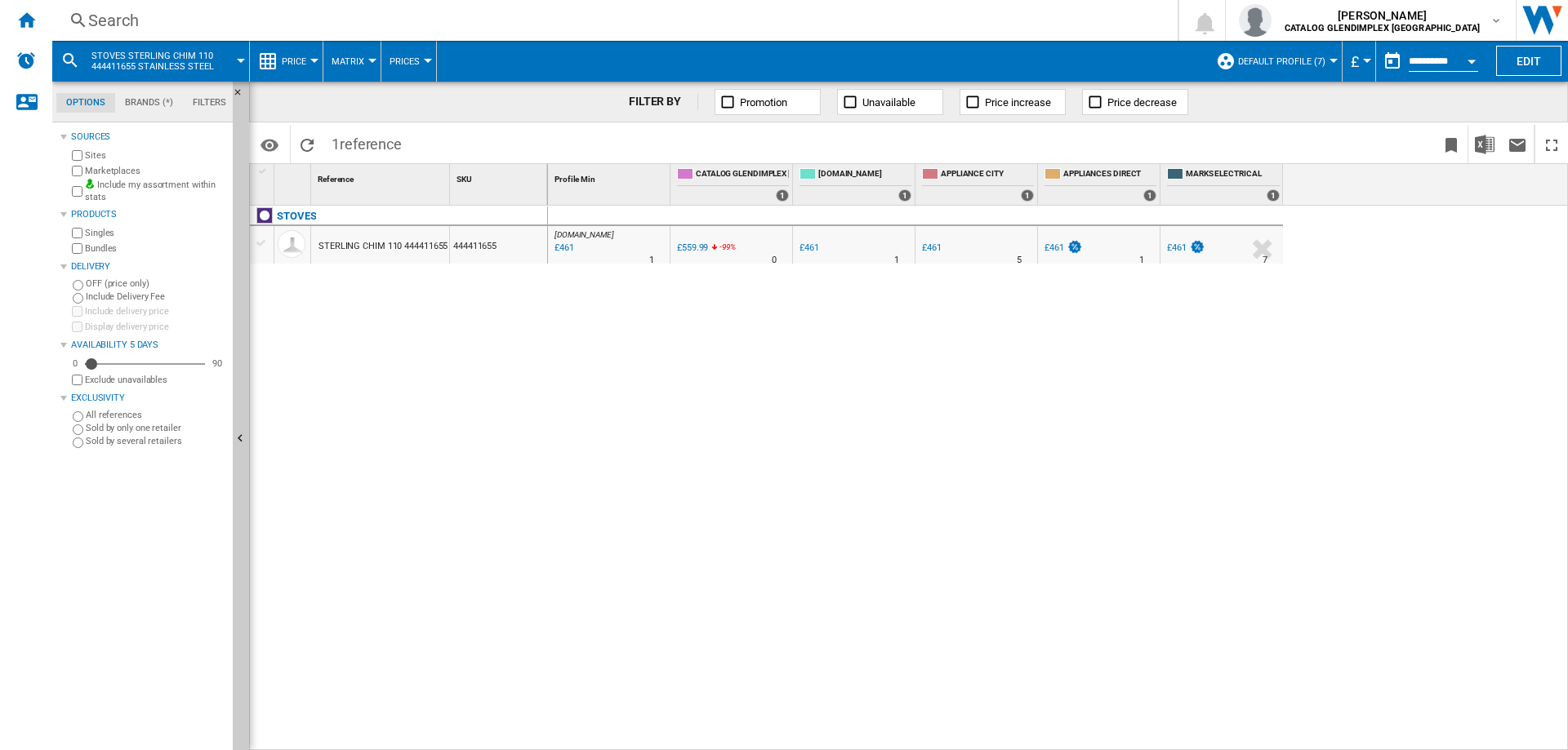
click at [128, 17] on div "Search" at bounding box center [612, 20] width 1047 height 23
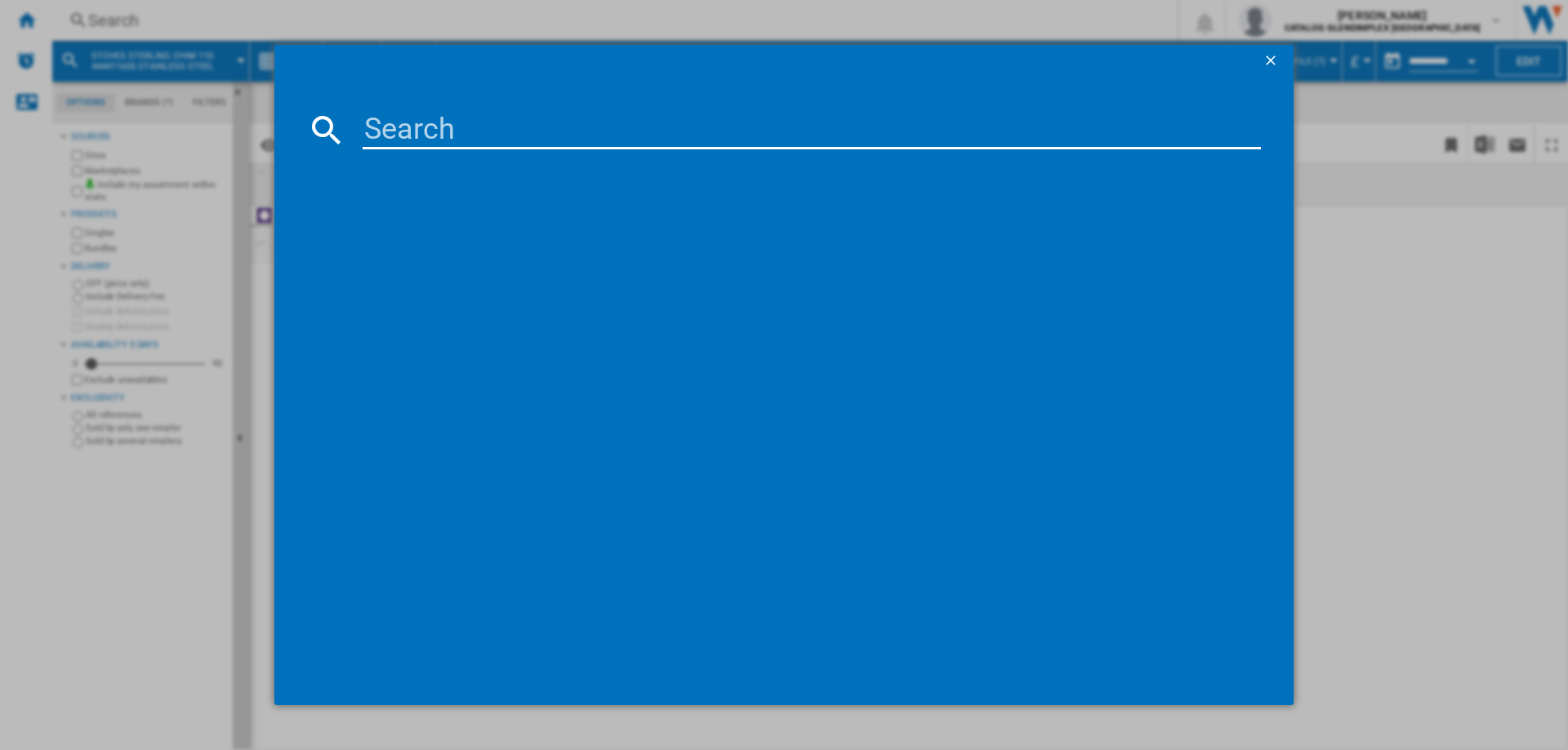
click at [381, 108] on md-dialog-content at bounding box center [784, 391] width 1019 height 627
click at [392, 122] on input at bounding box center [812, 129] width 898 height 39
paste input "444411648"
type input "444411648"
click at [514, 231] on div "STOVES STERLING CHIM 110T BLACK" at bounding box center [794, 235] width 882 height 17
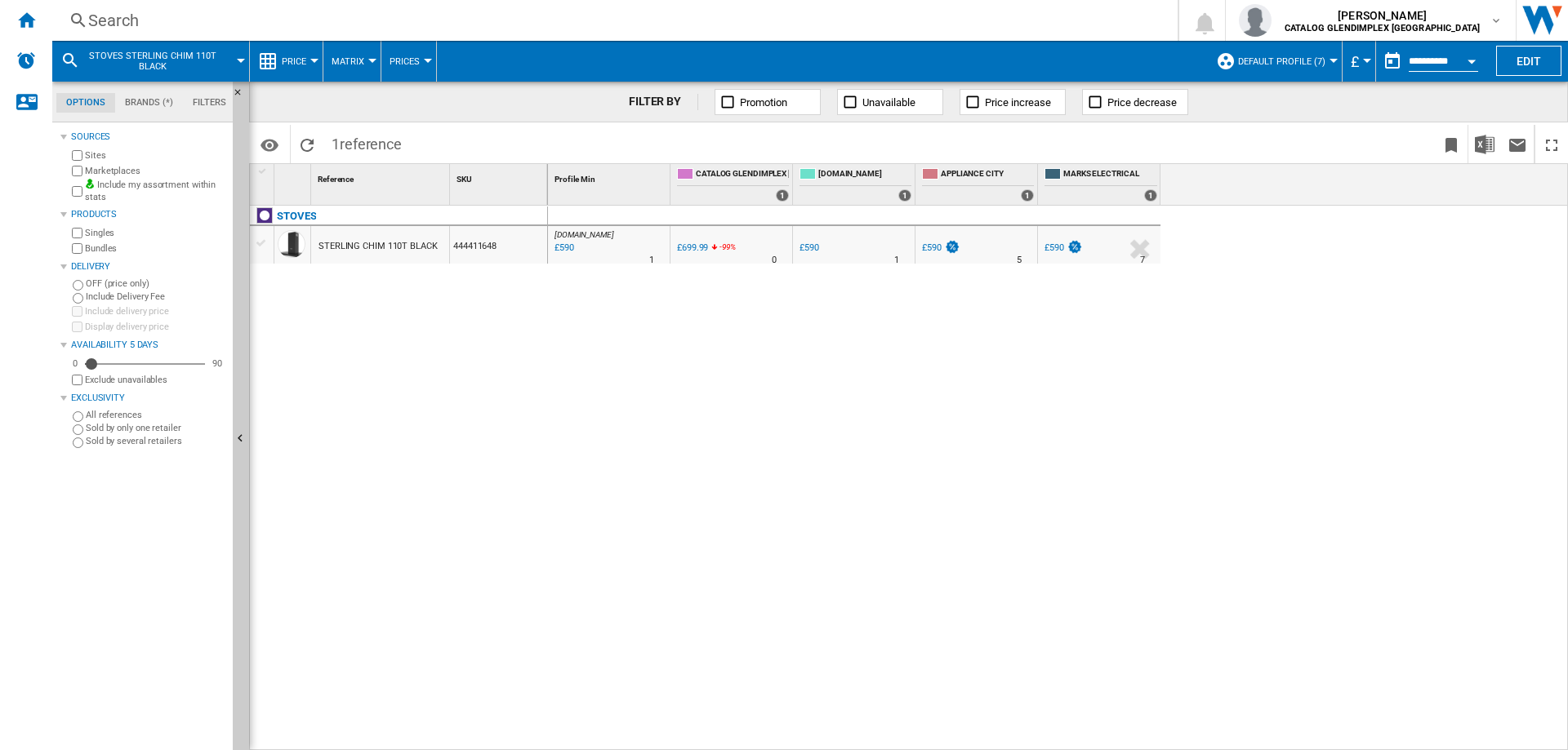
click at [120, 26] on div "Search" at bounding box center [612, 20] width 1047 height 23
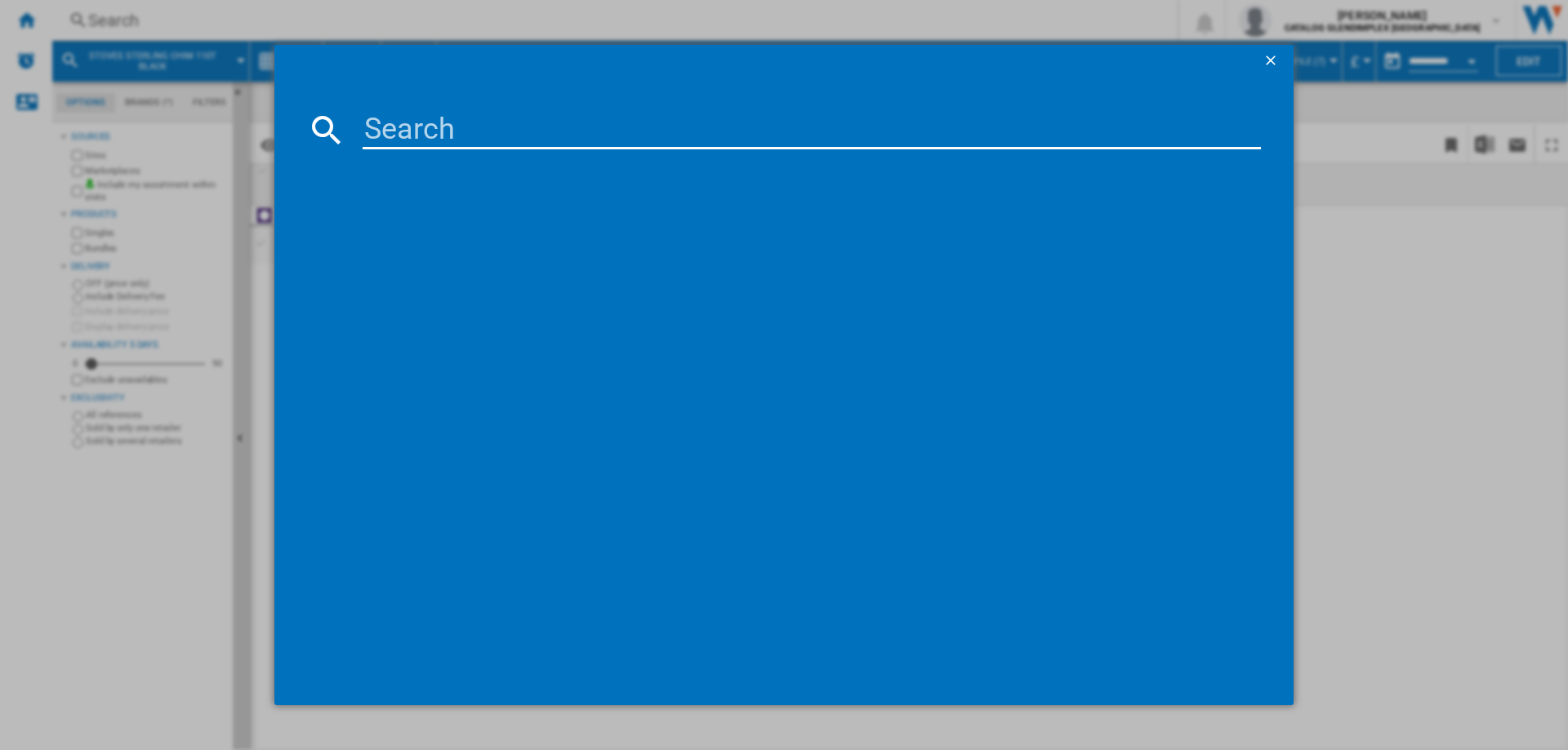
click at [380, 125] on input at bounding box center [812, 129] width 898 height 39
type input "444411644"
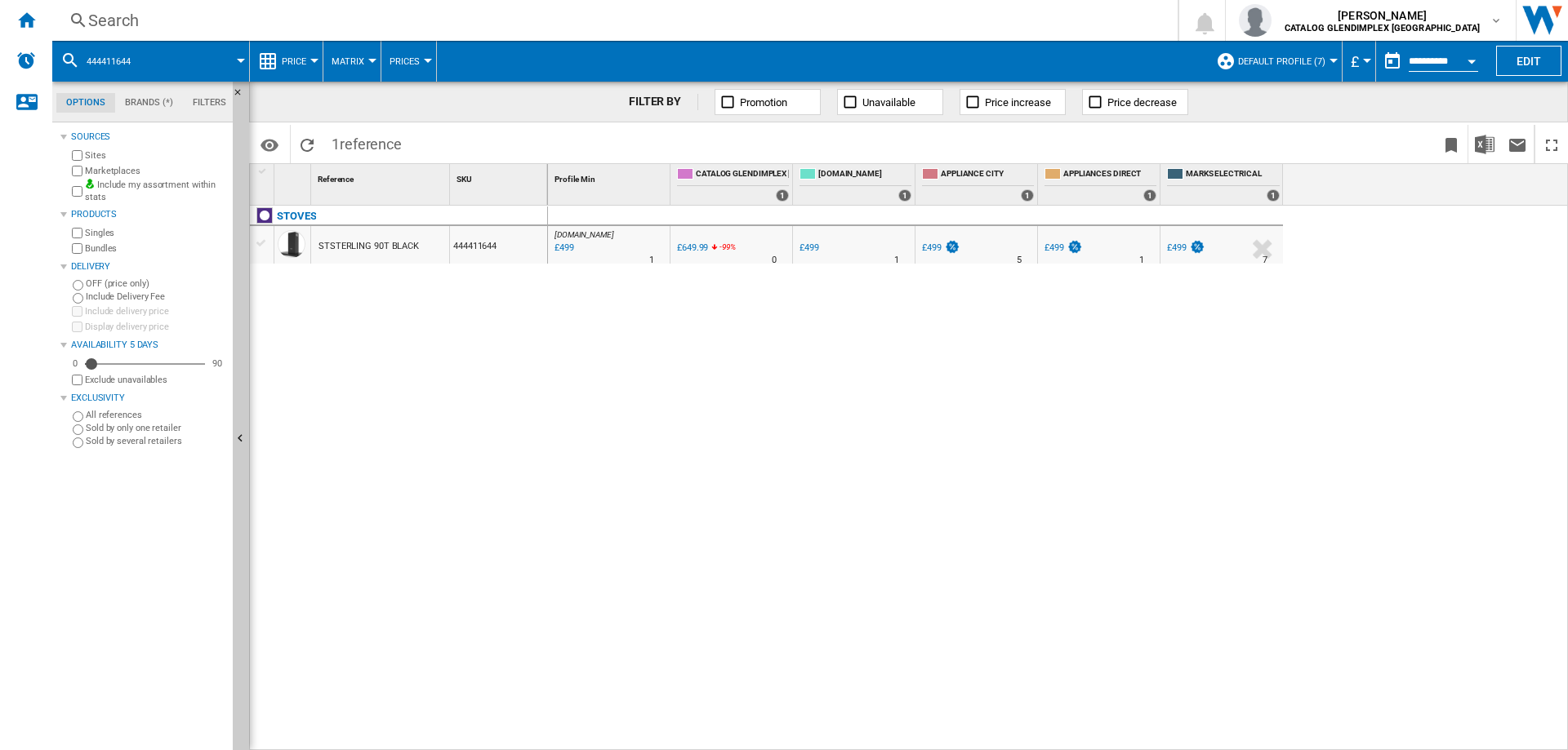
click at [124, 25] on div "Search" at bounding box center [612, 20] width 1047 height 23
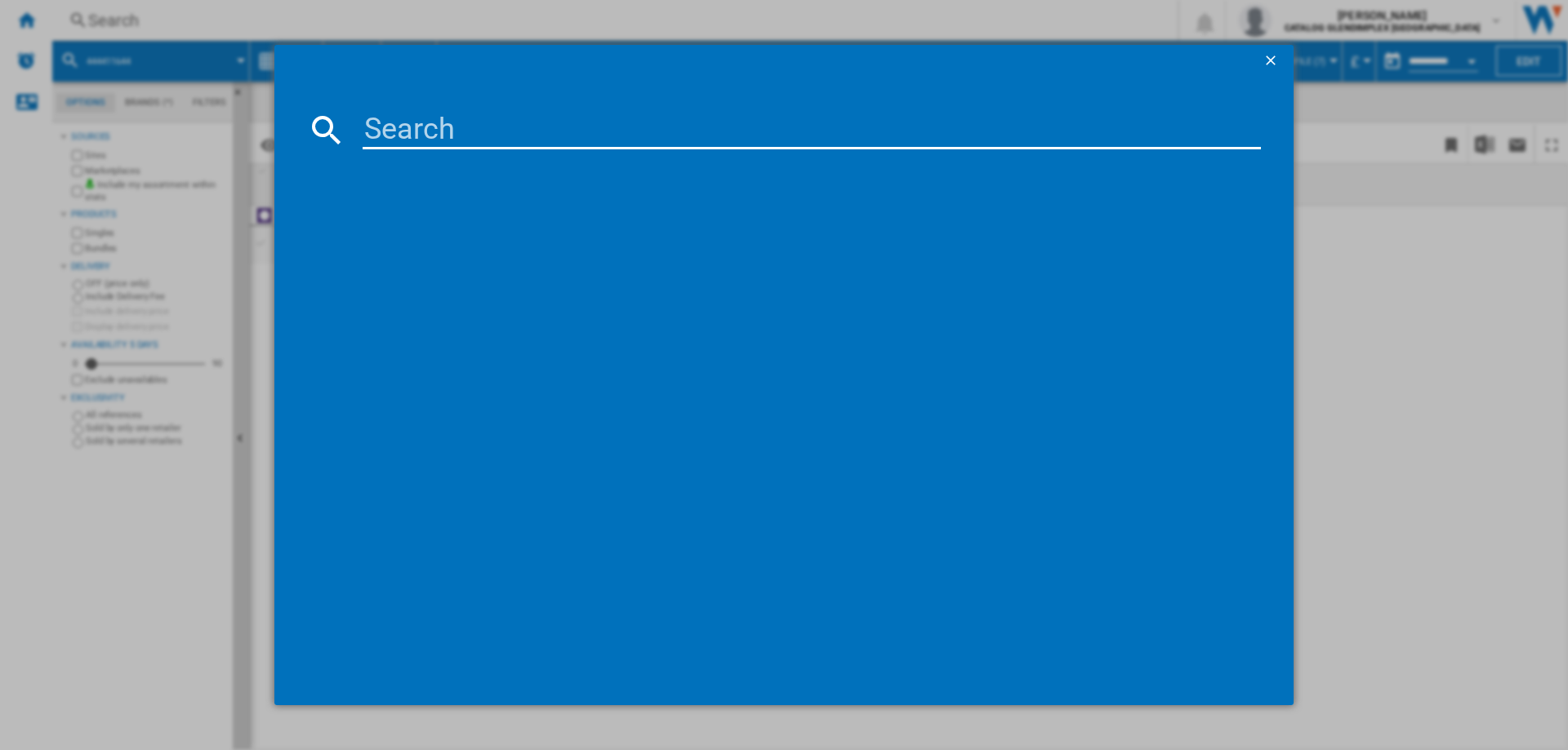
drag, startPoint x: 397, startPoint y: 129, endPoint x: 415, endPoint y: 132, distance: 18.2
click at [397, 129] on input at bounding box center [812, 129] width 898 height 39
type input "444411645"
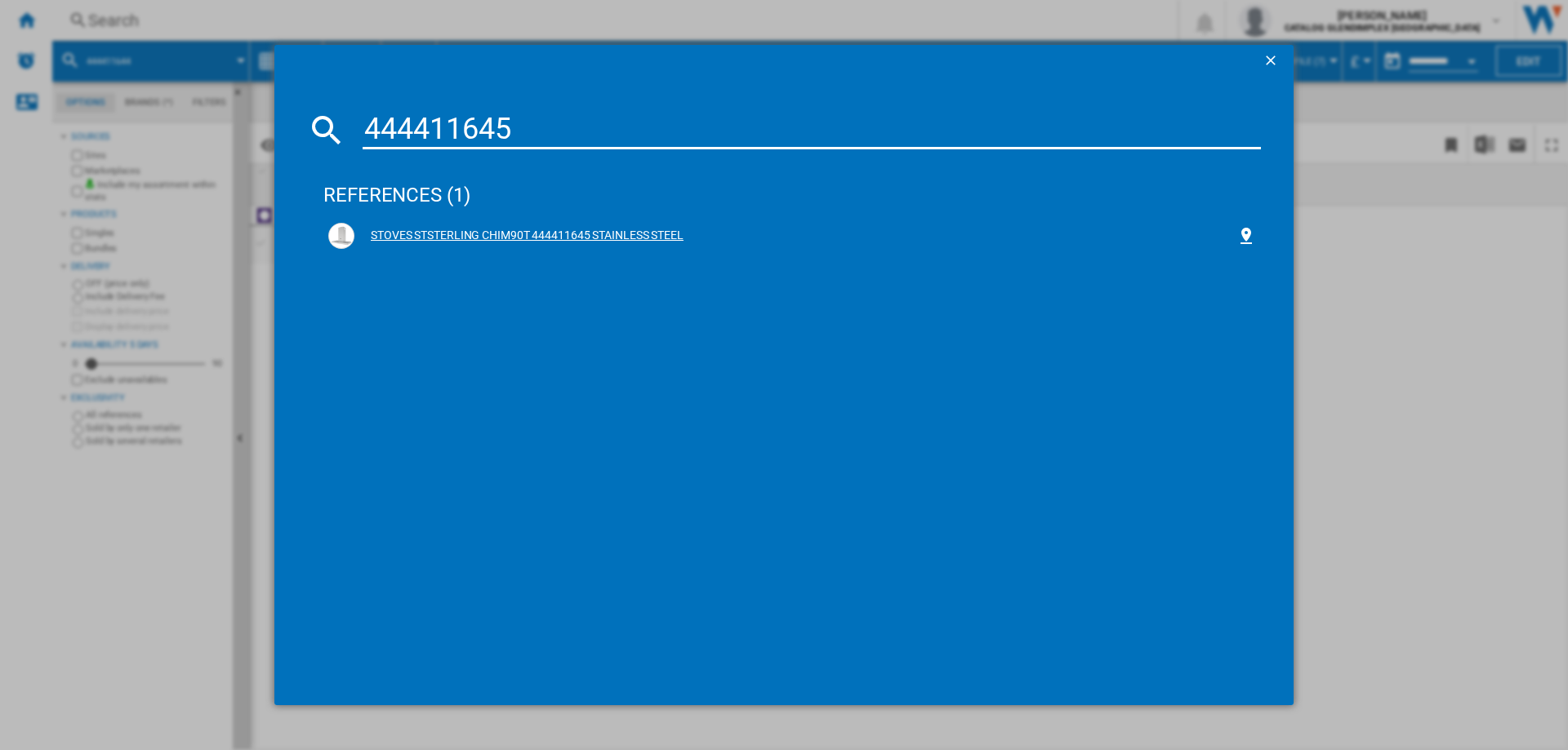
click at [534, 243] on div "STOVES STSTERLING CHIM90T 444411645 STAINLESS STEEL" at bounding box center [794, 235] width 882 height 17
